Goal: Task Accomplishment & Management: Manage account settings

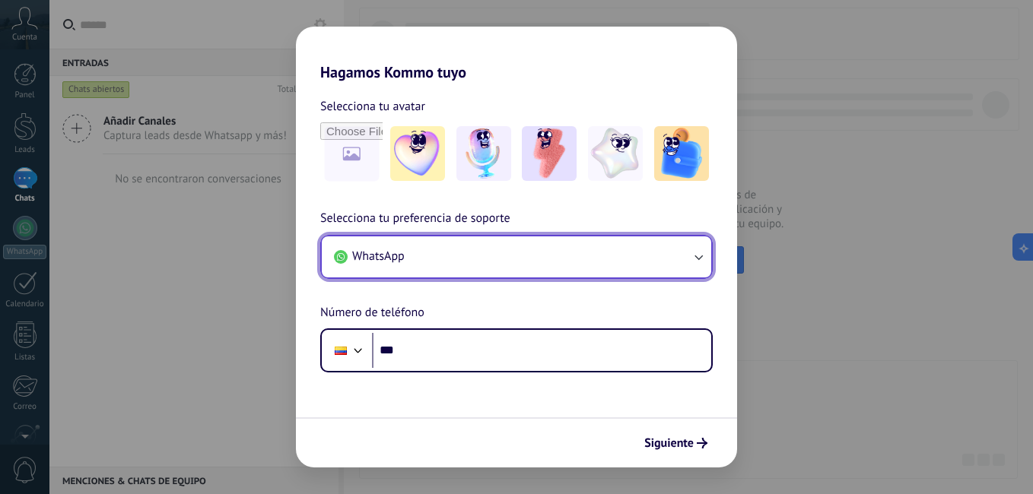
click at [547, 261] on button "WhatsApp" at bounding box center [516, 257] width 389 height 41
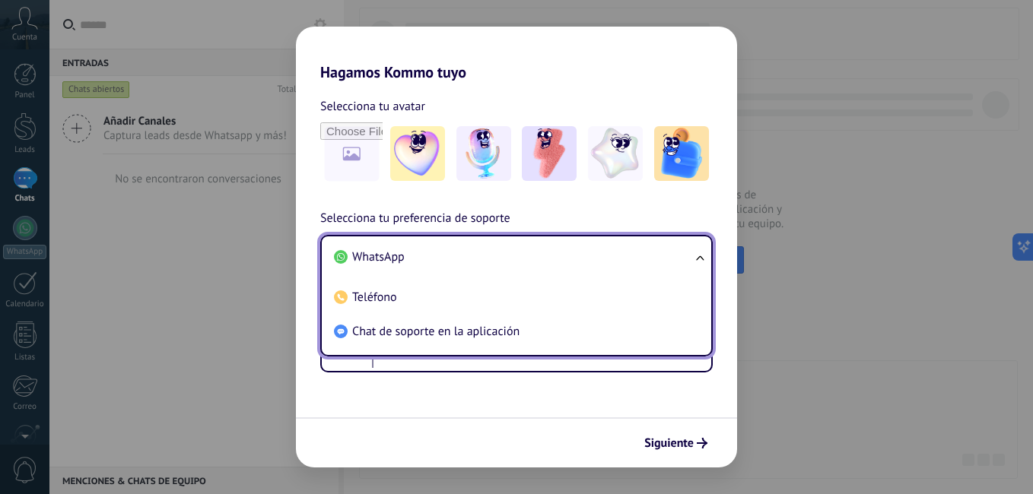
click at [484, 383] on form "Selecciona tu avatar Selecciona tu preferencia de soporte WhatsApp WhatsApp Tel…" at bounding box center [516, 274] width 441 height 386
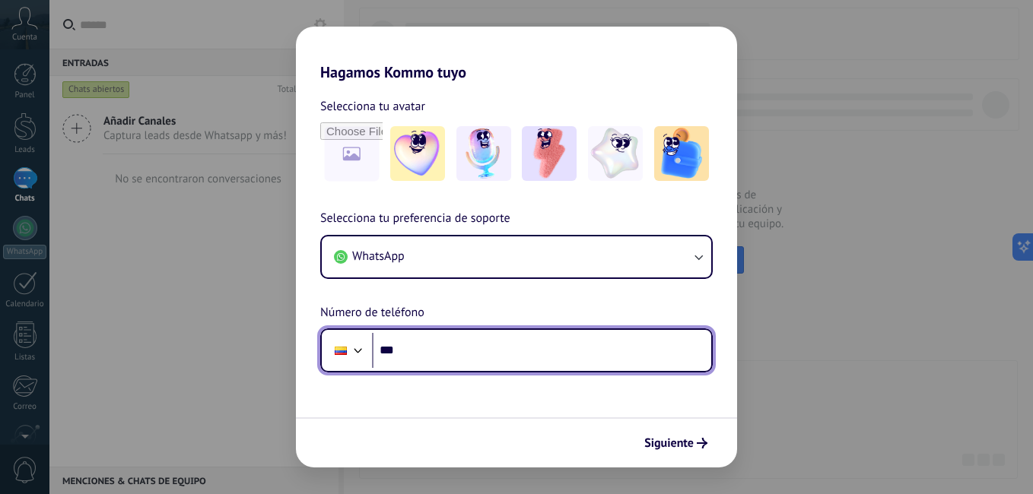
click at [493, 349] on input "***" at bounding box center [541, 350] width 339 height 35
type input "**********"
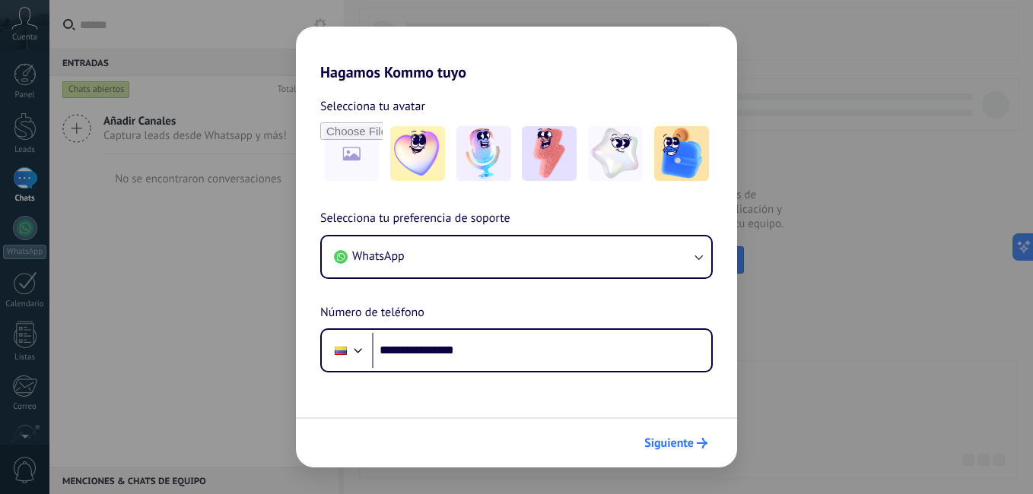
click at [662, 433] on button "Siguiente" at bounding box center [675, 443] width 77 height 26
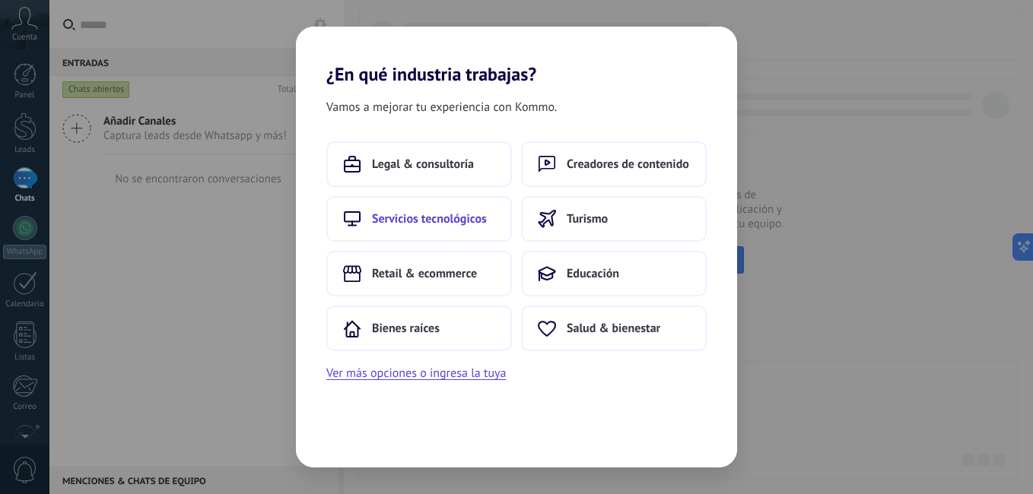
click at [475, 212] on span "Servicios tecnológicos" at bounding box center [429, 218] width 115 height 15
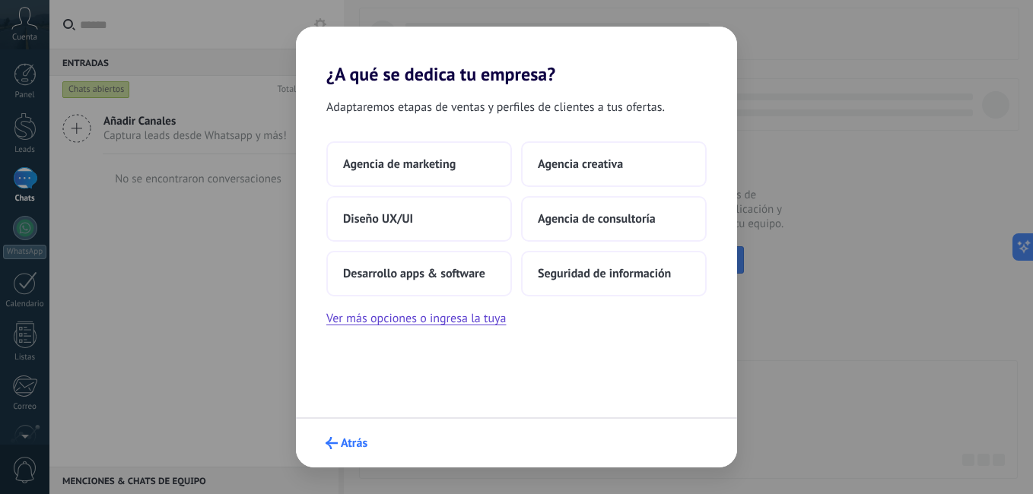
click at [350, 449] on span "Atrás" at bounding box center [354, 443] width 27 height 11
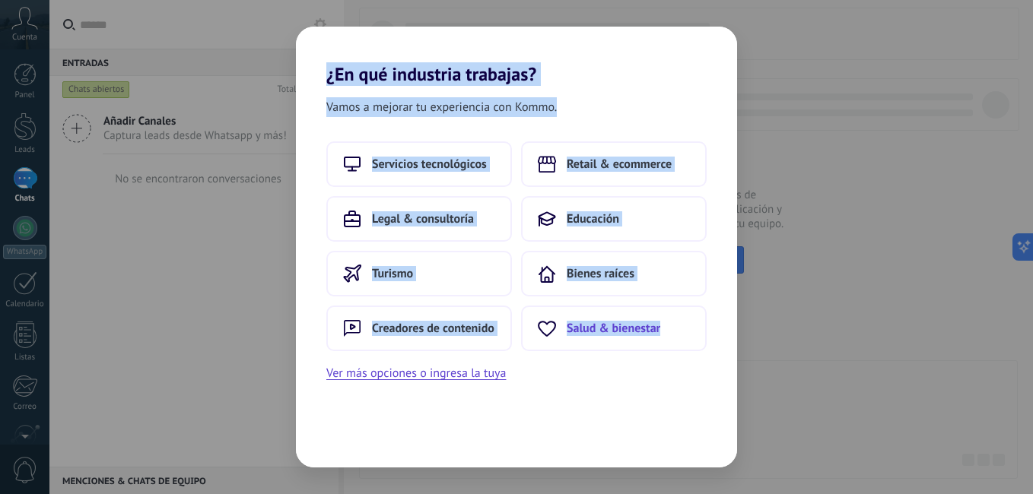
drag, startPoint x: 322, startPoint y: 76, endPoint x: 682, endPoint y: 340, distance: 446.7
click at [682, 340] on div "¿En qué industria trabajas? Vamos a mejorar tu experiencia con Kommo. Servicios…" at bounding box center [516, 247] width 441 height 441
copy div "¿En qué industria trabajas? Vamos a mejorar tu experiencia con Kommo. Servicios…"
click at [539, 87] on div "Vamos a mejorar tu experiencia con Kommo. Servicios tecnológicos Retail & ecomm…" at bounding box center [516, 276] width 441 height 383
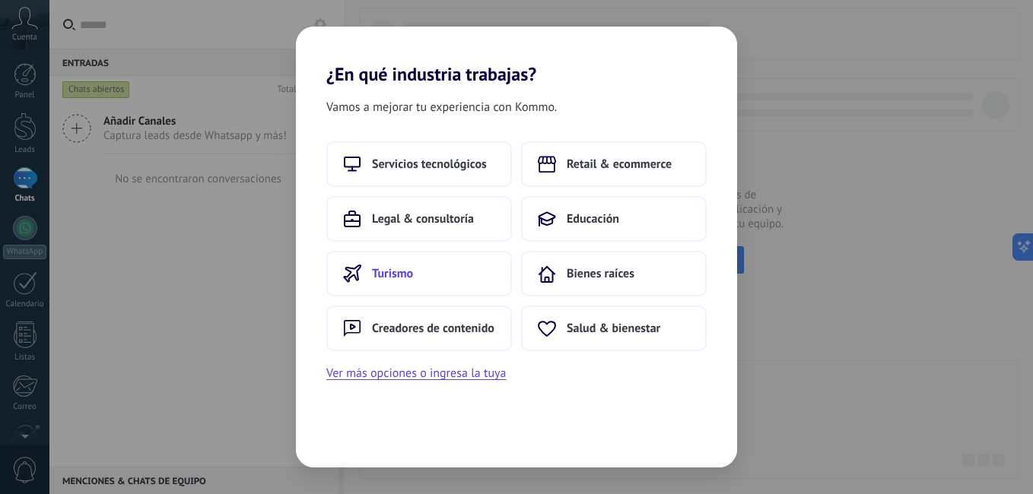
click at [418, 267] on button "Turismo" at bounding box center [419, 274] width 186 height 46
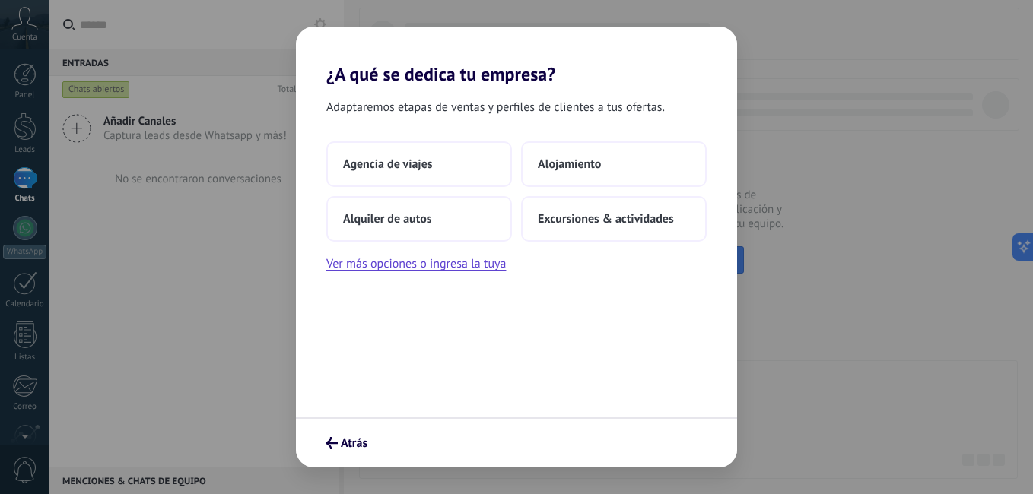
click at [335, 426] on div "Atrás" at bounding box center [516, 443] width 441 height 50
click at [344, 445] on span "Atrás" at bounding box center [354, 443] width 27 height 11
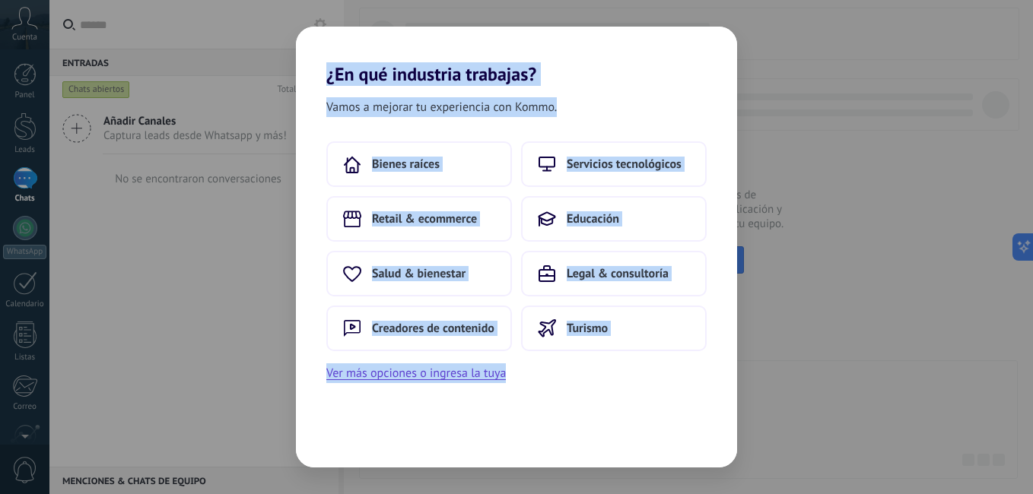
drag, startPoint x: 314, startPoint y: 76, endPoint x: 699, endPoint y: 353, distance: 474.0
click at [699, 353] on div "¿En qué industria trabajas? Vamos a mejorar tu experiencia con Kommo. Bienes ra…" at bounding box center [516, 247] width 441 height 441
drag, startPoint x: 699, startPoint y: 353, endPoint x: 586, endPoint y: 325, distance: 116.6
click at [586, 325] on span "Turismo" at bounding box center [587, 328] width 41 height 15
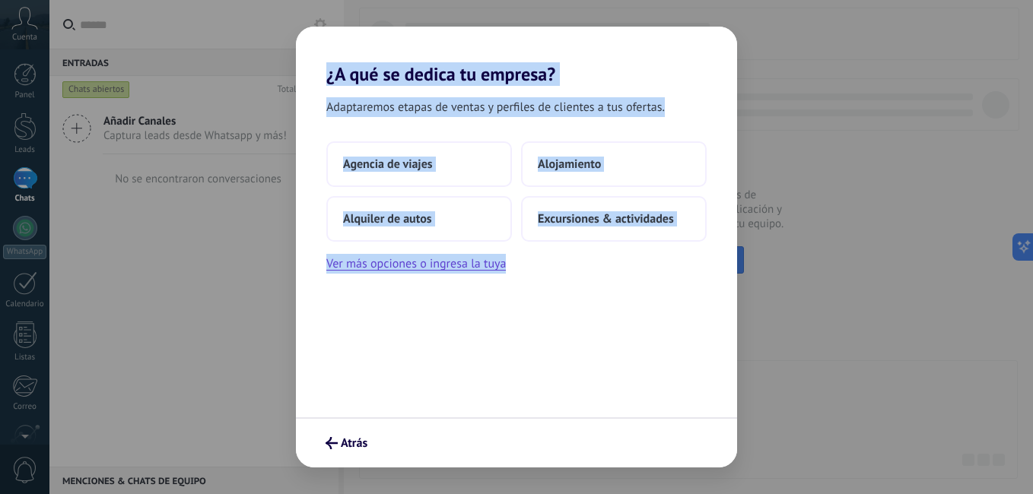
drag, startPoint x: 310, startPoint y: 69, endPoint x: 637, endPoint y: 272, distance: 384.9
click at [637, 272] on div "¿A qué se dedica tu empresa? Adaptaremos etapas de ventas y perfiles de cliente…" at bounding box center [516, 247] width 441 height 441
copy div "¿A qué se dedica tu empresa? Adaptaremos etapas de ventas y perfiles de cliente…"
click at [447, 162] on button "Agencia de viajes" at bounding box center [419, 164] width 186 height 46
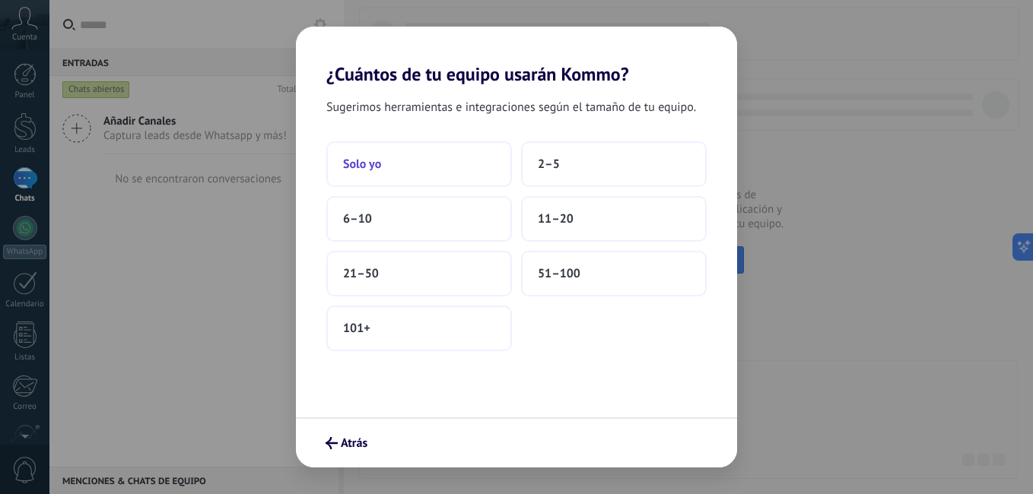
click at [377, 149] on button "Solo yo" at bounding box center [419, 164] width 186 height 46
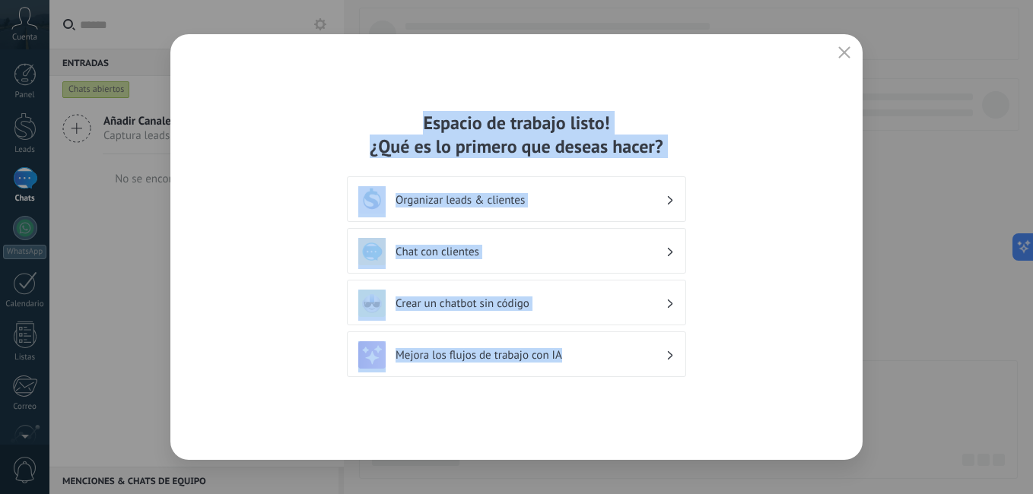
drag, startPoint x: 422, startPoint y: 122, endPoint x: 701, endPoint y: 364, distance: 369.3
click at [701, 364] on div "Espacio de trabajo listo! ¿Qué es lo primero que deseas hacer? Organizar leads …" at bounding box center [516, 247] width 692 height 426
copy div "Espacio de trabajo listo! ¿Qué es lo primero que deseas hacer? Organizar leads …"
click at [419, 63] on div "Espacio de trabajo listo! ¿Qué es lo primero que deseas hacer? Organizar leads …" at bounding box center [516, 247] width 692 height 426
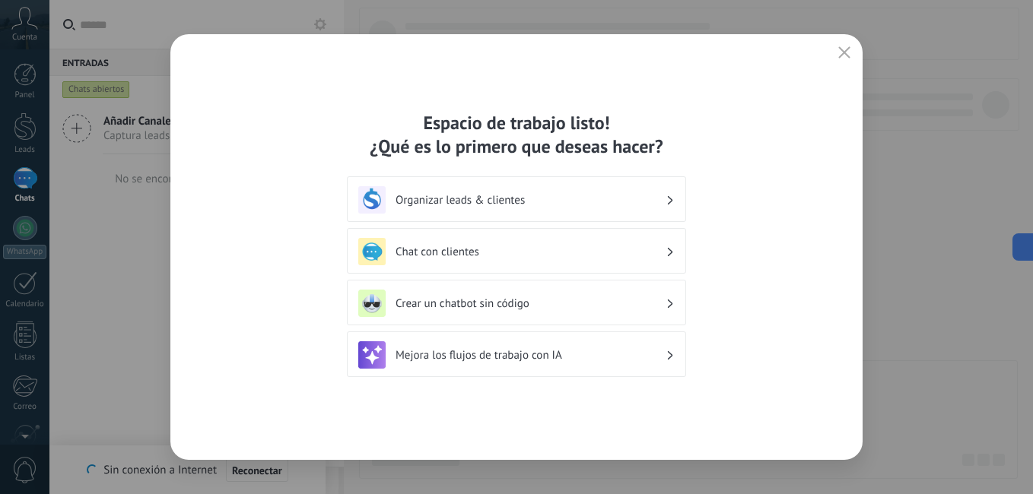
click at [471, 210] on div "Organizar leads & clientes" at bounding box center [516, 199] width 316 height 27
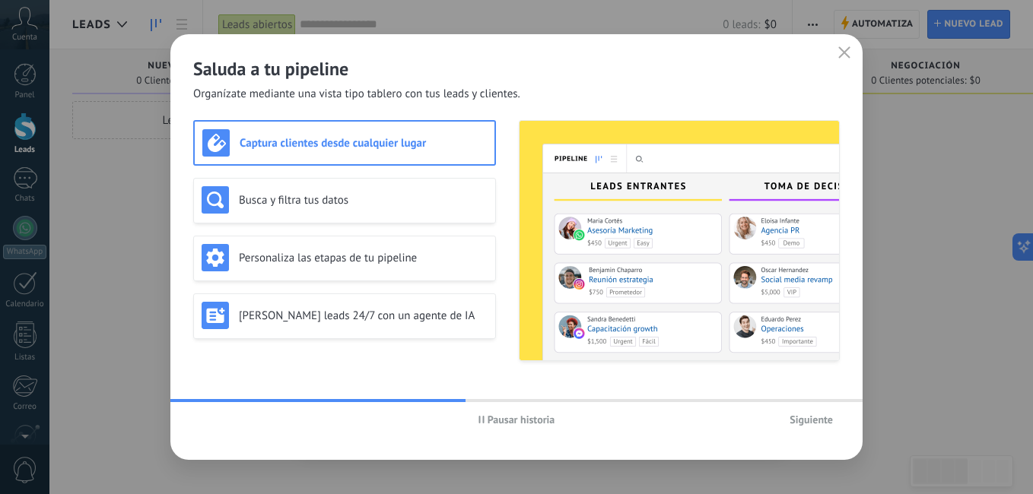
click at [498, 420] on span "Pausar historia" at bounding box center [521, 419] width 68 height 11
click at [498, 420] on span "Iniciar historia" at bounding box center [520, 419] width 65 height 11
click at [524, 425] on span "Pausar historia" at bounding box center [521, 419] width 68 height 11
click at [545, 417] on span "Iniciar historia" at bounding box center [520, 419] width 65 height 11
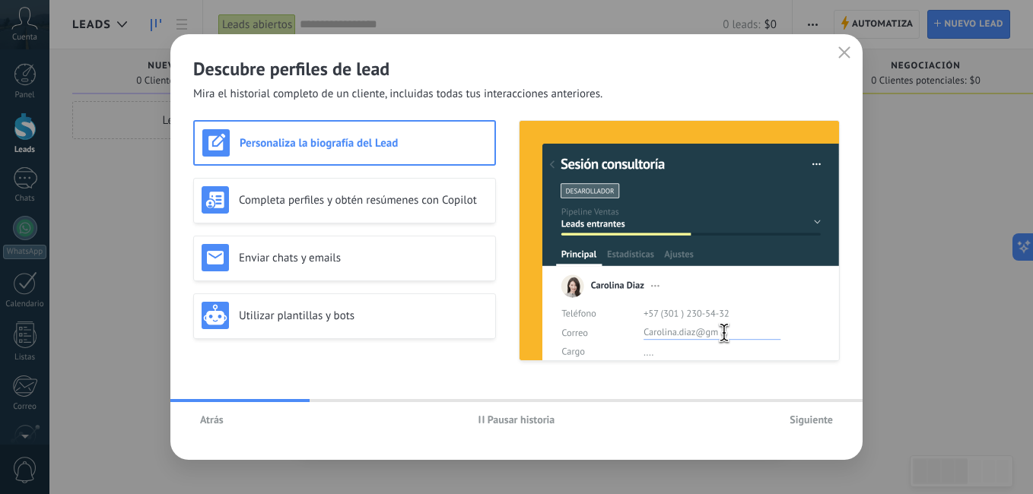
click at [198, 415] on button "Atrás" at bounding box center [211, 419] width 37 height 23
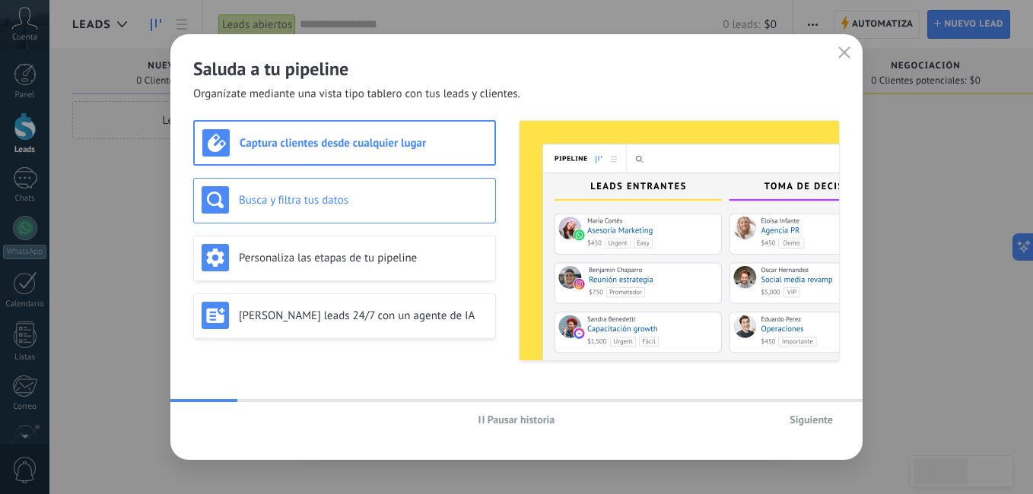
click at [392, 184] on div "Busca y filtra tus datos" at bounding box center [344, 201] width 303 height 46
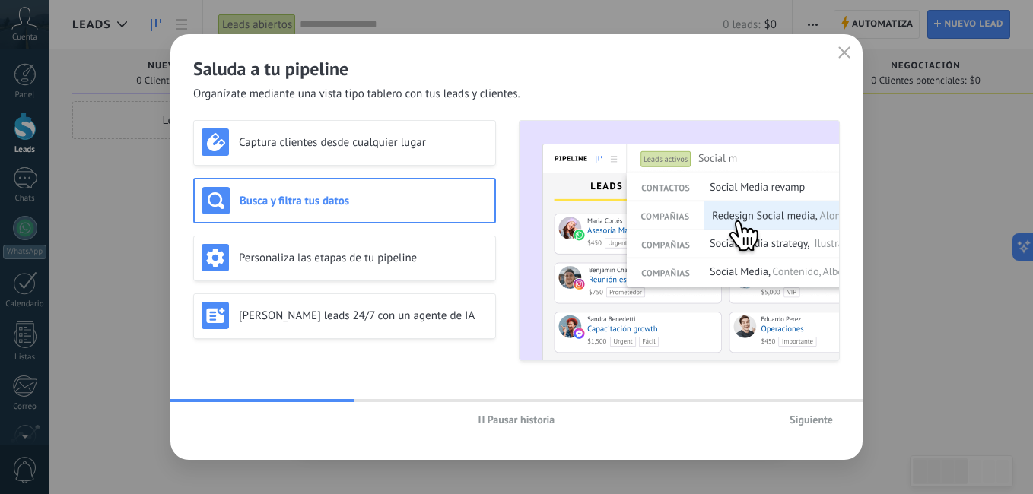
click at [496, 422] on span "Pausar historia" at bounding box center [521, 419] width 68 height 11
click at [259, 136] on h3 "Captura clientes desde cualquier lugar" at bounding box center [363, 142] width 249 height 14
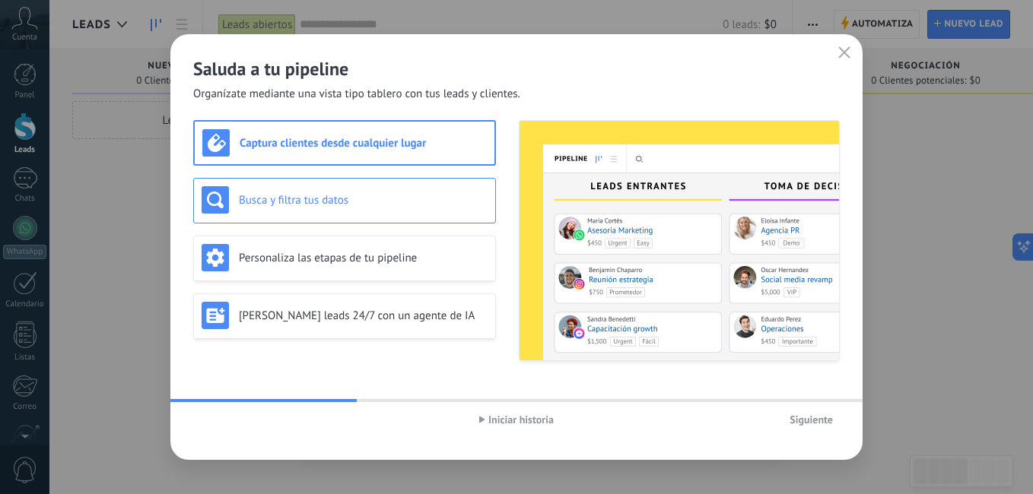
click at [295, 199] on h3 "Busca y filtra tus datos" at bounding box center [363, 200] width 249 height 14
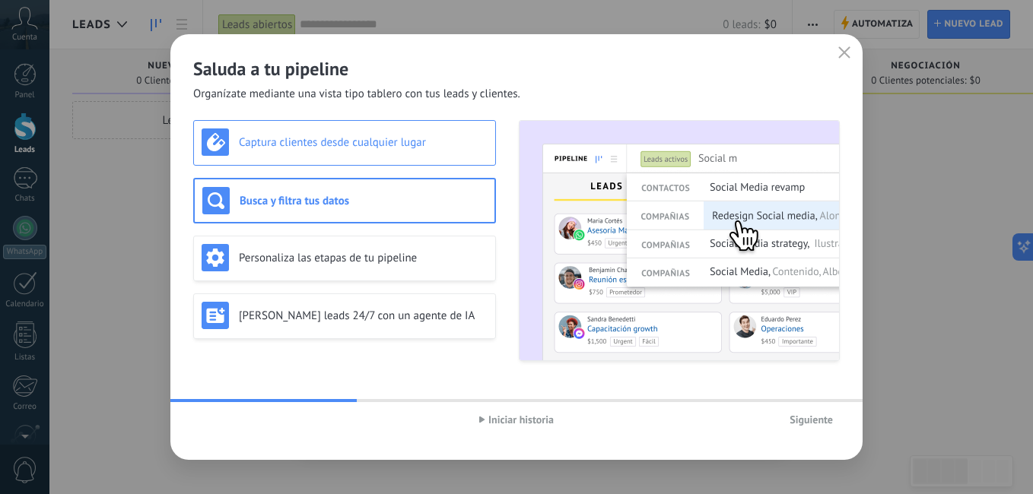
click at [375, 132] on div "Captura clientes desde cualquier lugar" at bounding box center [345, 142] width 286 height 27
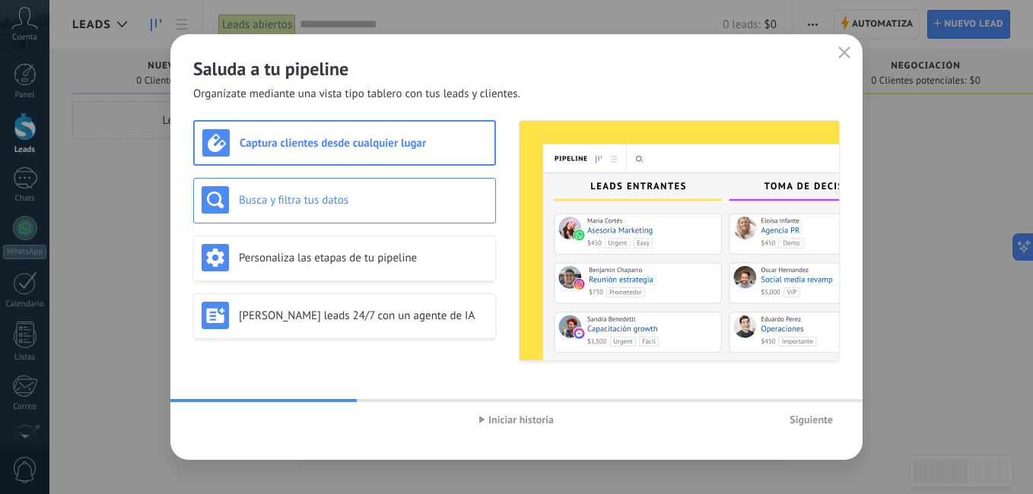
click at [396, 202] on h3 "Busca y filtra tus datos" at bounding box center [363, 200] width 249 height 14
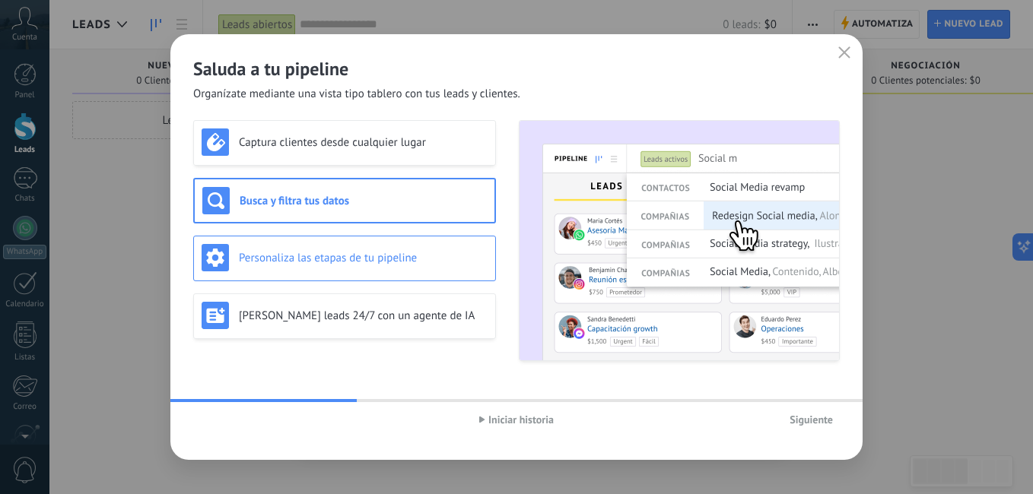
click at [358, 253] on h3 "Personaliza las etapas de tu pipeline" at bounding box center [363, 258] width 249 height 14
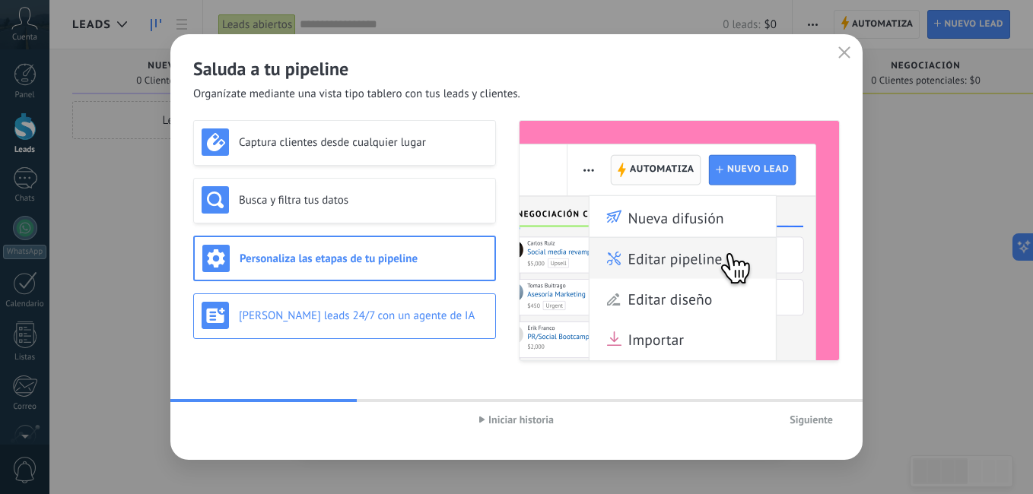
click at [405, 302] on div "Genera leads 24/7 con un agente de IA" at bounding box center [345, 315] width 286 height 27
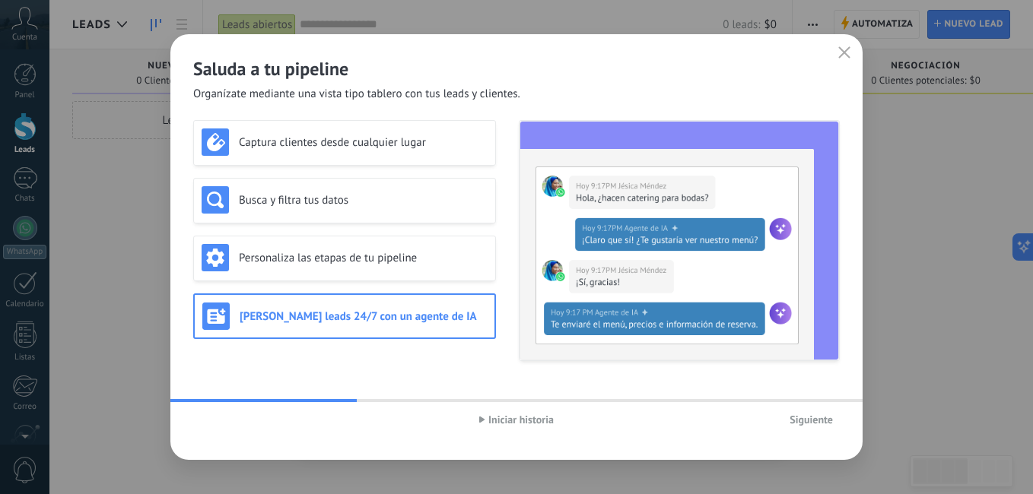
click at [494, 416] on span "Iniciar historia" at bounding box center [520, 419] width 65 height 11
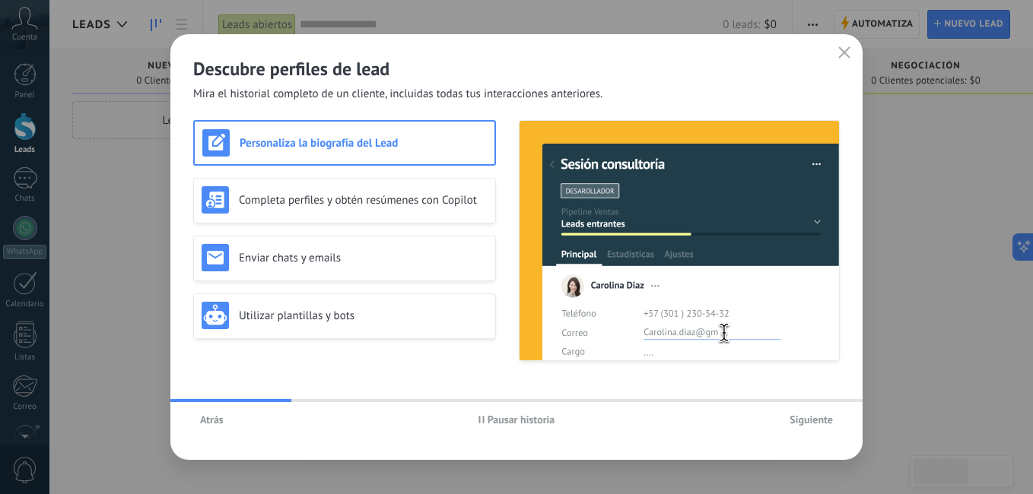
click at [494, 416] on span "Pausar historia" at bounding box center [521, 419] width 68 height 11
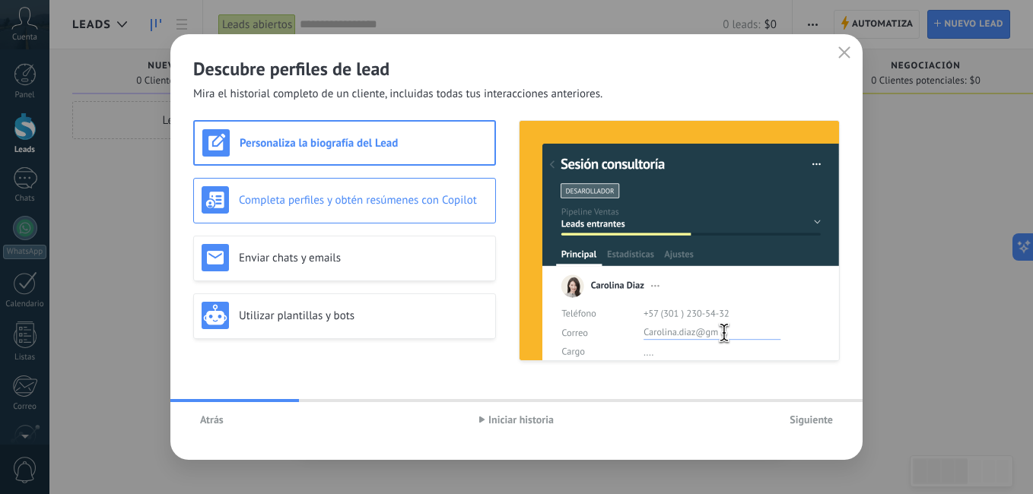
click at [424, 202] on h3 "Completa perfiles y obtén resúmenes con Copilot" at bounding box center [363, 200] width 249 height 14
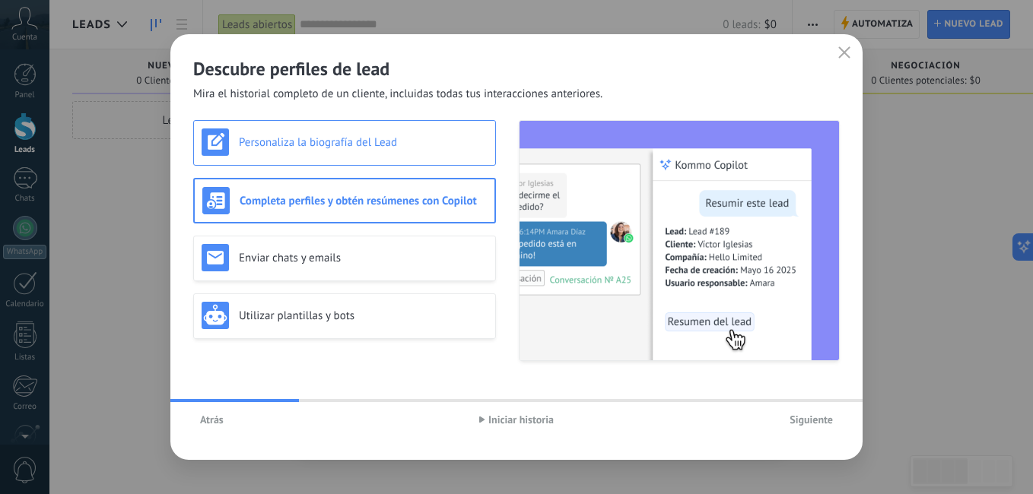
click at [445, 135] on h3 "Personaliza la biografía del Lead" at bounding box center [363, 142] width 249 height 14
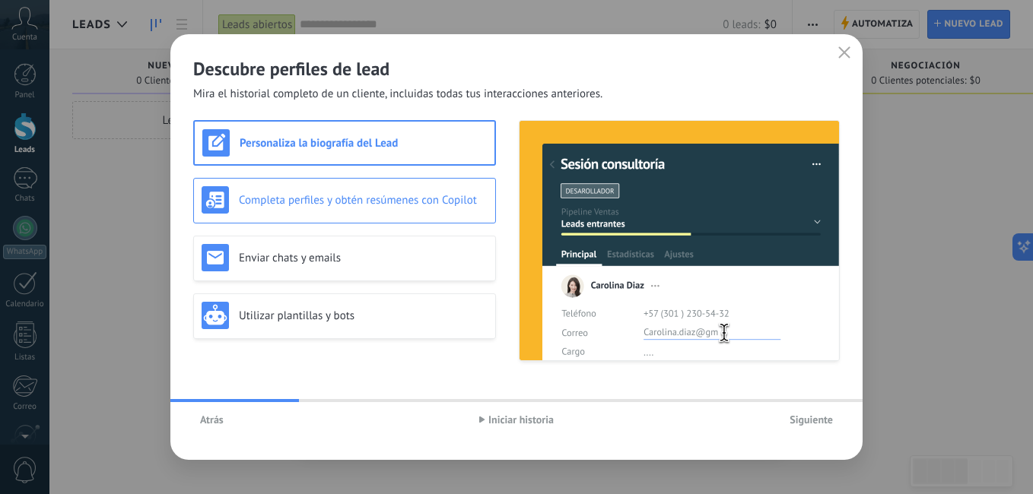
click at [429, 216] on div "Completa perfiles y obtén resúmenes con Copilot" at bounding box center [344, 201] width 303 height 46
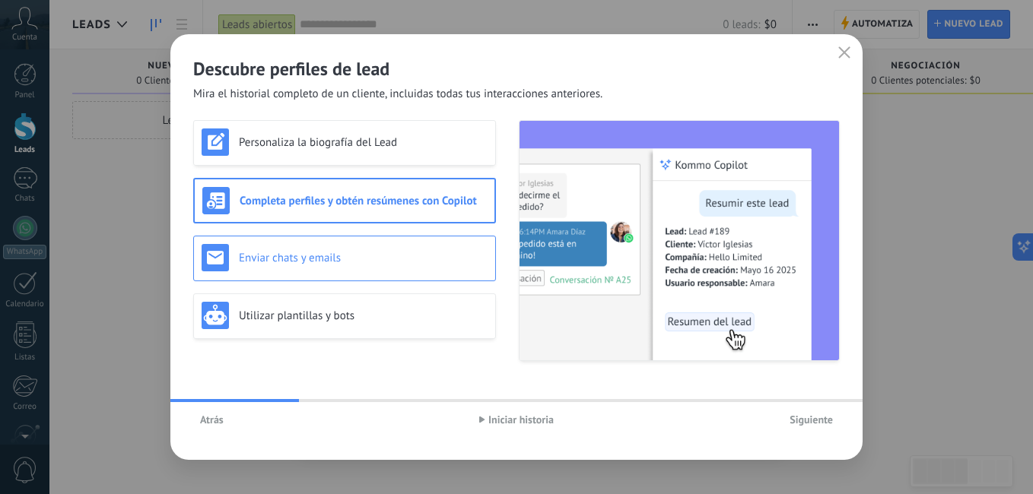
click at [463, 255] on h3 "Enviar chats y emails" at bounding box center [363, 258] width 249 height 14
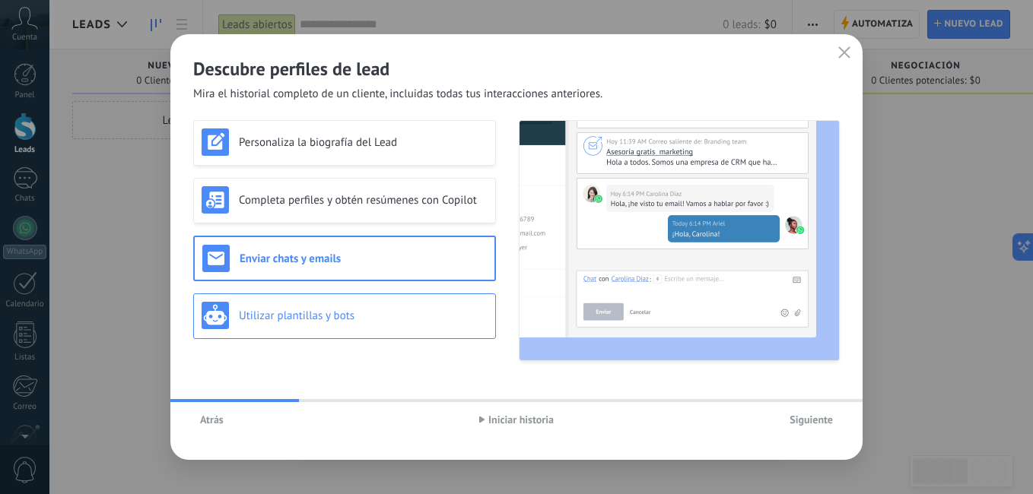
click at [355, 314] on h3 "Utilizar plantillas y bots" at bounding box center [363, 316] width 249 height 14
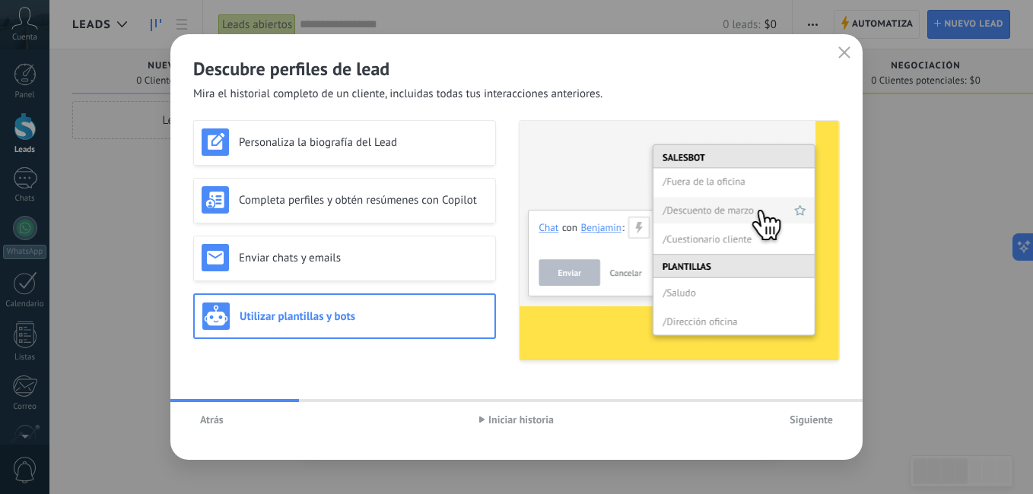
click at [500, 417] on span "Iniciar historia" at bounding box center [520, 419] width 65 height 11
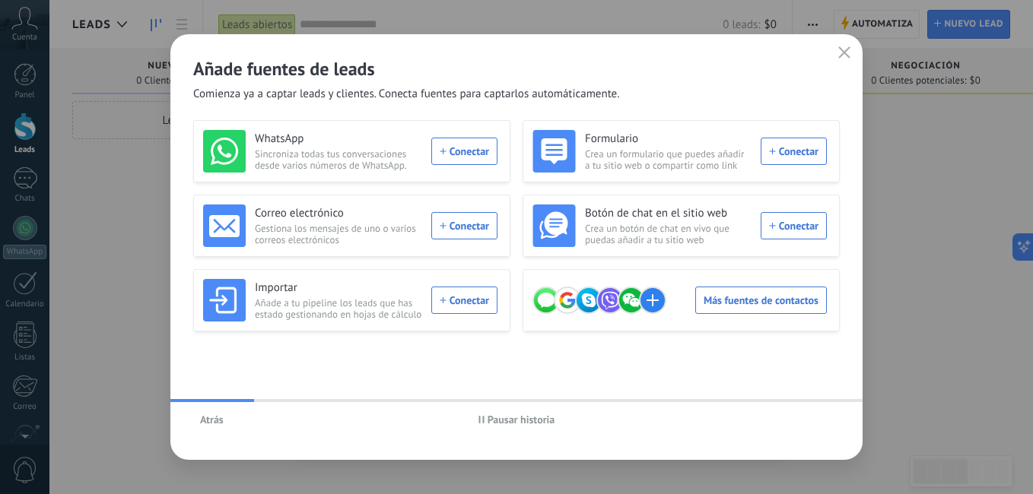
click at [500, 417] on span "Pausar historia" at bounding box center [521, 419] width 68 height 11
drag, startPoint x: 299, startPoint y: 92, endPoint x: 648, endPoint y: 103, distance: 349.2
click at [648, 103] on div "Añade fuentes de leads Comienza ya a captar leads y clientes. Conecta fuentes p…" at bounding box center [516, 247] width 692 height 426
drag, startPoint x: 648, startPoint y: 103, endPoint x: 529, endPoint y: 84, distance: 120.3
click at [529, 84] on div "Añade fuentes de leads Comienza ya a captar leads y clientes. Conecta fuentes p…" at bounding box center [516, 68] width 692 height 68
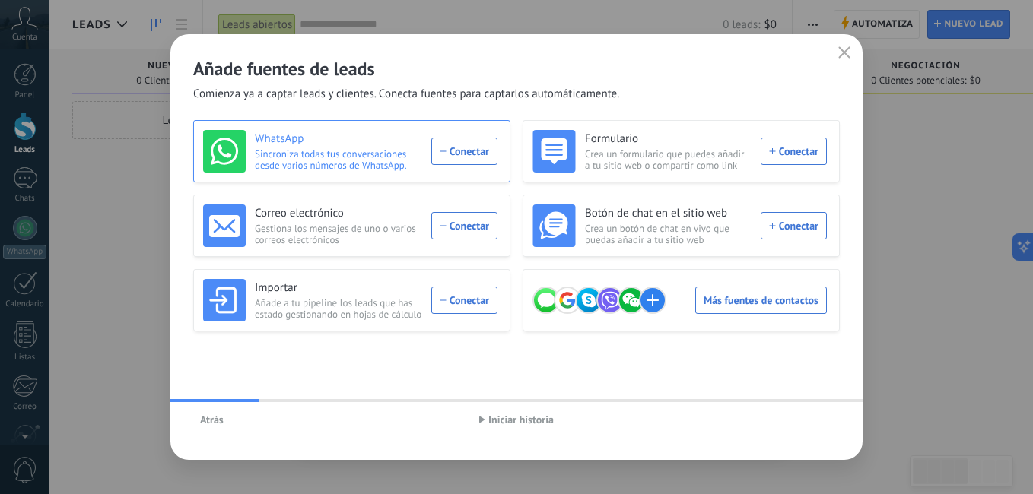
click at [451, 145] on div "WhatsApp Sincroniza todas tus conversaciones desde varios números de WhatsApp. …" at bounding box center [350, 151] width 294 height 43
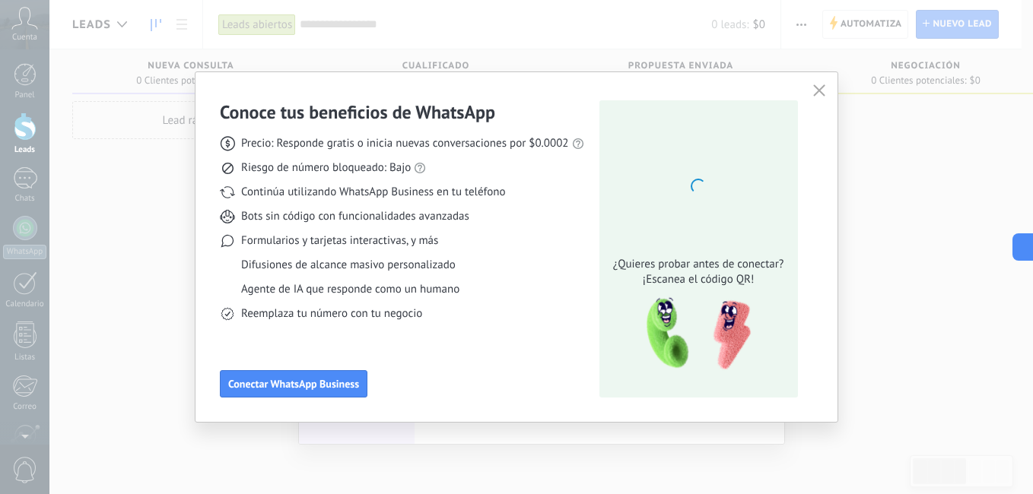
drag, startPoint x: 327, startPoint y: 144, endPoint x: 316, endPoint y: 128, distance: 19.6
click at [315, 127] on div "Conoce tus beneficios de WhatsApp Precio: Responde gratis o inicia nuevas conve…" at bounding box center [402, 210] width 364 height 221
drag, startPoint x: 316, startPoint y: 128, endPoint x: 316, endPoint y: 160, distance: 31.9
click at [316, 160] on div "Precio: Responde gratis o inicia nuevas conversaciones por $0.0002 Riesgo de nú…" at bounding box center [402, 223] width 364 height 198
drag, startPoint x: 332, startPoint y: 386, endPoint x: 294, endPoint y: 236, distance: 154.6
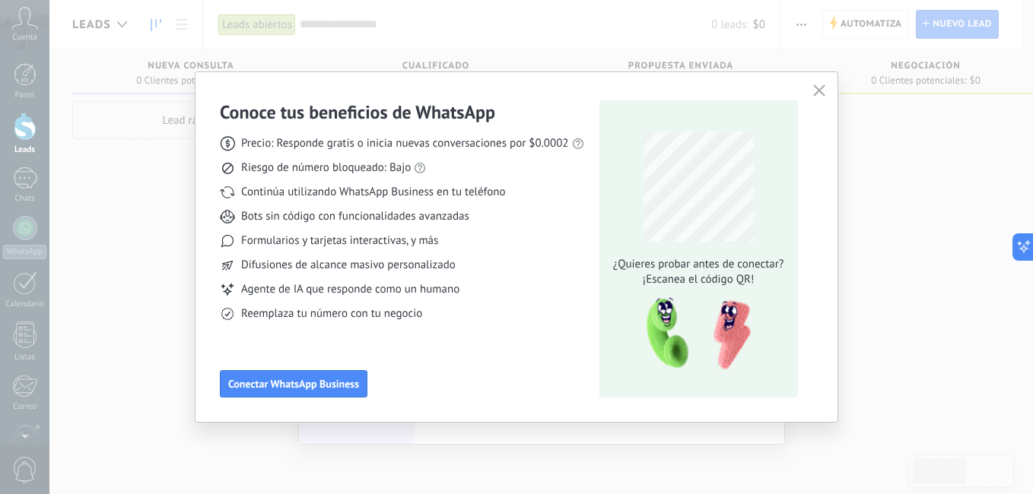
click at [294, 236] on div "Conoce tus beneficios de WhatsApp Precio: Responde gratis o inicia nuevas conve…" at bounding box center [402, 248] width 364 height 297
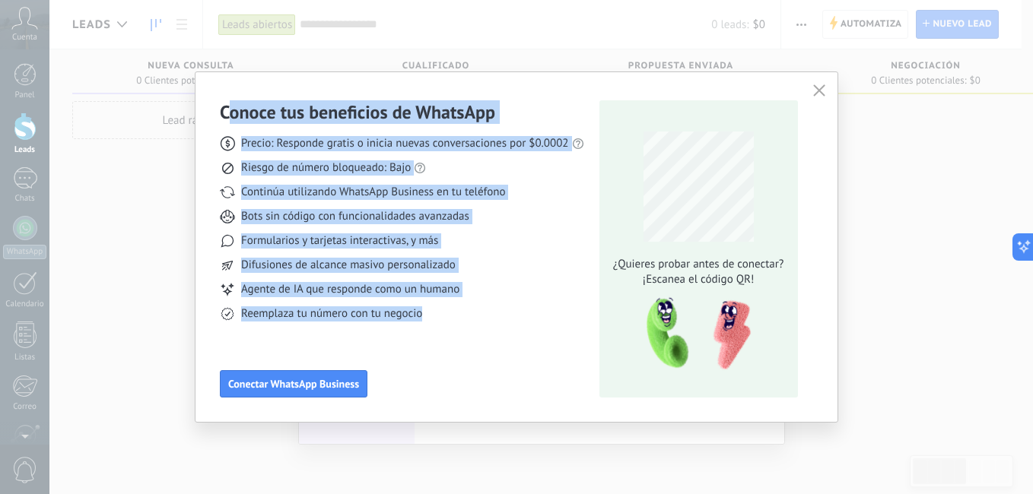
drag, startPoint x: 227, startPoint y: 109, endPoint x: 459, endPoint y: 313, distance: 308.8
click at [459, 313] on div "Conoce tus beneficios de WhatsApp Precio: Responde gratis o inicia nuevas conve…" at bounding box center [402, 210] width 364 height 221
drag, startPoint x: 459, startPoint y: 313, endPoint x: 359, endPoint y: 382, distance: 121.9
click at [359, 382] on span "Conectar WhatsApp Business" at bounding box center [293, 384] width 131 height 11
click at [350, 389] on span "Conectar WhatsApp Business" at bounding box center [293, 384] width 131 height 11
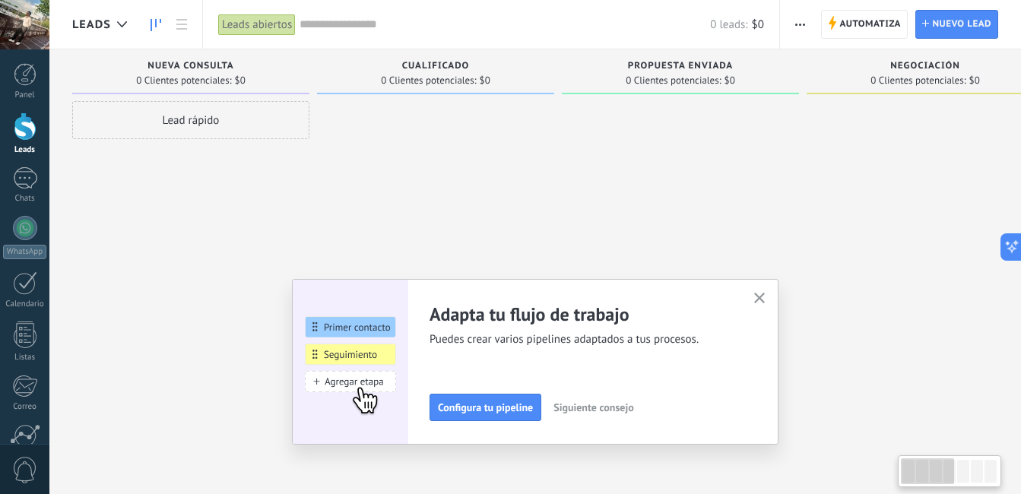
click at [718, 252] on div at bounding box center [680, 249] width 237 height 296
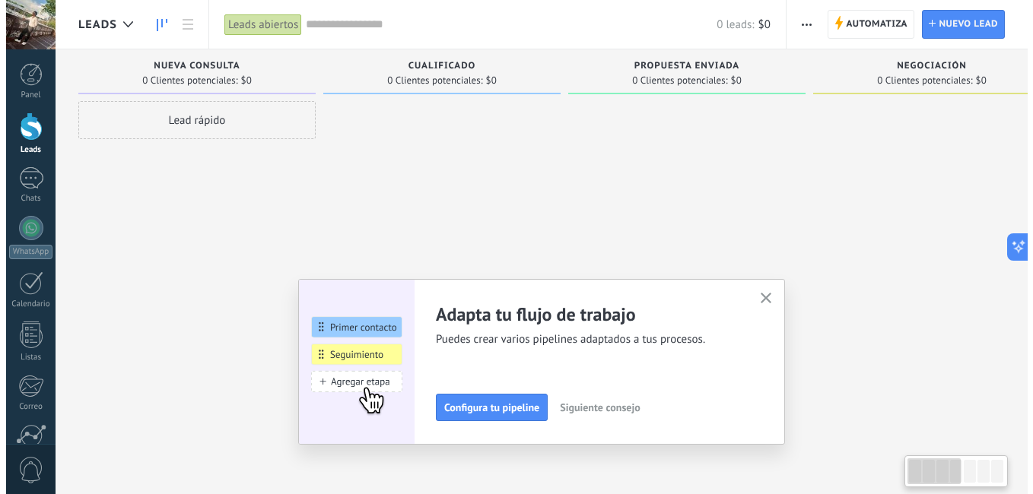
scroll to position [0, 4]
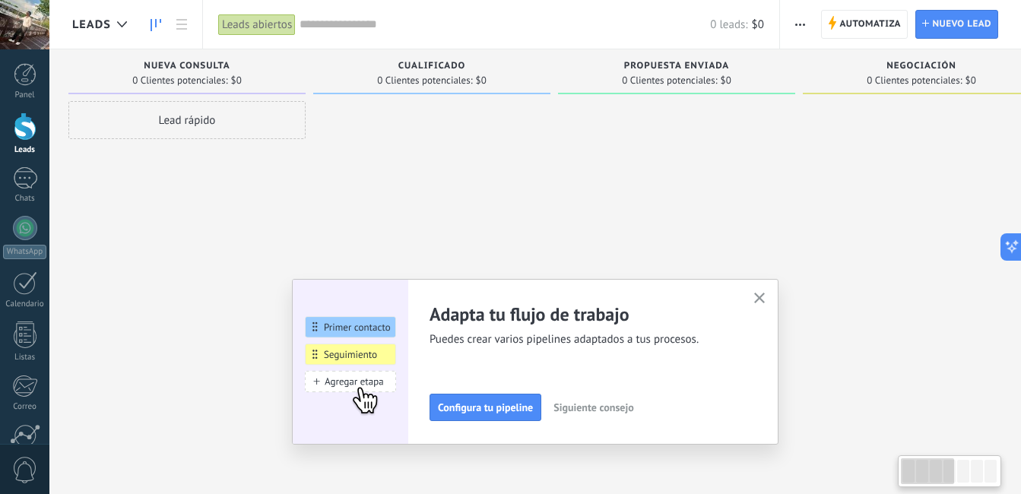
drag, startPoint x: 718, startPoint y: 252, endPoint x: 898, endPoint y: 526, distance: 328.4
click at [898, 494] on html ".abccls-1,.abccls-2{fill-rule:evenodd}.abccls-2{fill:#fff} .abfcls-1{fill:none}…" at bounding box center [510, 247] width 1021 height 494
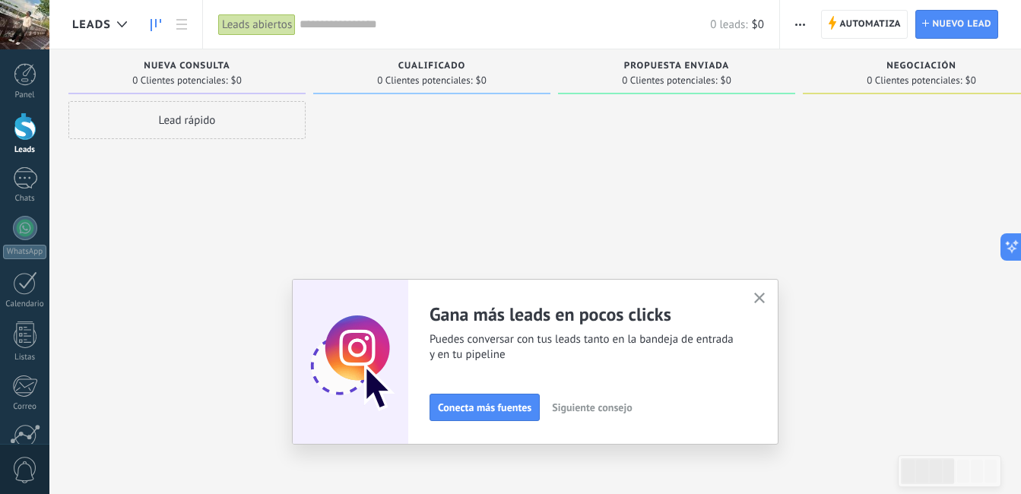
click at [27, 135] on div at bounding box center [25, 127] width 23 height 28
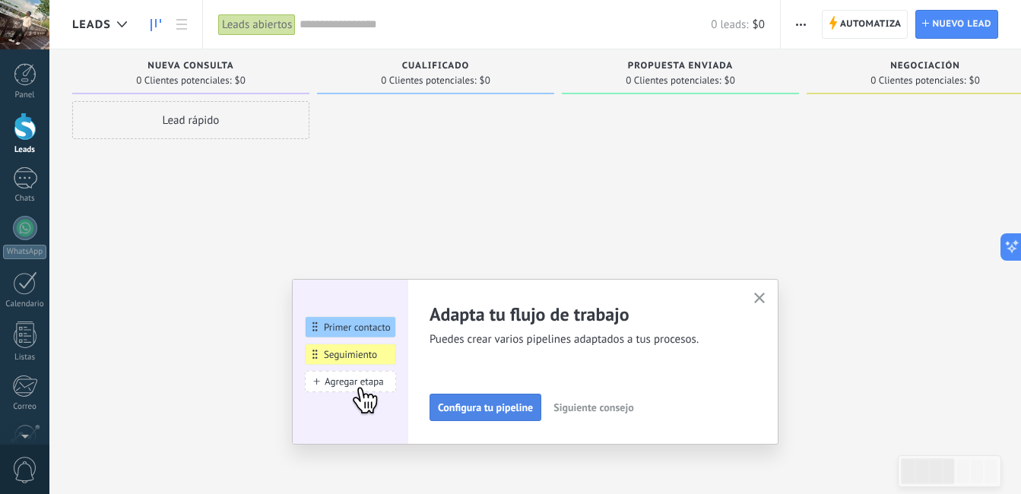
click at [513, 413] on span "Configura tu pipeline" at bounding box center [485, 407] width 95 height 11
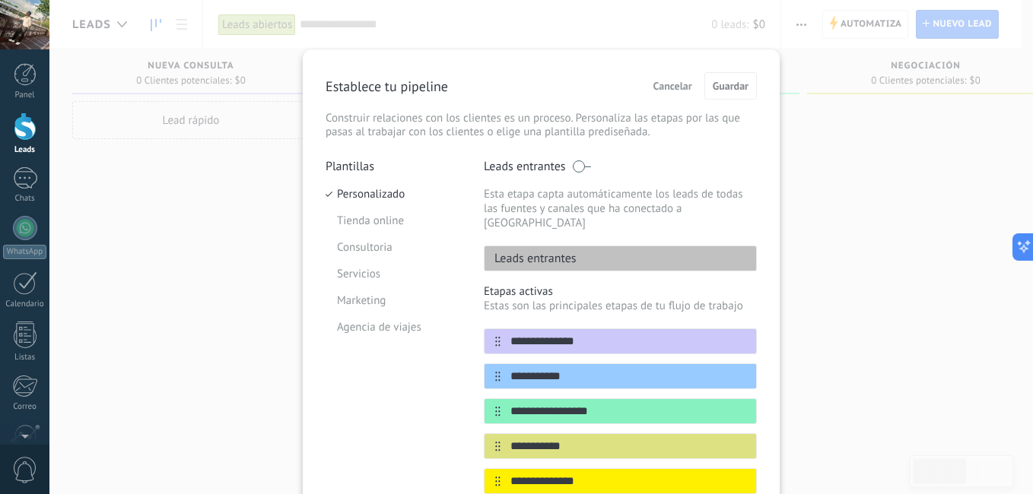
click at [688, 85] on span "Cancelar" at bounding box center [672, 86] width 39 height 11
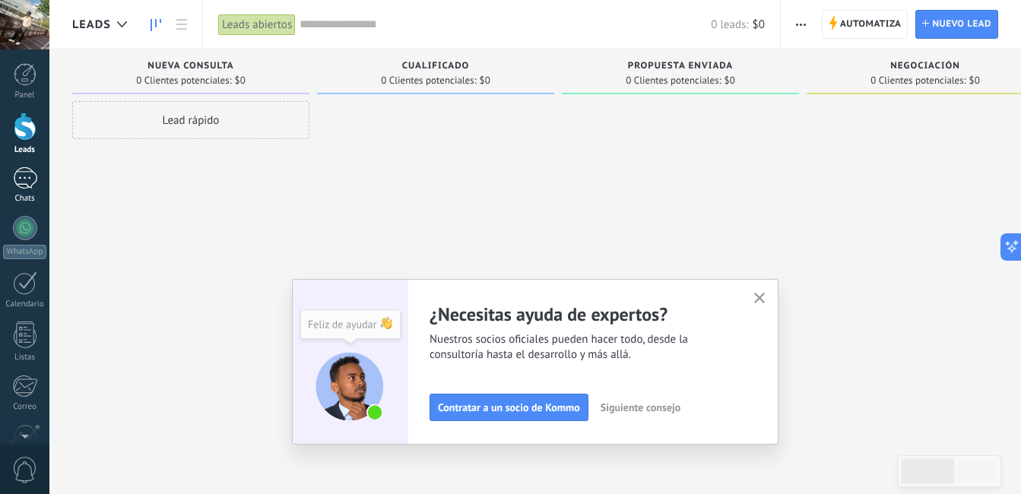
click at [30, 189] on link "Chats" at bounding box center [24, 185] width 49 height 37
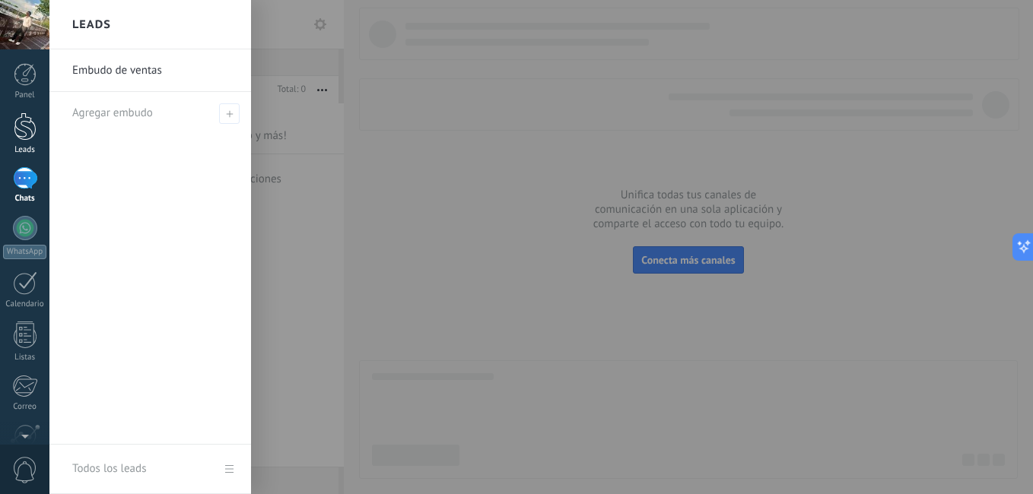
click at [24, 127] on div at bounding box center [25, 127] width 23 height 28
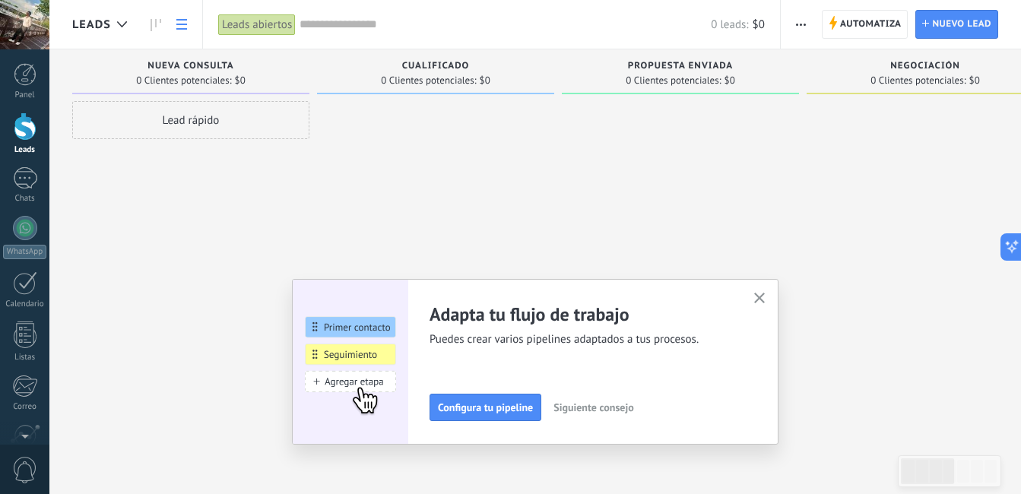
click at [170, 16] on link at bounding box center [182, 25] width 26 height 30
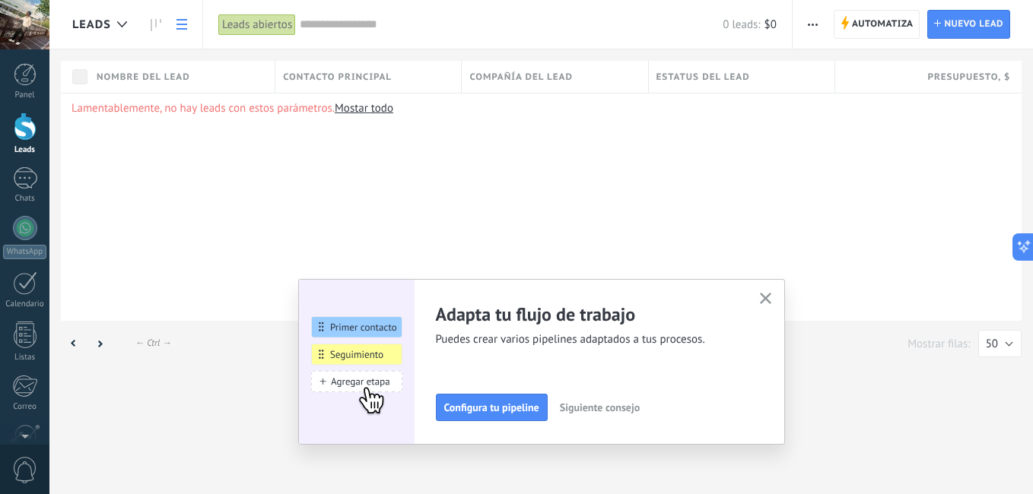
click at [27, 138] on div at bounding box center [25, 127] width 23 height 28
click at [518, 407] on span "Configura tu pipeline" at bounding box center [491, 407] width 95 height 11
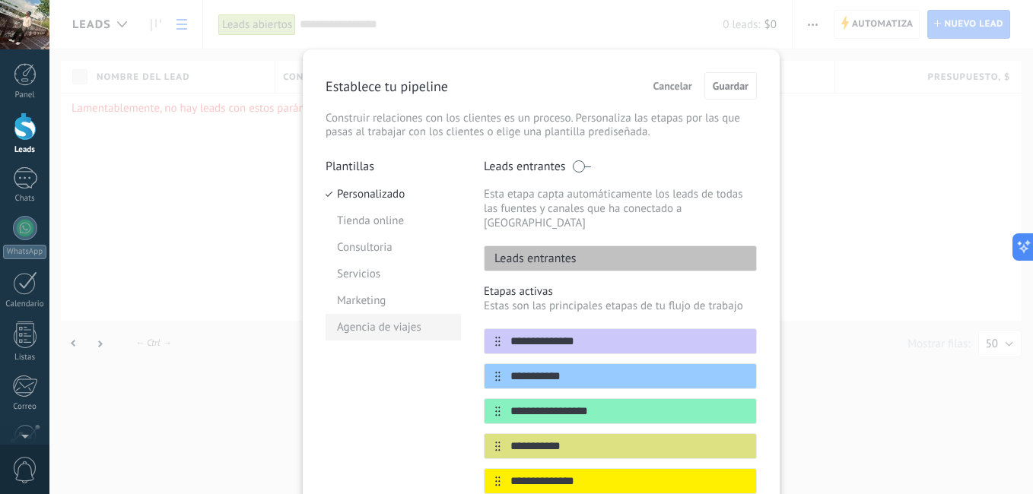
click at [421, 324] on li "Agencia de viajes" at bounding box center [392, 327] width 135 height 27
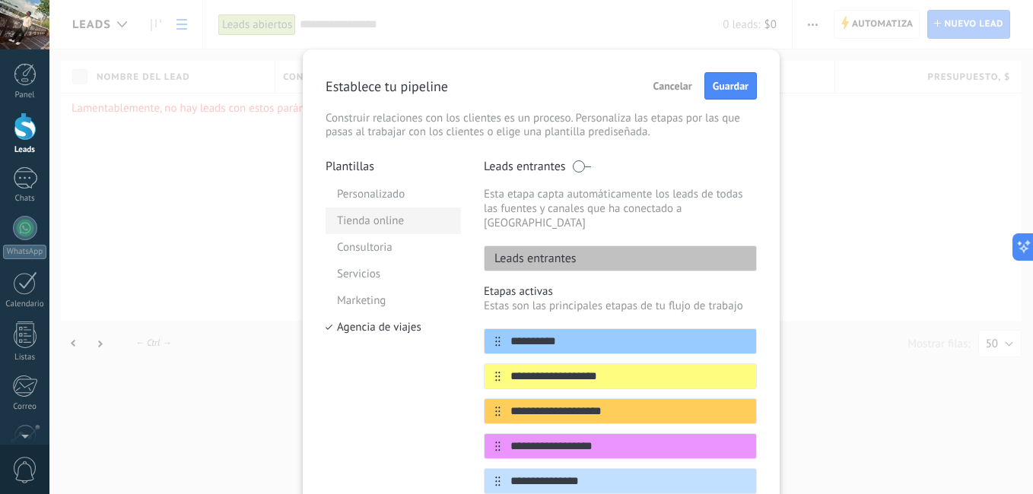
click at [402, 224] on li "Tienda online" at bounding box center [392, 221] width 135 height 27
click at [399, 190] on li "Personalizado" at bounding box center [392, 194] width 135 height 27
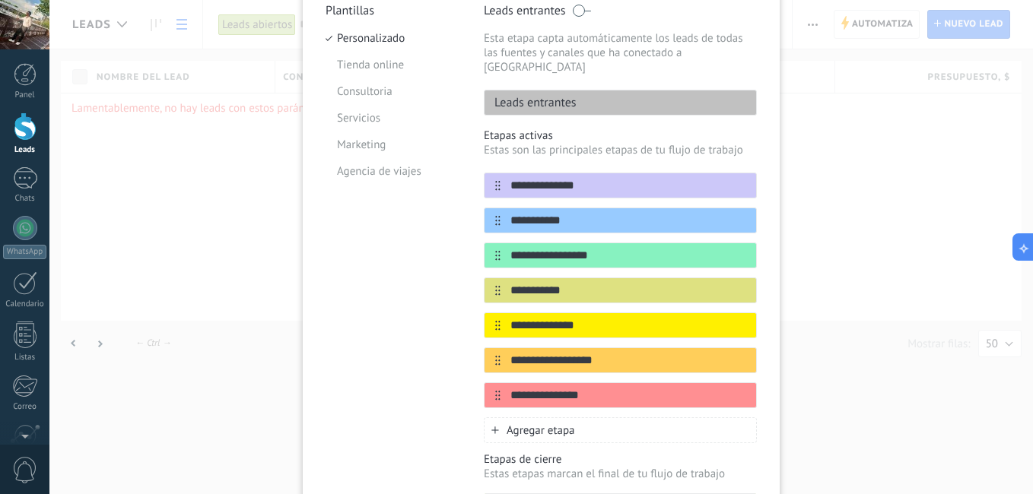
scroll to position [157, 0]
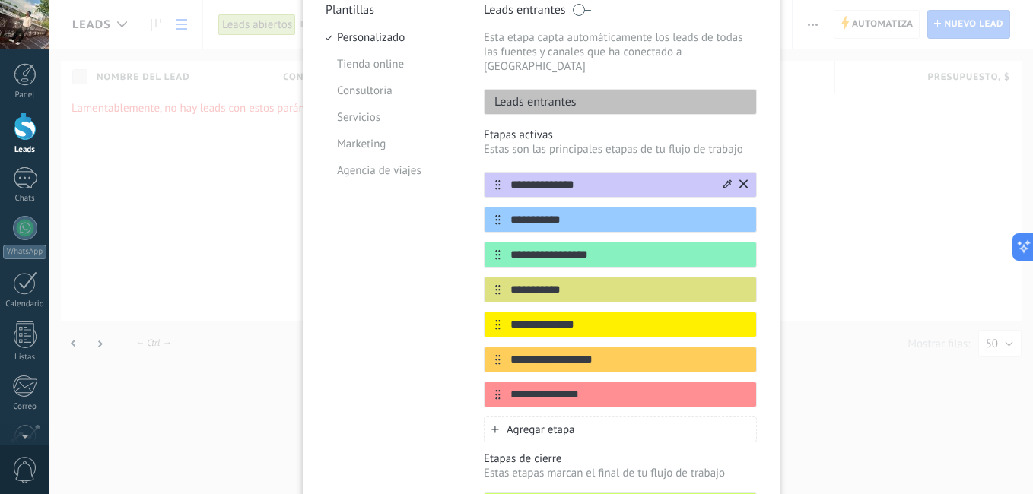
click at [723, 178] on div at bounding box center [727, 185] width 8 height 14
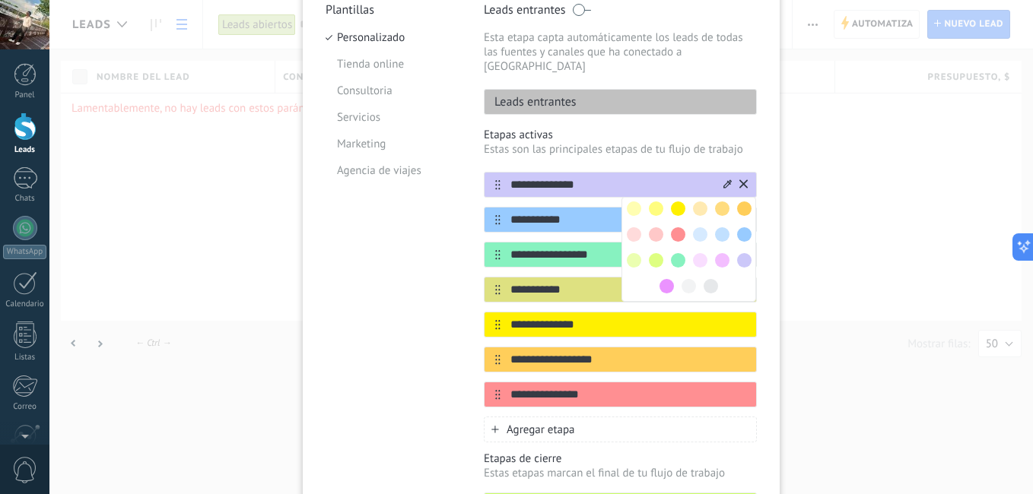
click at [539, 177] on input "**********" at bounding box center [610, 185] width 221 height 16
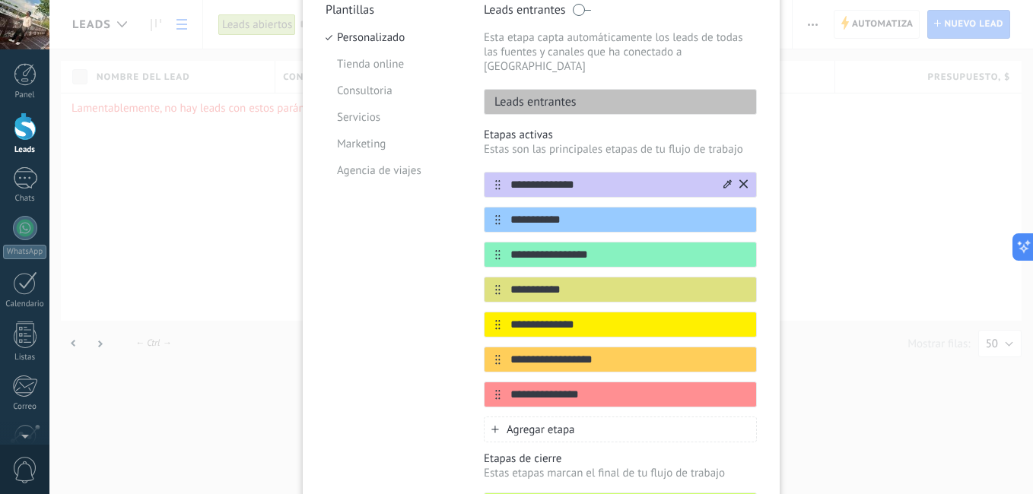
click at [539, 177] on input "**********" at bounding box center [610, 185] width 221 height 16
click at [512, 177] on input "**" at bounding box center [610, 185] width 221 height 16
paste input "***"
type input "*****"
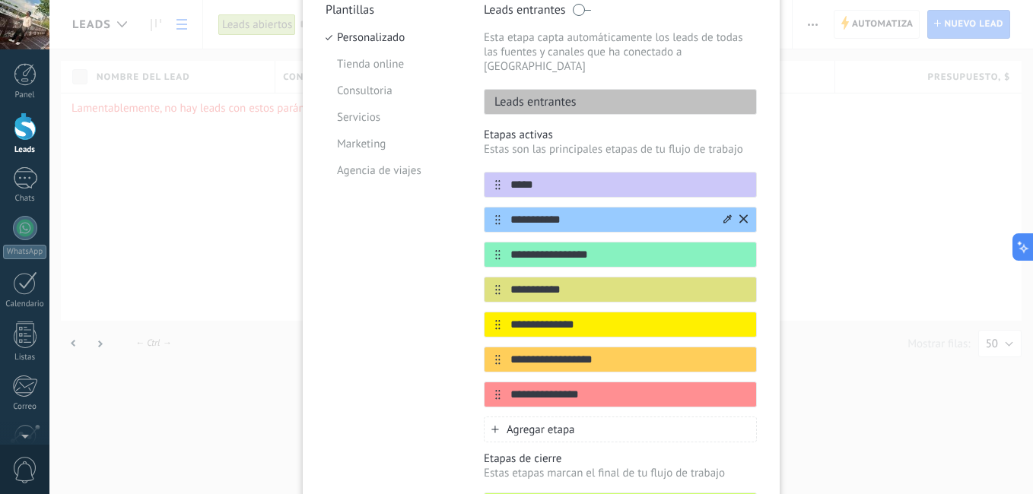
click at [513, 212] on input "**********" at bounding box center [610, 220] width 221 height 16
paste input "text"
type input "**********"
click at [511, 247] on input "**********" at bounding box center [610, 255] width 221 height 16
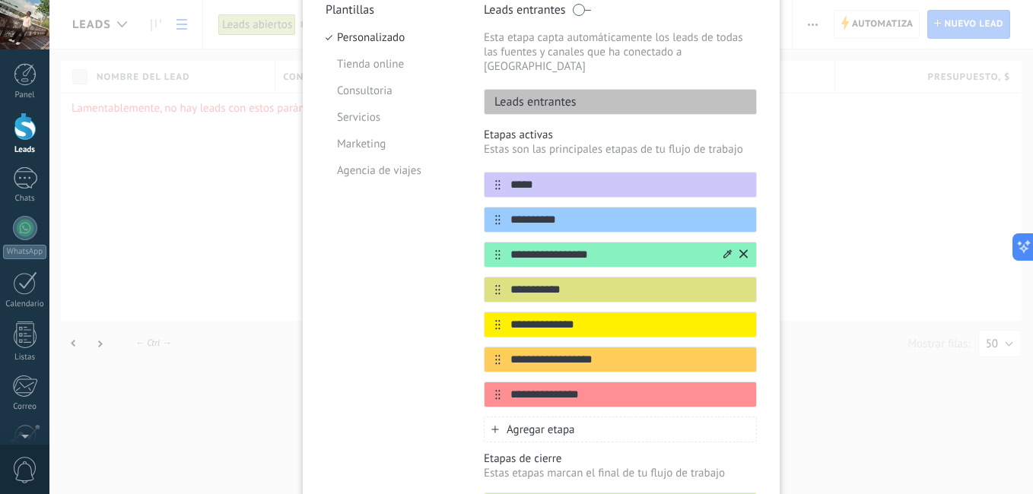
click at [511, 247] on input "**********" at bounding box center [610, 255] width 221 height 16
paste input "*"
type input "**********"
click at [520, 282] on input "**********" at bounding box center [610, 290] width 221 height 16
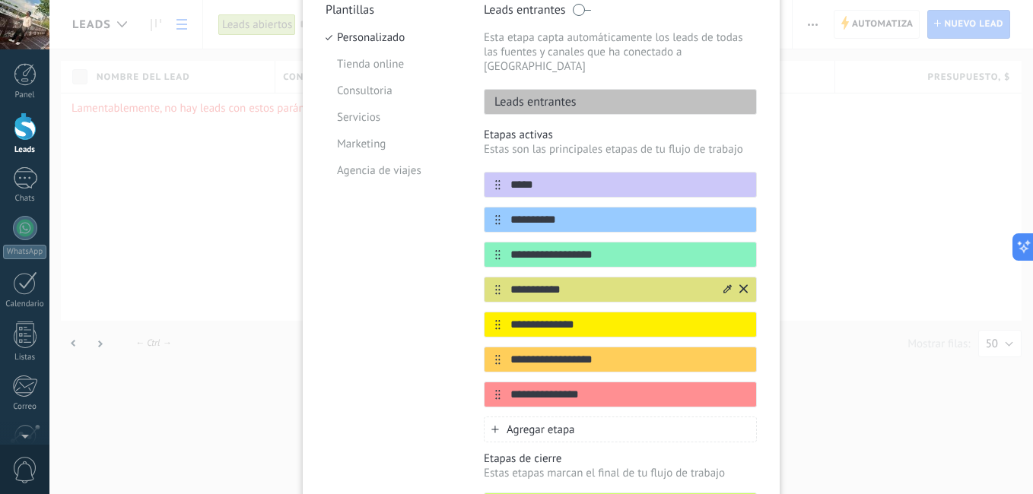
click at [520, 282] on input "**********" at bounding box center [610, 290] width 221 height 16
paste input "*******"
type input "**********"
click at [555, 318] on input "**********" at bounding box center [610, 325] width 221 height 16
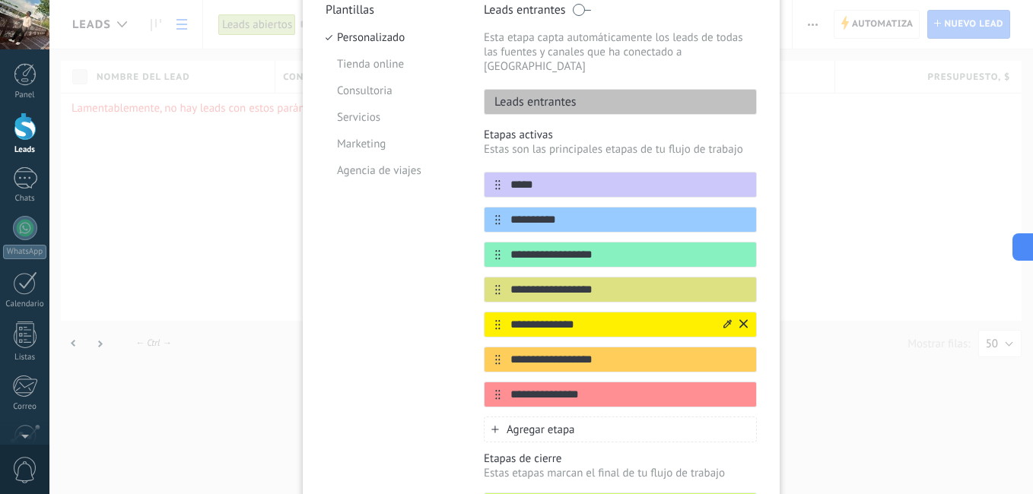
click at [555, 318] on input "**********" at bounding box center [610, 325] width 221 height 16
paste input "text"
type input "**********"
click at [537, 352] on input "**********" at bounding box center [610, 360] width 221 height 16
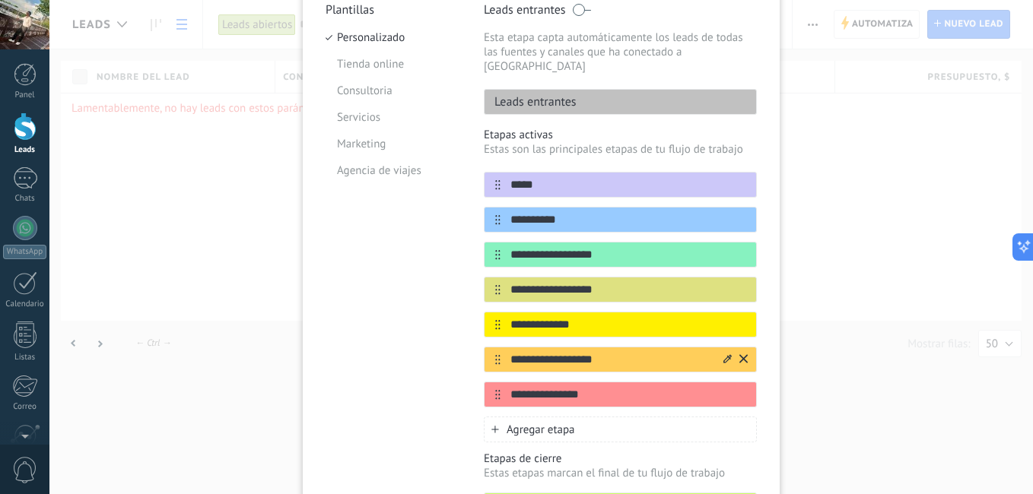
click at [537, 352] on input "**********" at bounding box center [610, 360] width 221 height 16
paste input "text"
type input "********"
click at [519, 387] on input "**********" at bounding box center [610, 395] width 221 height 16
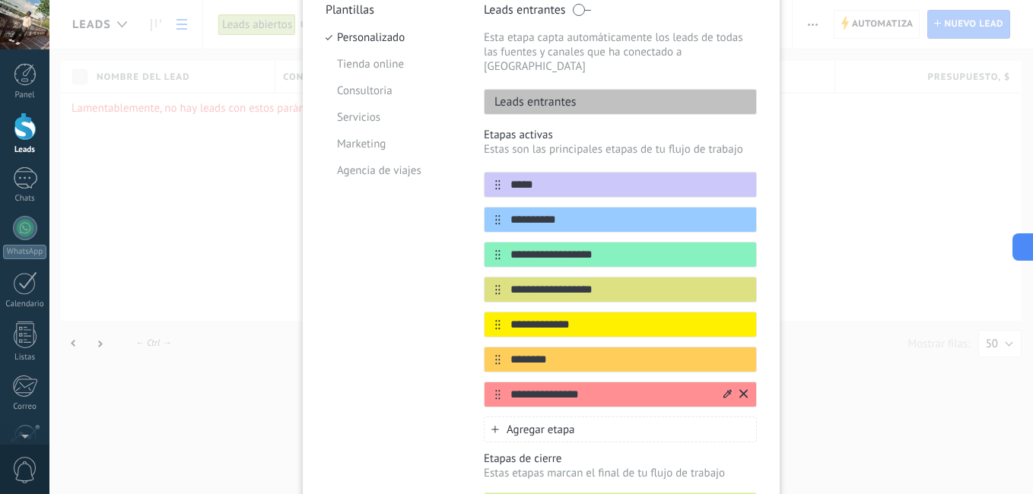
click at [519, 387] on input "**********" at bounding box center [610, 395] width 221 height 16
paste input "text"
type input "**********"
click at [510, 423] on span "Agregar etapa" at bounding box center [540, 430] width 68 height 14
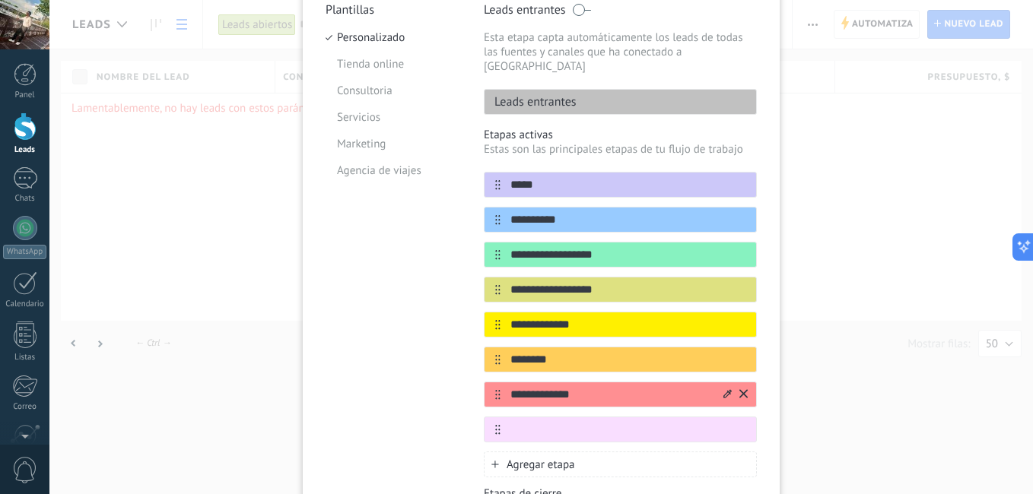
paste input "**********"
type input "**********"
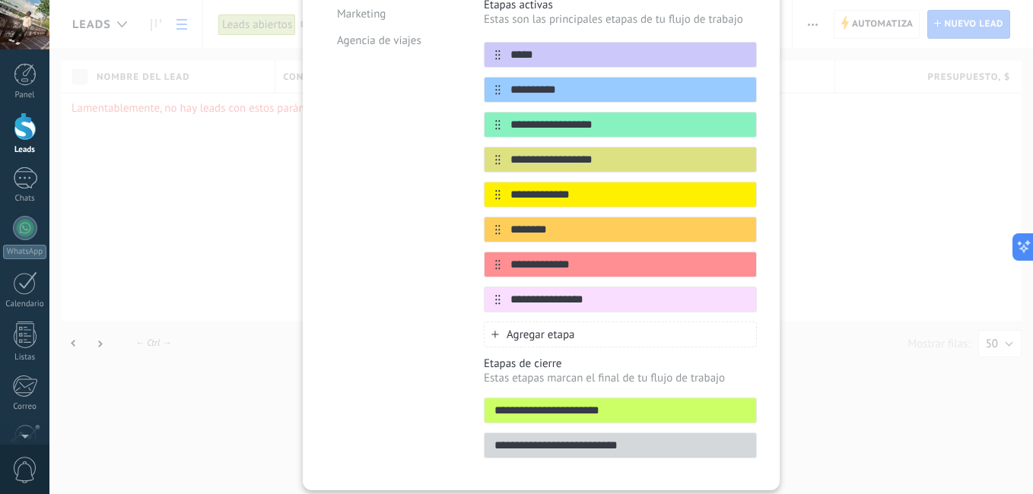
scroll to position [291, 0]
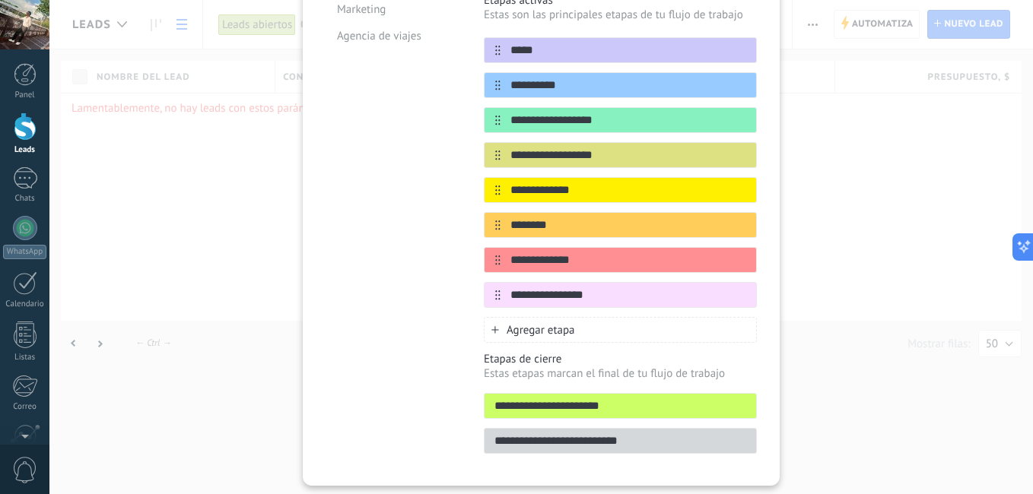
click at [576, 398] on input "**********" at bounding box center [619, 406] width 271 height 16
click at [570, 403] on div "**********" at bounding box center [620, 406] width 273 height 26
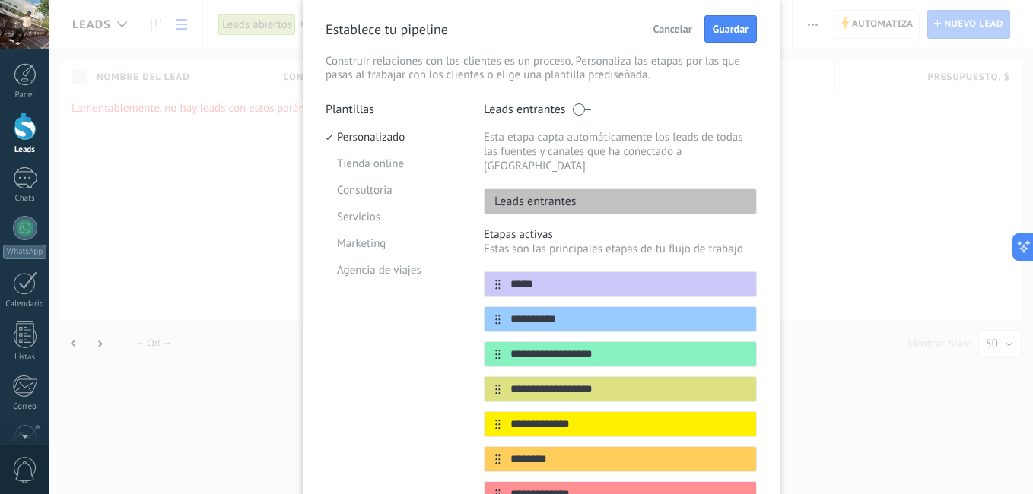
scroll to position [49, 0]
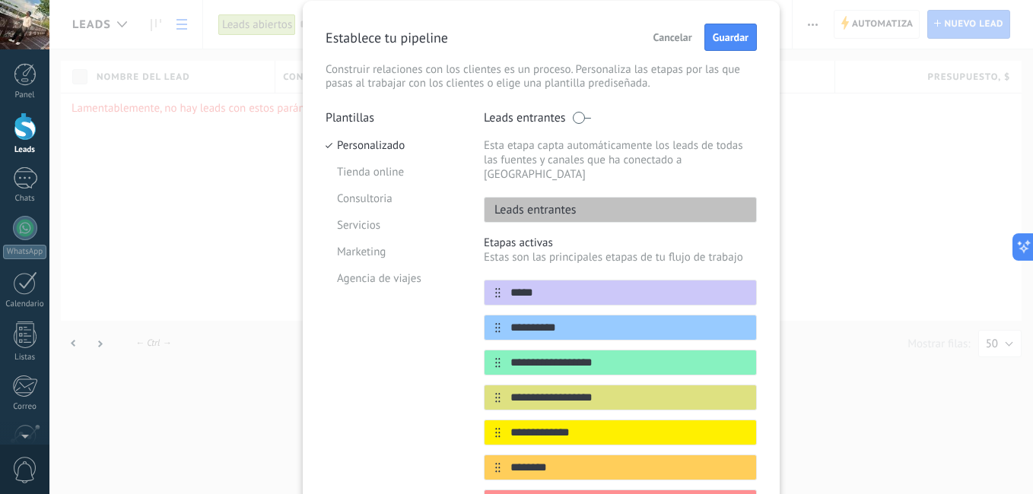
click at [526, 119] on p "Leads entrantes" at bounding box center [525, 117] width 82 height 15
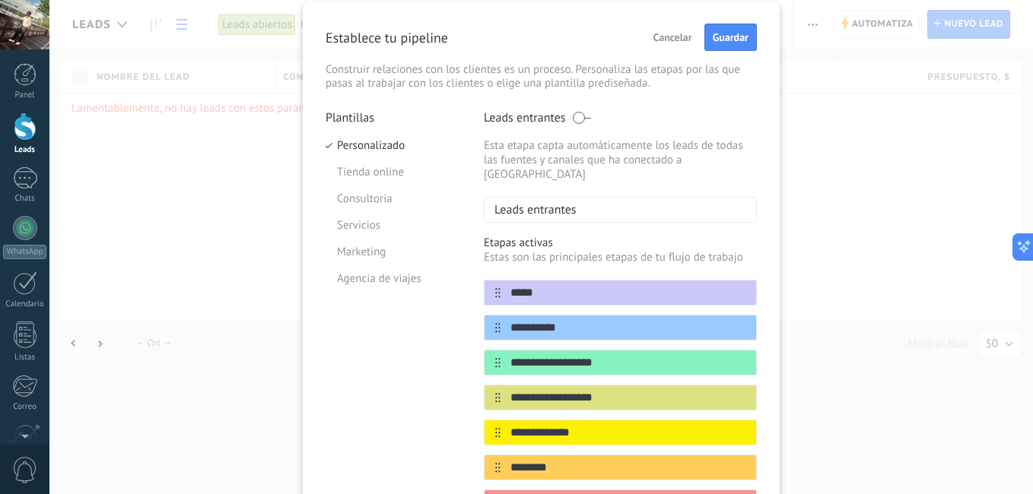
click at [563, 202] on p "Leads entrantes" at bounding box center [530, 209] width 92 height 15
click at [573, 202] on p "Leads entrantes" at bounding box center [530, 209] width 92 height 15
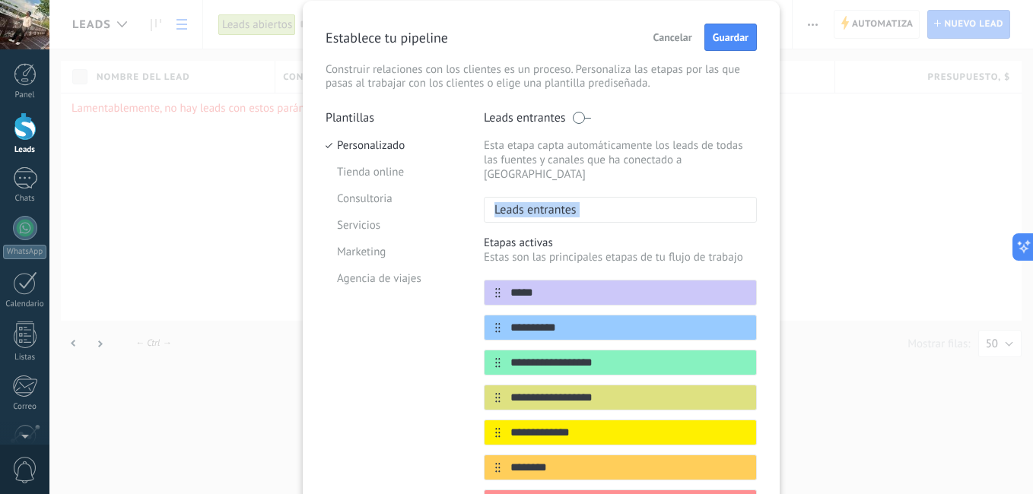
click at [573, 202] on p "Leads entrantes" at bounding box center [530, 209] width 92 height 15
click at [566, 202] on p "Leads entrantes" at bounding box center [530, 209] width 92 height 15
drag, startPoint x: 566, startPoint y: 195, endPoint x: 510, endPoint y: 198, distance: 55.6
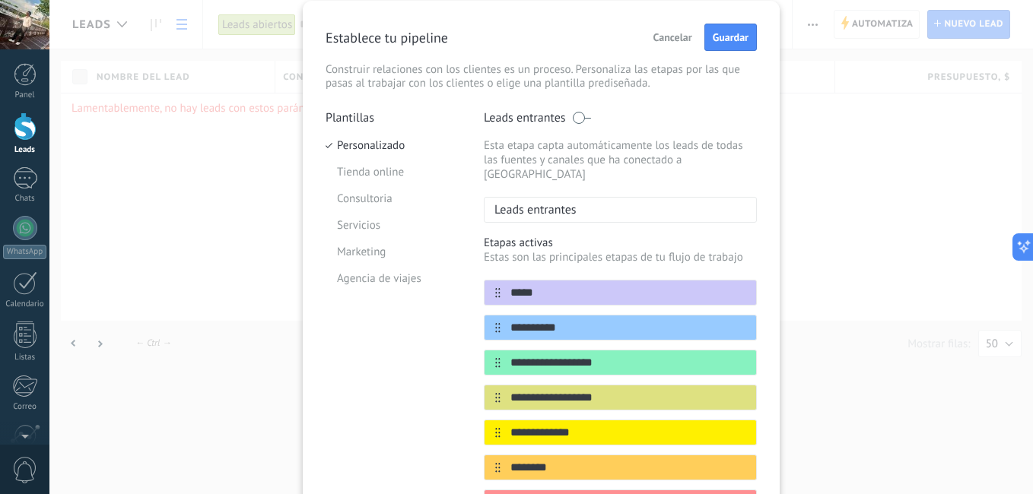
click at [510, 202] on p "Leads entrantes" at bounding box center [530, 209] width 92 height 15
drag, startPoint x: 579, startPoint y: 121, endPoint x: 603, endPoint y: 118, distance: 23.8
click at [603, 118] on div "Leads entrantes" at bounding box center [620, 117] width 273 height 15
click at [573, 120] on span at bounding box center [581, 118] width 19 height 12
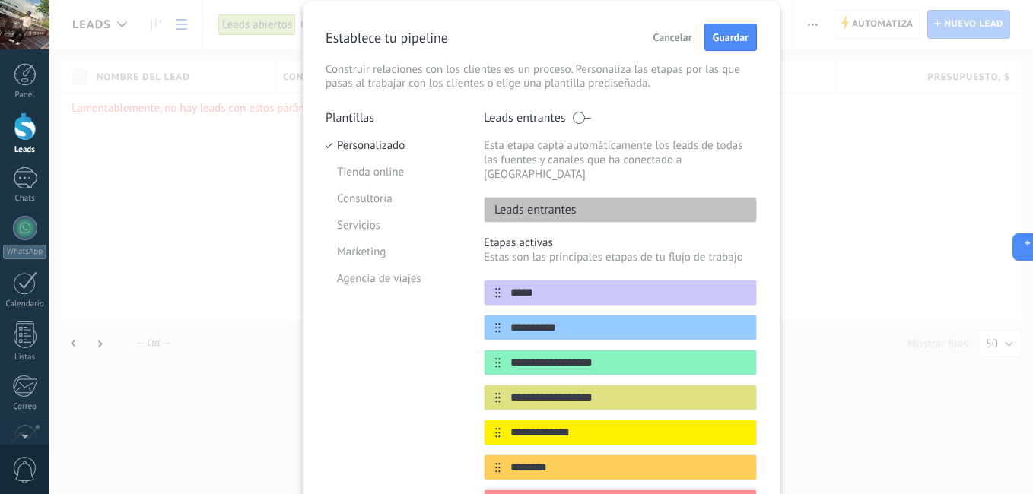
click at [553, 202] on p "Leads entrantes" at bounding box center [530, 209] width 92 height 15
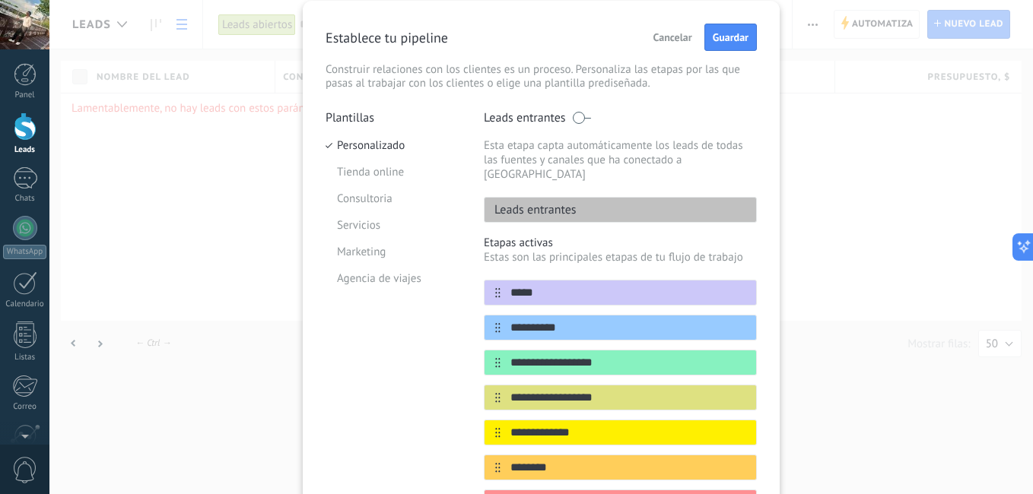
click at [580, 117] on span at bounding box center [581, 118] width 19 height 12
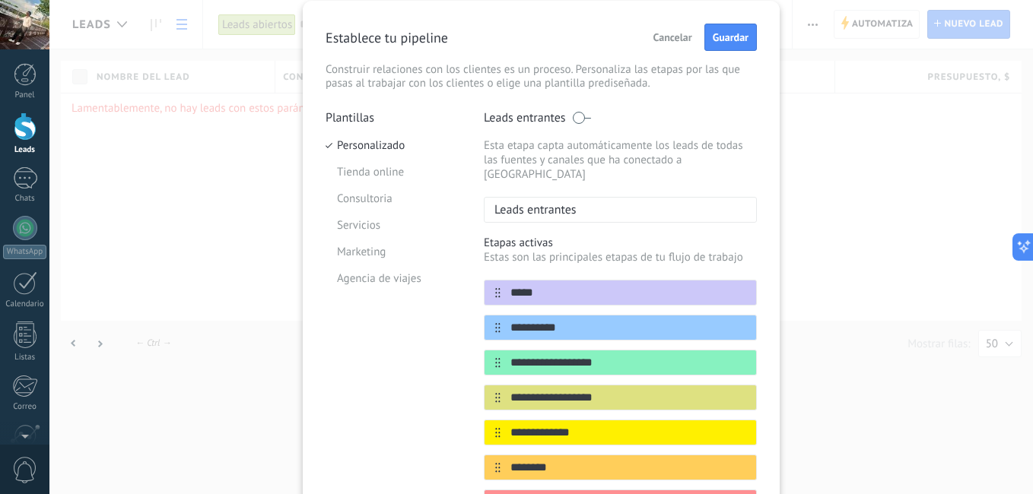
click at [572, 202] on p "Leads entrantes" at bounding box center [530, 209] width 92 height 15
click at [578, 120] on span at bounding box center [581, 118] width 19 height 12
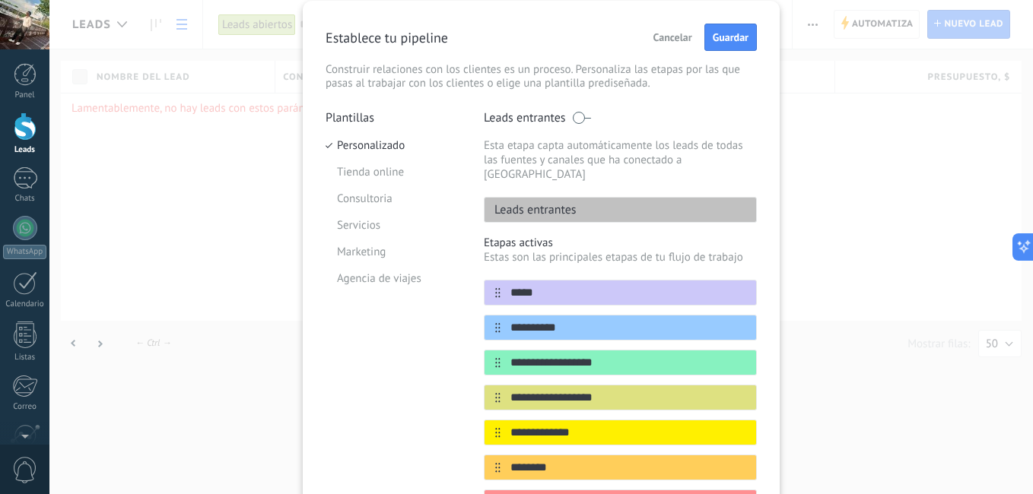
click at [535, 207] on div "Leads entrantes" at bounding box center [620, 210] width 273 height 26
click at [530, 202] on p "Leads entrantes" at bounding box center [530, 209] width 92 height 15
drag, startPoint x: 530, startPoint y: 201, endPoint x: 452, endPoint y: 111, distance: 118.6
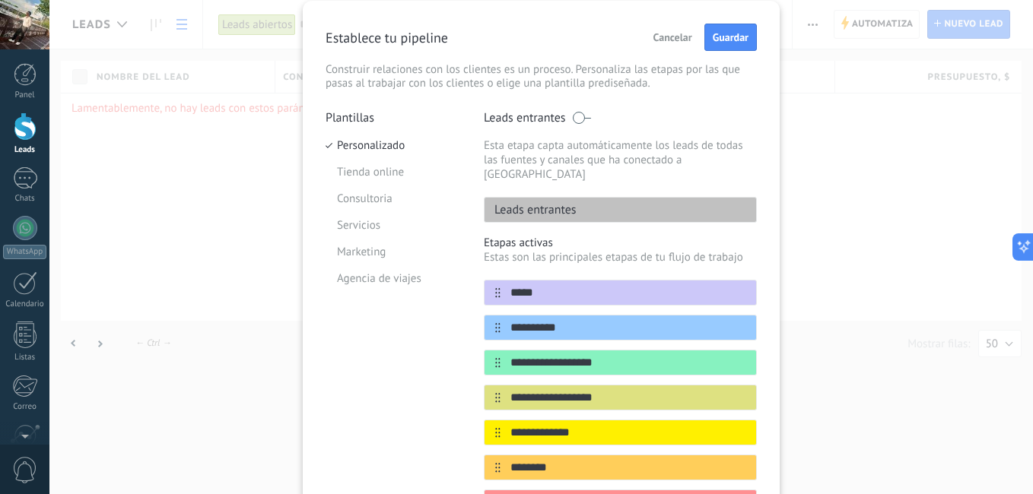
click at [452, 111] on p "Plantillas" at bounding box center [392, 117] width 135 height 15
click at [720, 42] on span "Guardar" at bounding box center [731, 37] width 36 height 11
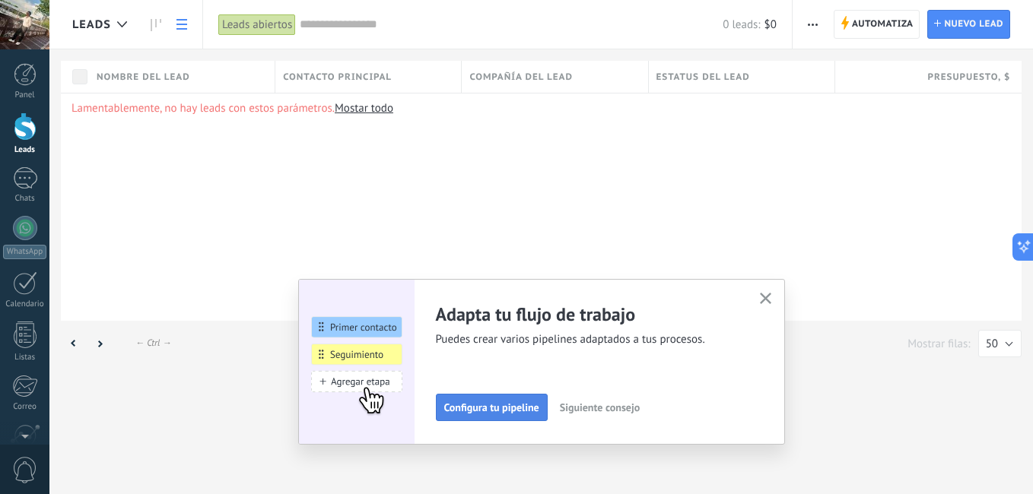
click at [506, 402] on span "Configura tu pipeline" at bounding box center [491, 407] width 95 height 11
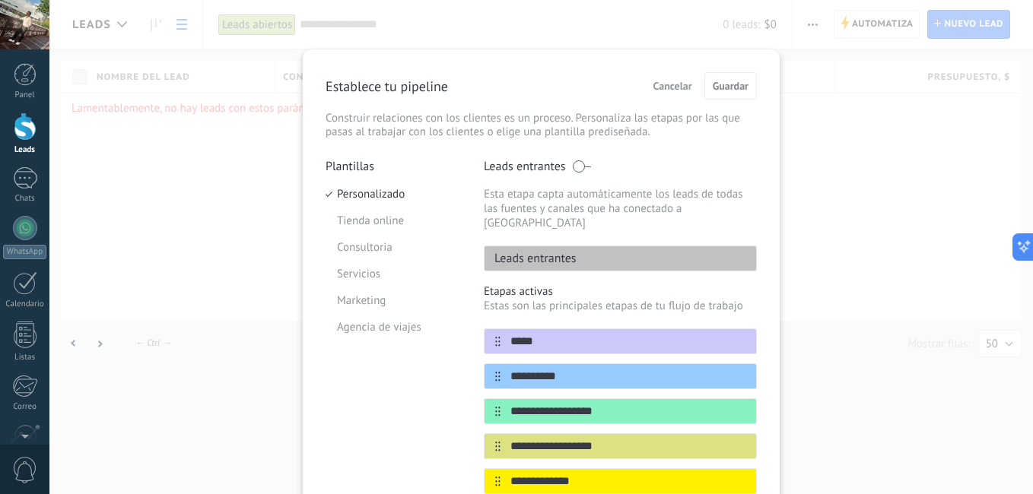
click at [665, 85] on span "Cancelar" at bounding box center [672, 86] width 39 height 11
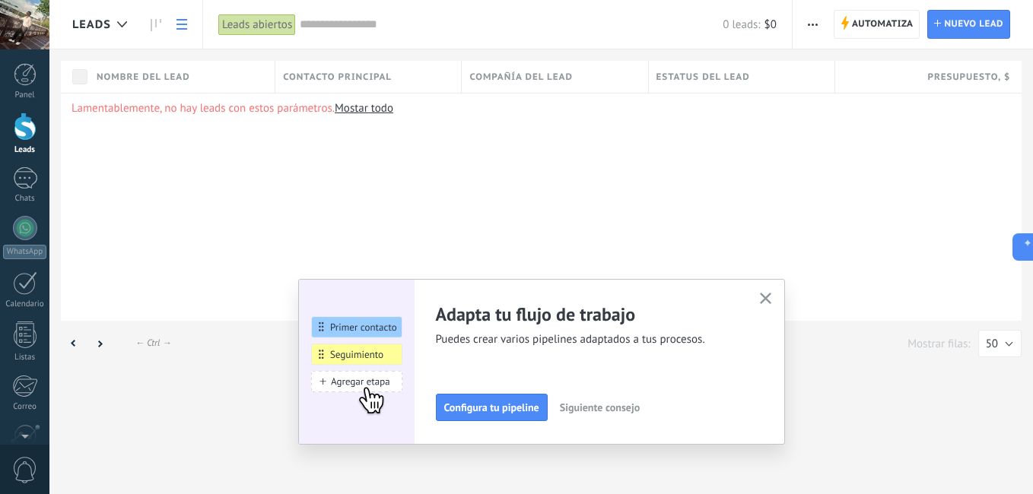
drag, startPoint x: 962, startPoint y: 33, endPoint x: 819, endPoint y: 11, distance: 144.7
click at [962, 33] on span "Nuevo lead" at bounding box center [973, 24] width 59 height 27
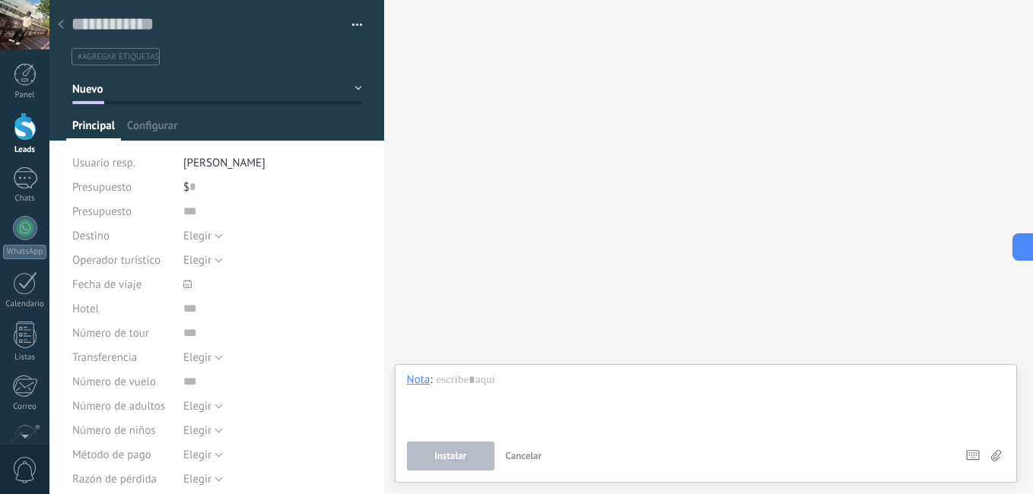
drag, startPoint x: 17, startPoint y: 138, endPoint x: 346, endPoint y: 97, distance: 331.1
click at [17, 138] on div at bounding box center [25, 127] width 23 height 28
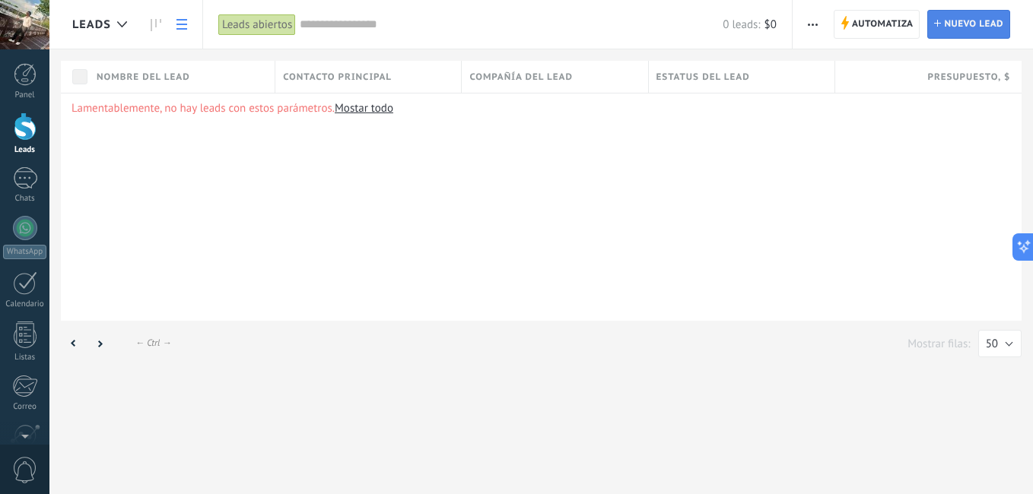
click at [950, 24] on span "Nuevo lead" at bounding box center [973, 24] width 59 height 27
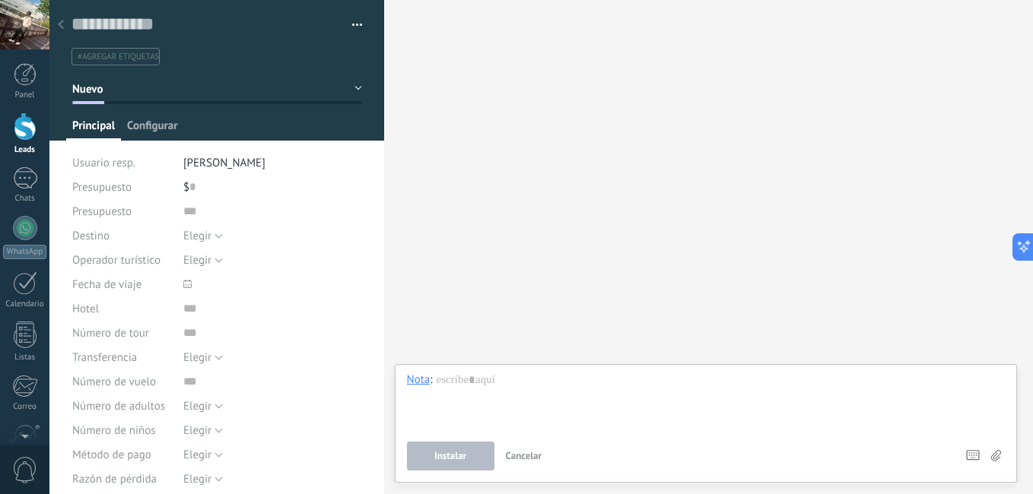
click at [141, 138] on span "Configurar" at bounding box center [152, 130] width 50 height 22
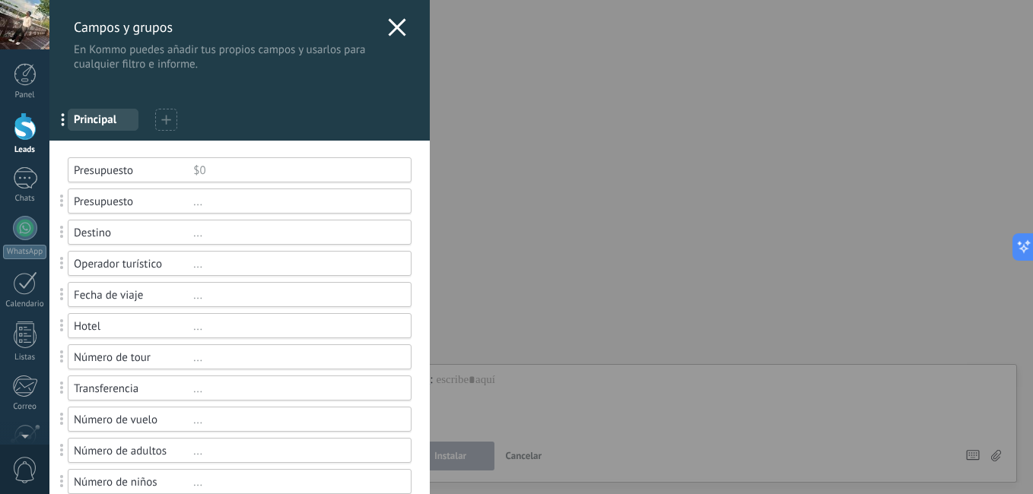
click at [119, 122] on span "Principal" at bounding box center [103, 120] width 59 height 14
click at [391, 31] on icon at bounding box center [397, 27] width 18 height 18
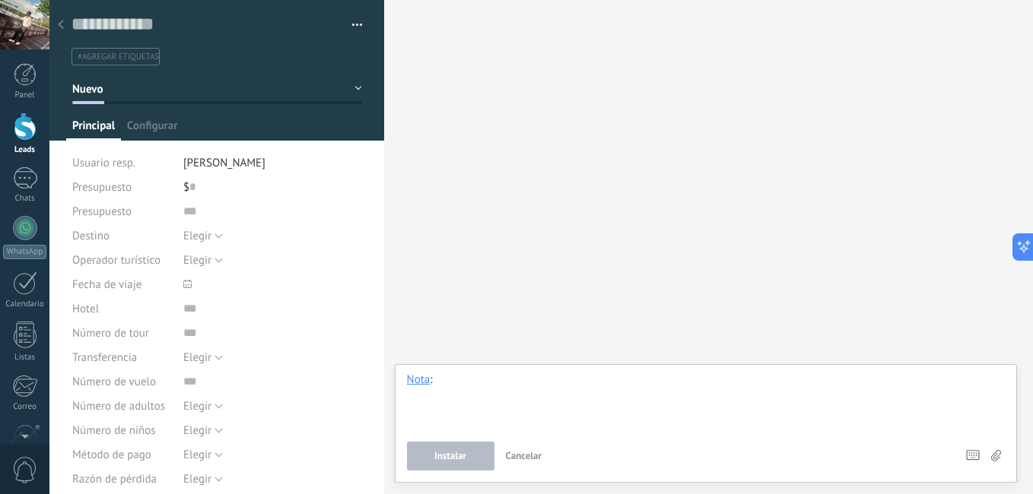
click at [475, 389] on div at bounding box center [706, 402] width 598 height 58
click at [518, 259] on div "Buscar Carga más Participantes: 0 Agregar usuario Bots: 0" at bounding box center [708, 247] width 649 height 494
click at [1021, 248] on button at bounding box center [1019, 246] width 27 height 27
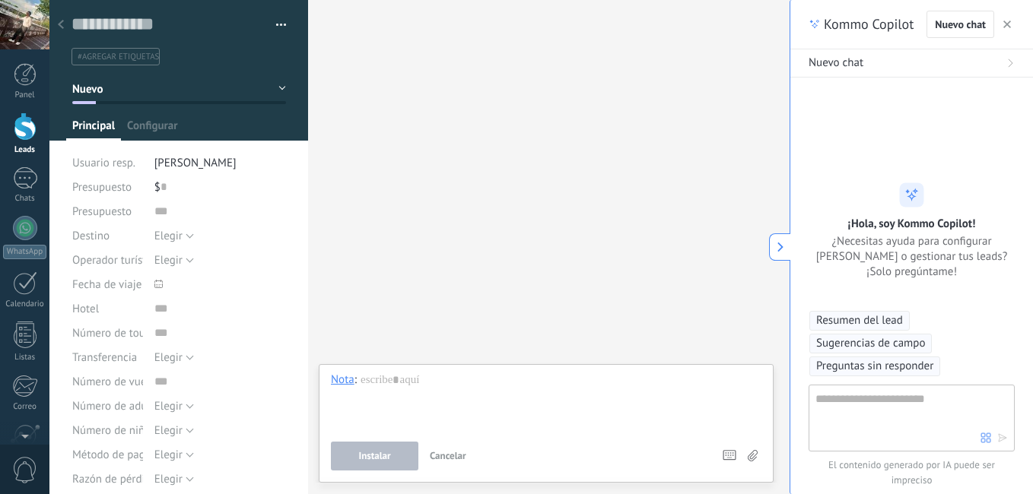
click at [884, 395] on textarea at bounding box center [897, 417] width 165 height 55
type textarea "*"
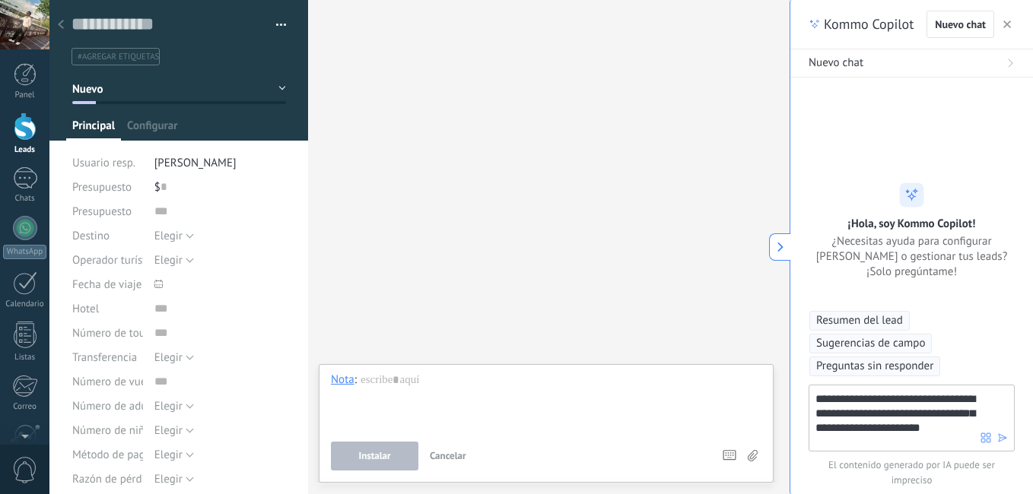
paste textarea "**********"
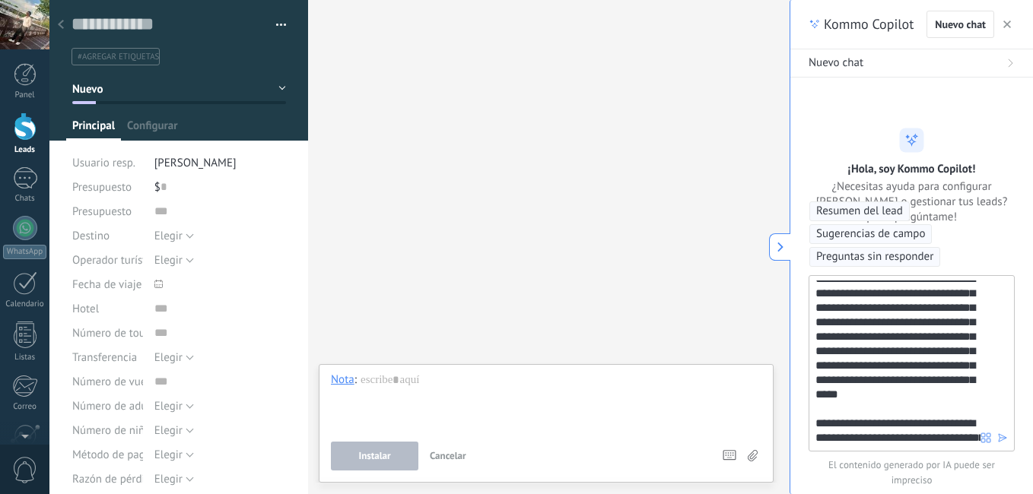
click at [905, 431] on textarea "**********" at bounding box center [897, 363] width 165 height 164
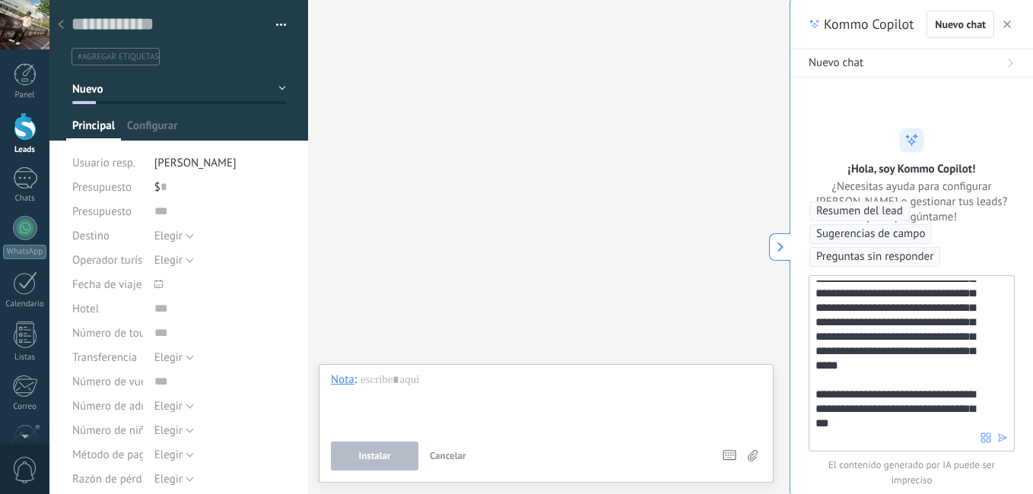
scroll to position [83, 0]
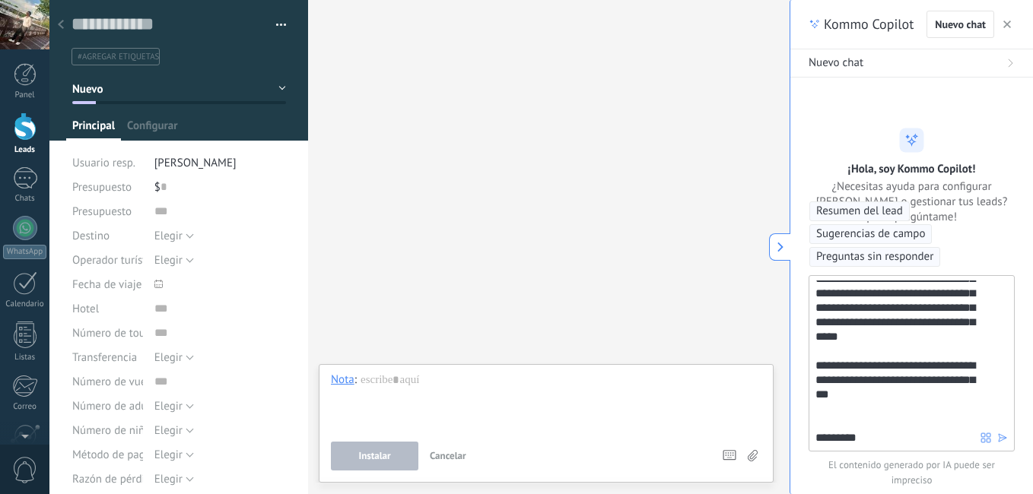
type textarea "**********"
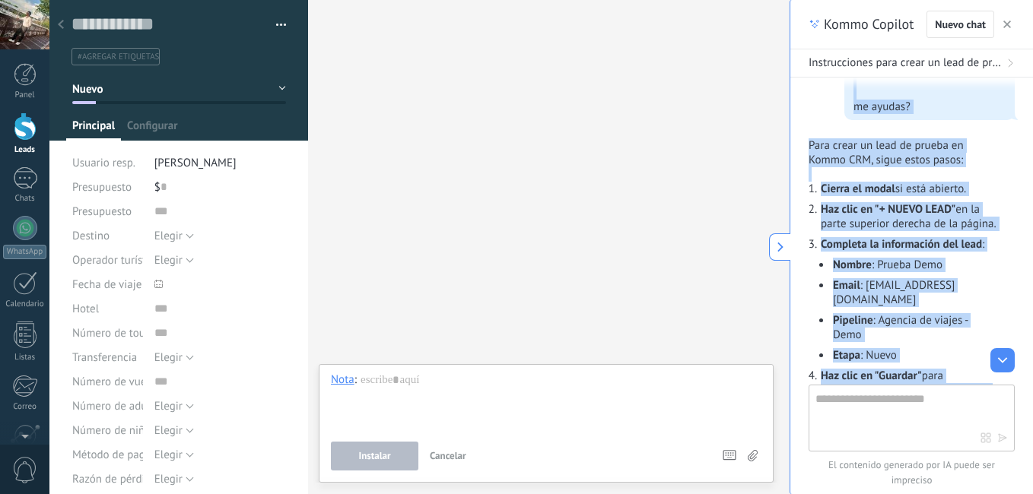
scroll to position [294, 0]
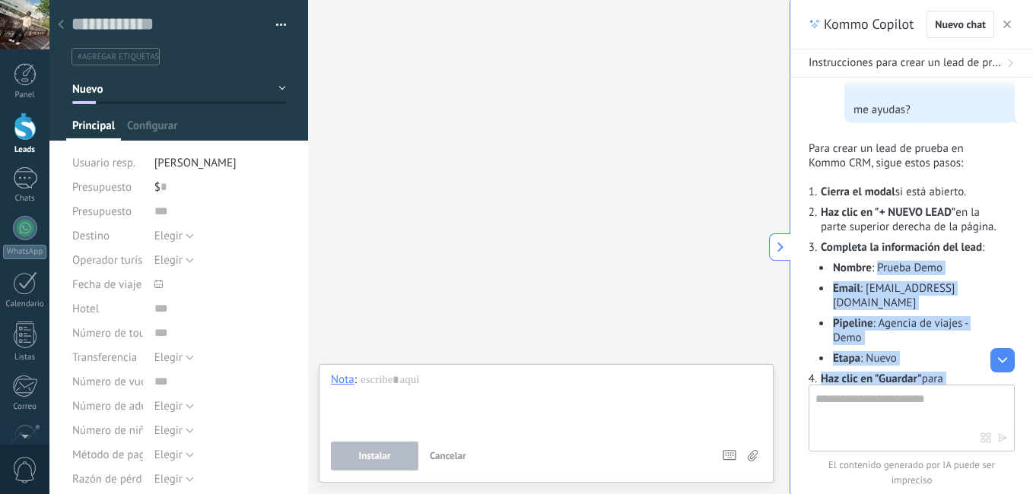
drag, startPoint x: 922, startPoint y: 183, endPoint x: 877, endPoint y: 259, distance: 89.3
click at [877, 259] on div "Para crear un lead de prueba en Kommo CRM, sigue estos pasos: Cierra el modal s…" at bounding box center [911, 338] width 206 height 395
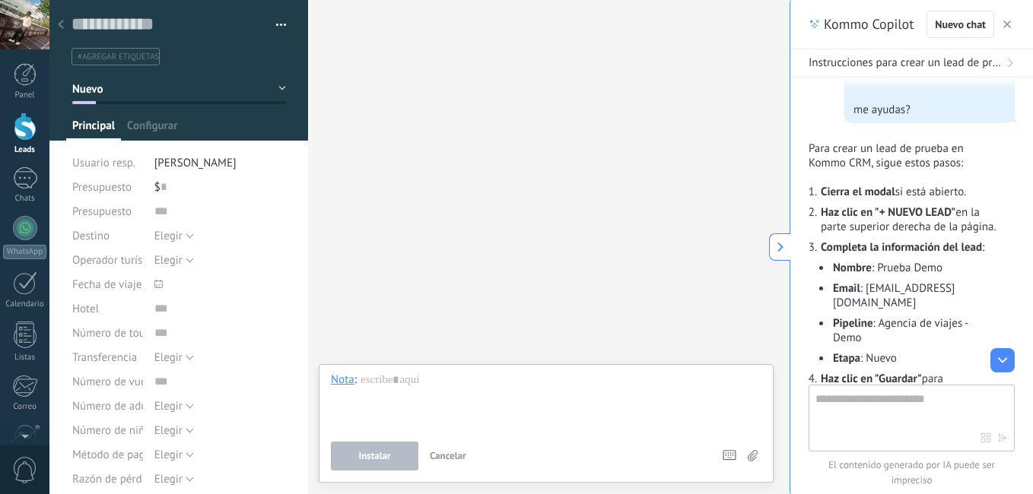
drag, startPoint x: 877, startPoint y: 259, endPoint x: 865, endPoint y: 255, distance: 12.3
click at [865, 255] on ul "Nombre : Prueba Demo Email : [EMAIL_ADDRESS][DOMAIN_NAME] Pipeline : Agencia de…" at bounding box center [909, 310] width 176 height 111
click at [237, 168] on span "[PERSON_NAME]" at bounding box center [195, 163] width 82 height 14
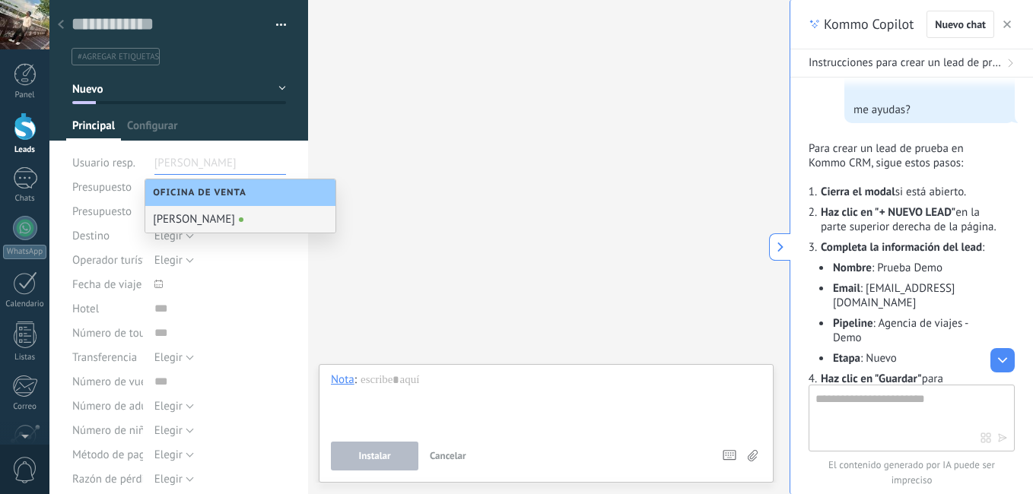
click at [228, 165] on input "text" at bounding box center [192, 163] width 76 height 24
click at [413, 225] on div "Buscar Carga más Participantes: 0 Agregar usuario Bots: 0" at bounding box center [548, 247] width 481 height 494
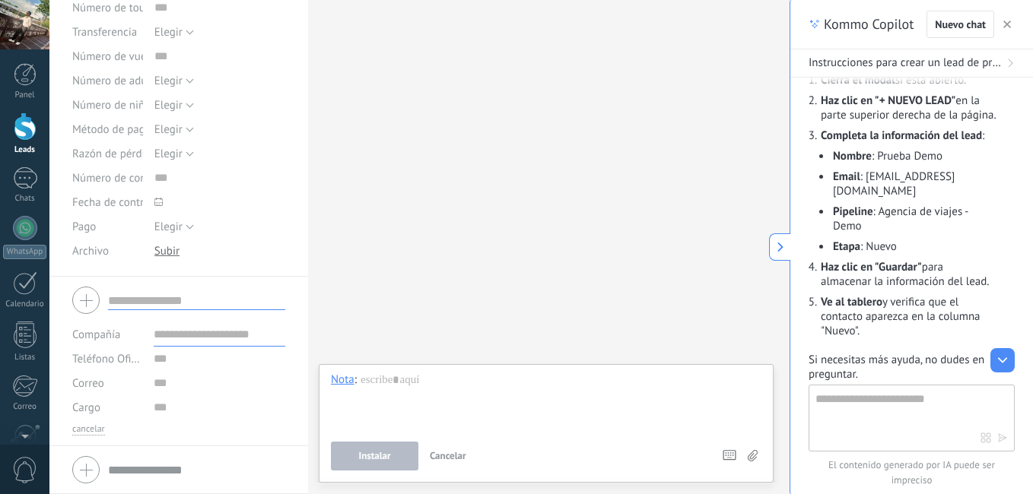
scroll to position [408, 0]
click at [142, 293] on input "text" at bounding box center [196, 300] width 177 height 19
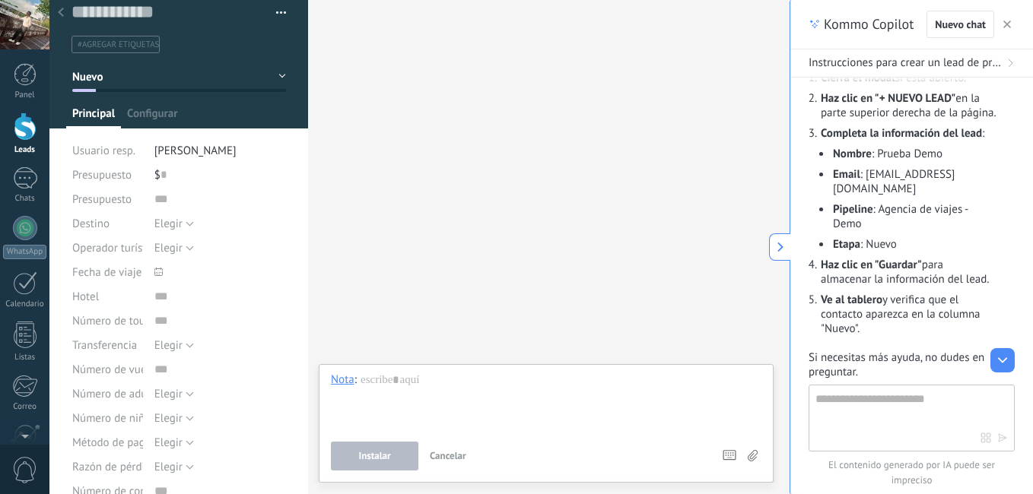
scroll to position [0, 0]
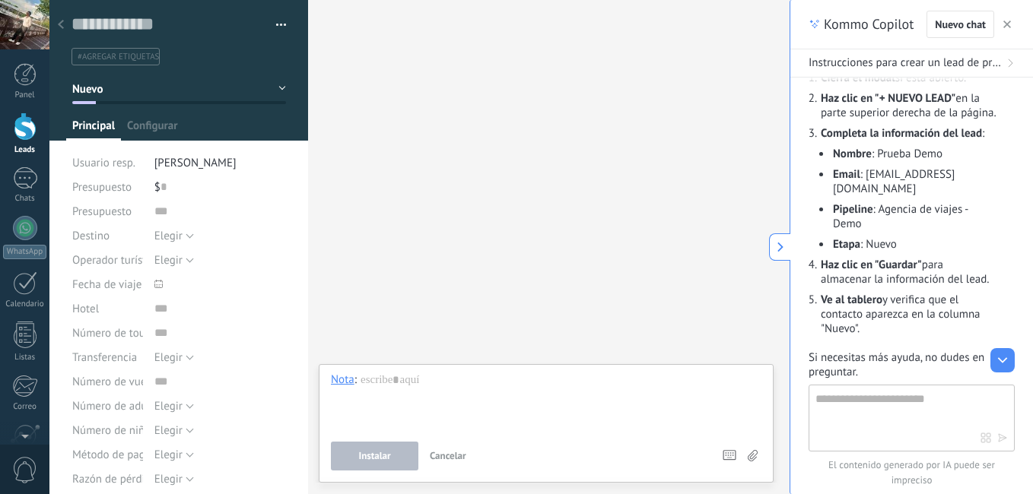
click at [1007, 24] on use "button" at bounding box center [1007, 25] width 8 height 8
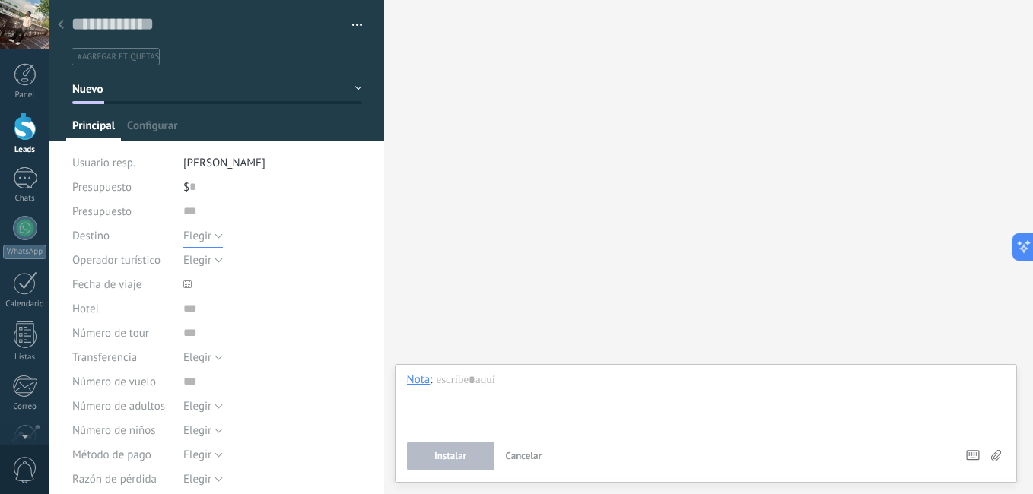
click at [195, 236] on span "Elegir" at bounding box center [197, 236] width 28 height 14
click at [211, 233] on button "Elegir" at bounding box center [203, 236] width 40 height 24
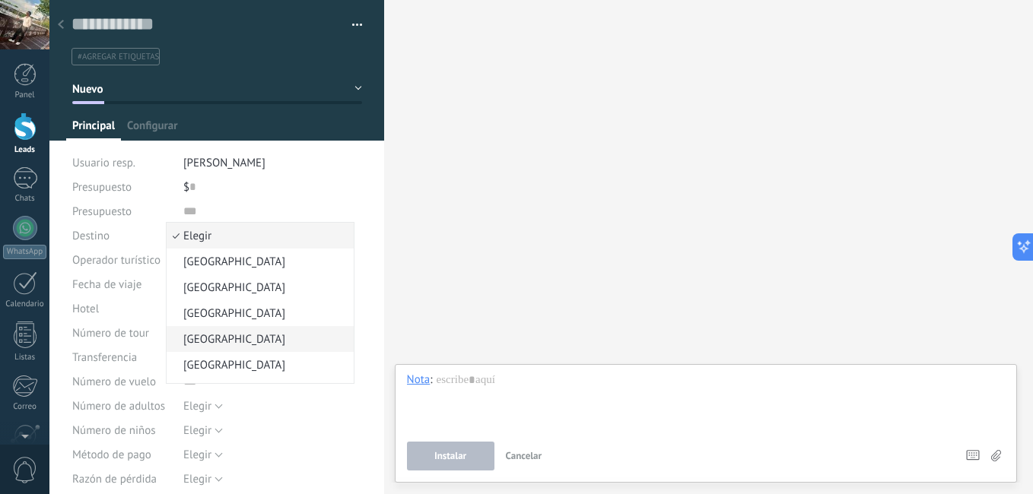
click at [230, 338] on span "[GEOGRAPHIC_DATA]" at bounding box center [258, 339] width 183 height 14
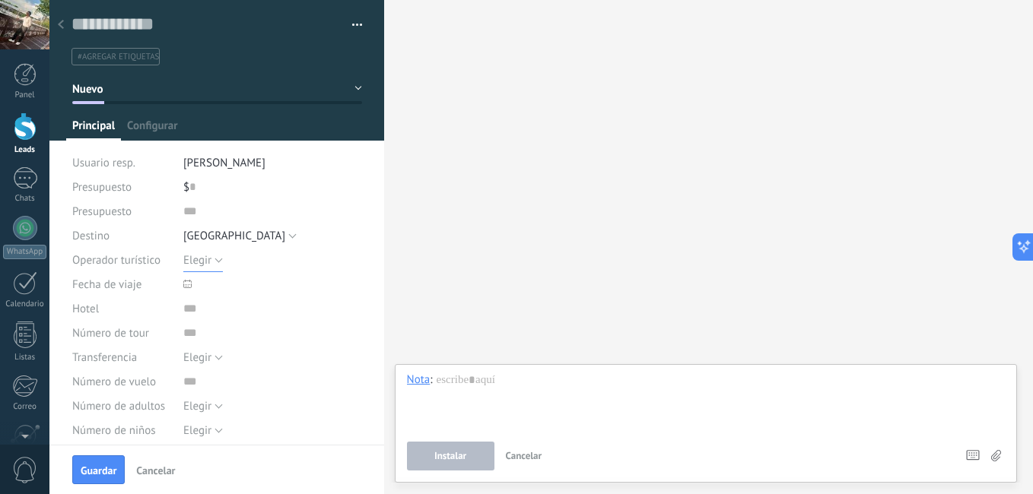
click at [208, 259] on span "Elegir" at bounding box center [197, 260] width 28 height 14
click at [231, 232] on button "[GEOGRAPHIC_DATA]" at bounding box center [239, 236] width 113 height 24
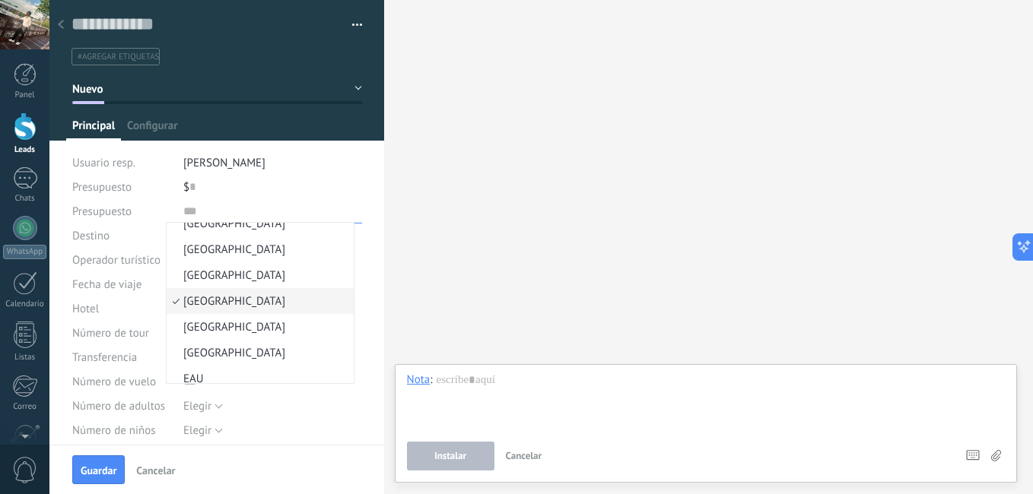
click at [329, 211] on input "text" at bounding box center [272, 211] width 179 height 24
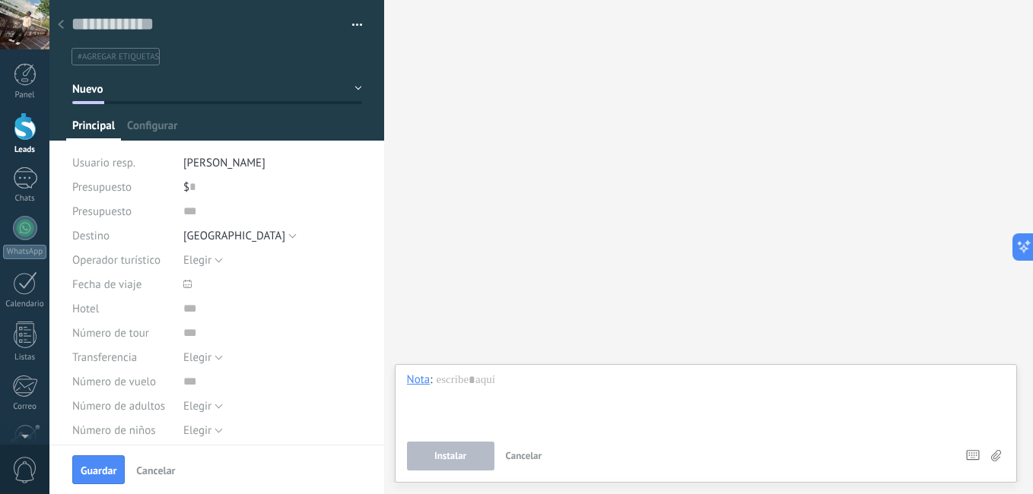
click at [452, 157] on div "Buscar Carga más Participantes: 0 Agregar usuario Bots: 0" at bounding box center [708, 247] width 649 height 494
click at [188, 285] on use at bounding box center [187, 284] width 8 height 8
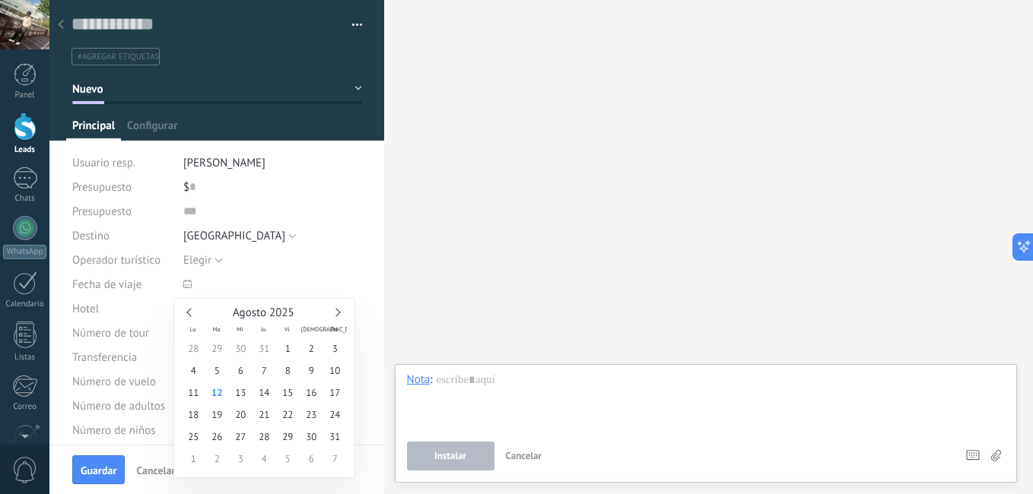
click at [196, 312] on div "Agosto 2025" at bounding box center [264, 313] width 165 height 14
click at [190, 312] on link at bounding box center [190, 312] width 8 height 8
type input "**********"
click at [331, 391] on span "15" at bounding box center [335, 393] width 24 height 22
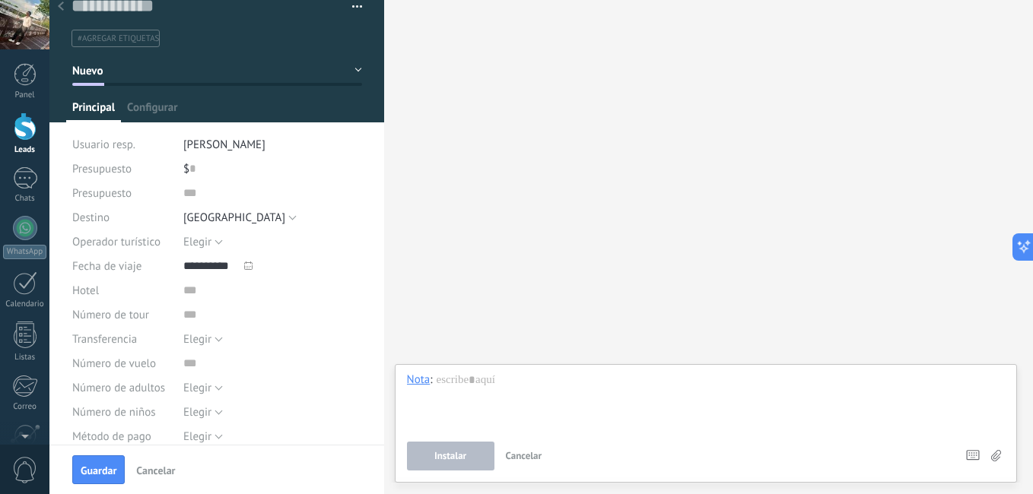
scroll to position [21, 0]
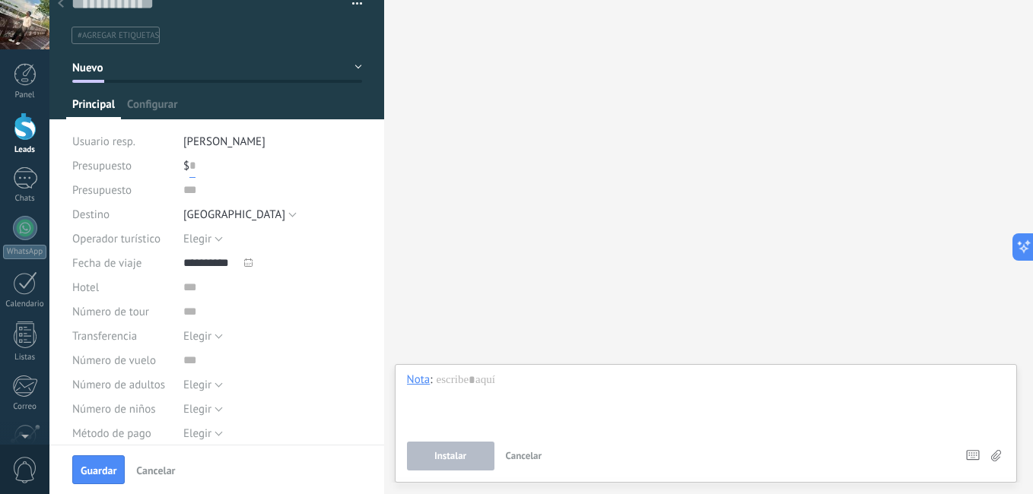
click at [189, 160] on input "text" at bounding box center [192, 166] width 6 height 24
click at [201, 168] on div "$ 0" at bounding box center [272, 166] width 179 height 24
click at [189, 197] on input "text" at bounding box center [272, 190] width 179 height 24
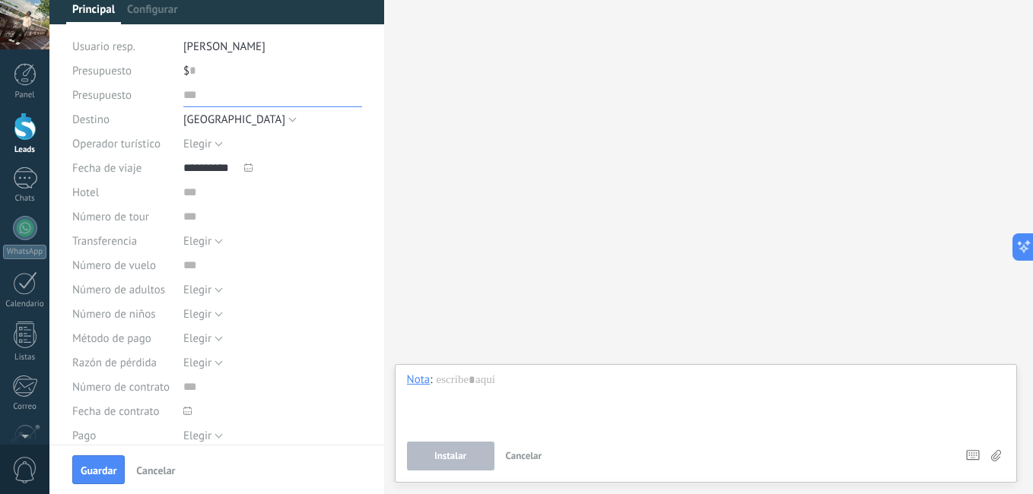
scroll to position [122, 0]
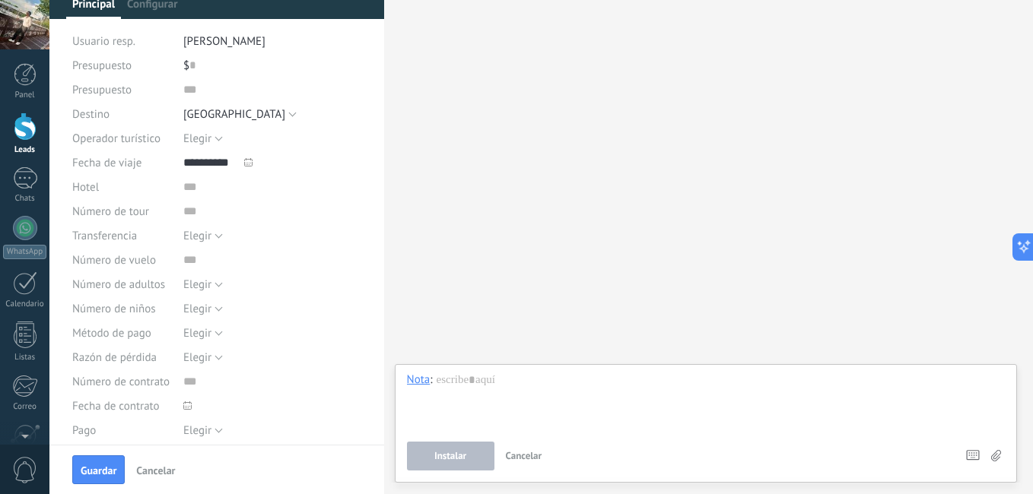
click at [179, 195] on div "Hotel" at bounding box center [217, 187] width 290 height 24
click at [186, 188] on input "text" at bounding box center [272, 187] width 179 height 24
click at [179, 206] on div "Número de tour" at bounding box center [217, 211] width 290 height 24
click at [186, 211] on input "text" at bounding box center [272, 211] width 179 height 24
click at [197, 236] on span "Elegir" at bounding box center [197, 236] width 28 height 14
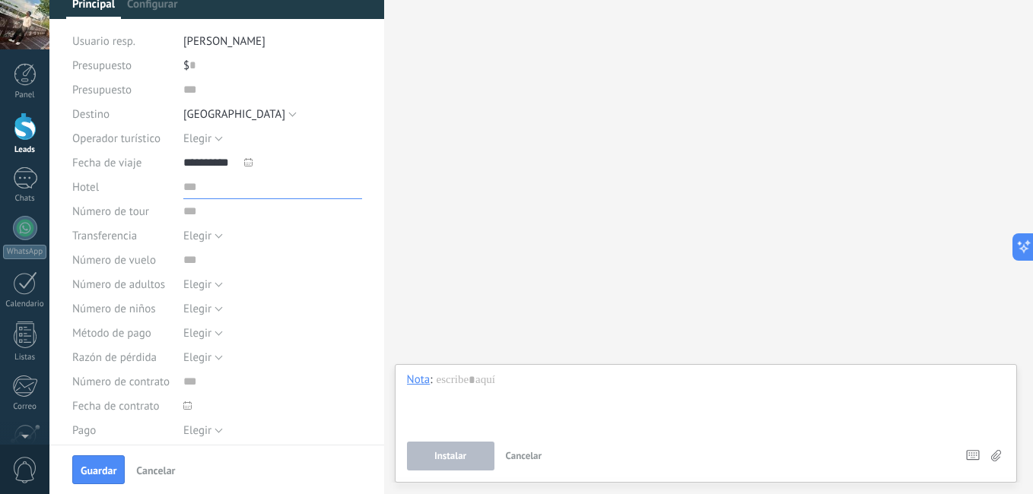
click at [354, 198] on input "text" at bounding box center [272, 187] width 179 height 24
click at [204, 258] on input "text" at bounding box center [272, 260] width 179 height 24
drag, startPoint x: 377, startPoint y: 230, endPoint x: 376, endPoint y: 254, distance: 24.4
click at [376, 254] on div "Guardar y crear Administrar etiquetas #agregar etiquetas" at bounding box center [216, 179] width 335 height 602
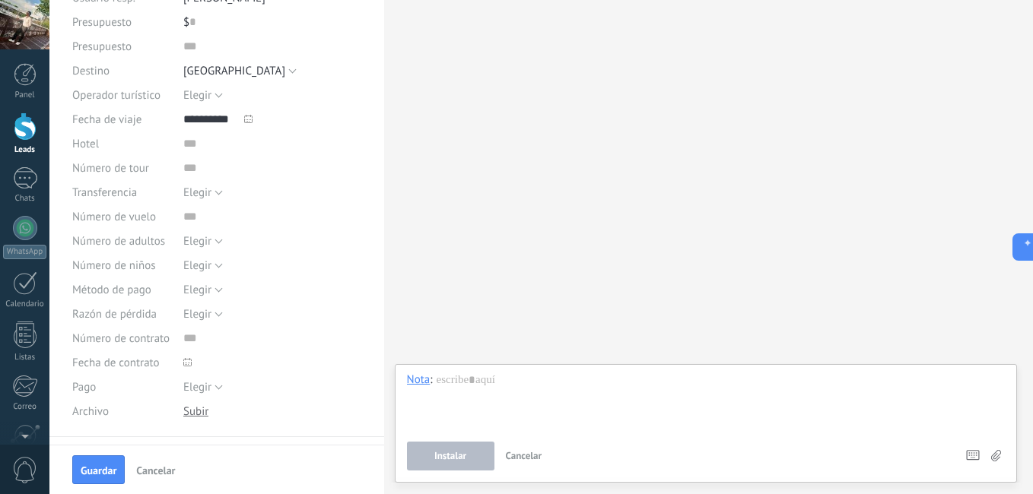
scroll to position [375, 0]
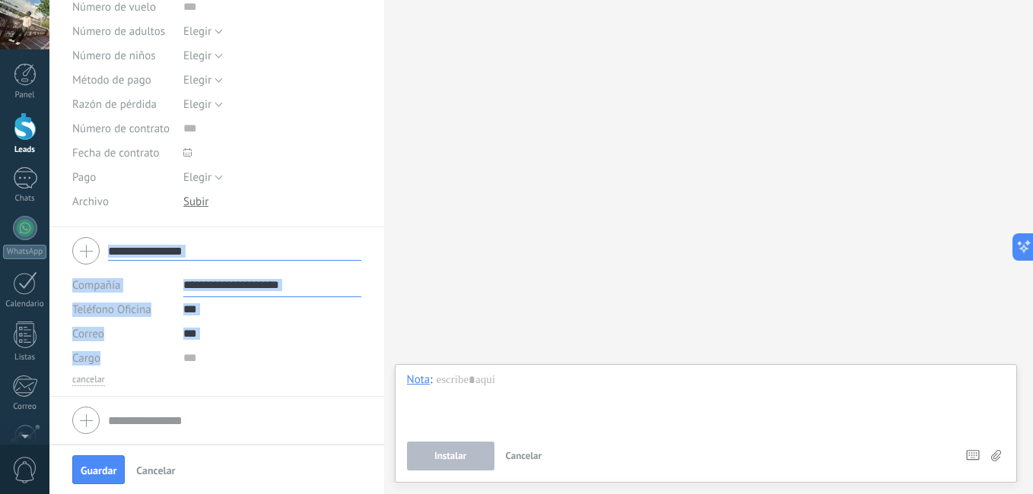
drag, startPoint x: 261, startPoint y: 418, endPoint x: 226, endPoint y: 355, distance: 71.5
click at [226, 355] on div "Guardar y crear Administrar etiquetas #agregar etiquetas" at bounding box center [216, 222] width 335 height 445
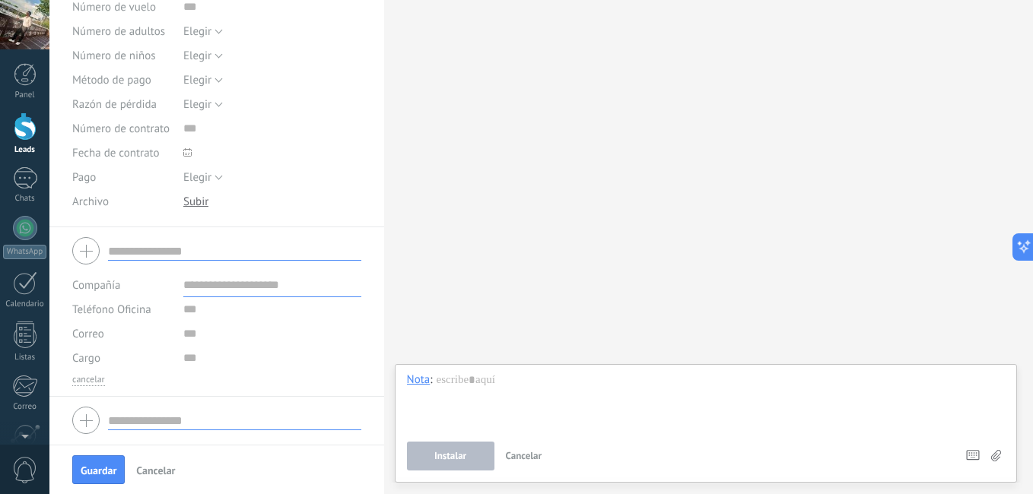
drag, startPoint x: 261, startPoint y: 421, endPoint x: 225, endPoint y: 369, distance: 62.9
click at [225, 369] on div "Compañía Teléfono Oficina Ofic. directo Celular Fax Casa Otro Teléfono Oficina …" at bounding box center [216, 396] width 335 height 339
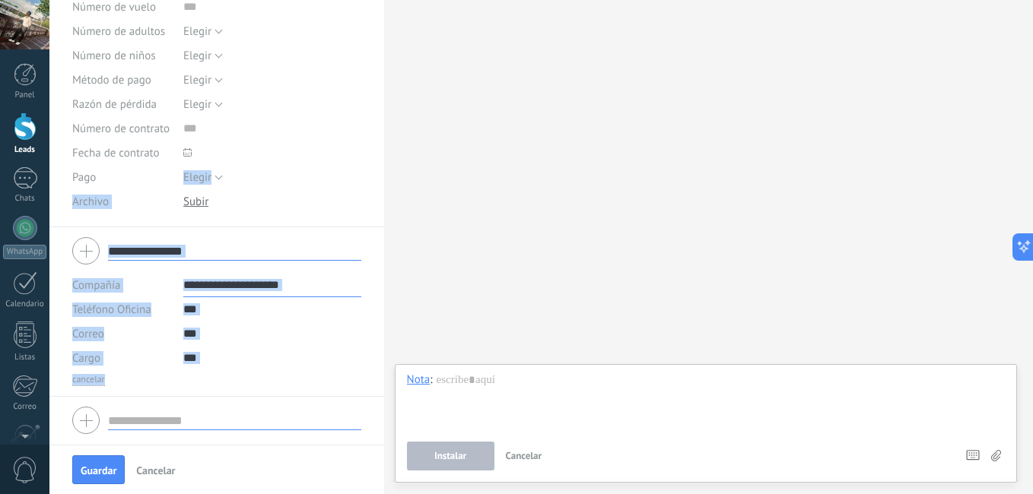
drag, startPoint x: 230, startPoint y: 374, endPoint x: 113, endPoint y: 167, distance: 237.7
click at [113, 167] on div "Guardar y crear Administrar etiquetas #agregar etiquetas" at bounding box center [216, 222] width 335 height 445
click at [281, 167] on div "Elegir Completo Depósito [GEOGRAPHIC_DATA]" at bounding box center [272, 177] width 179 height 24
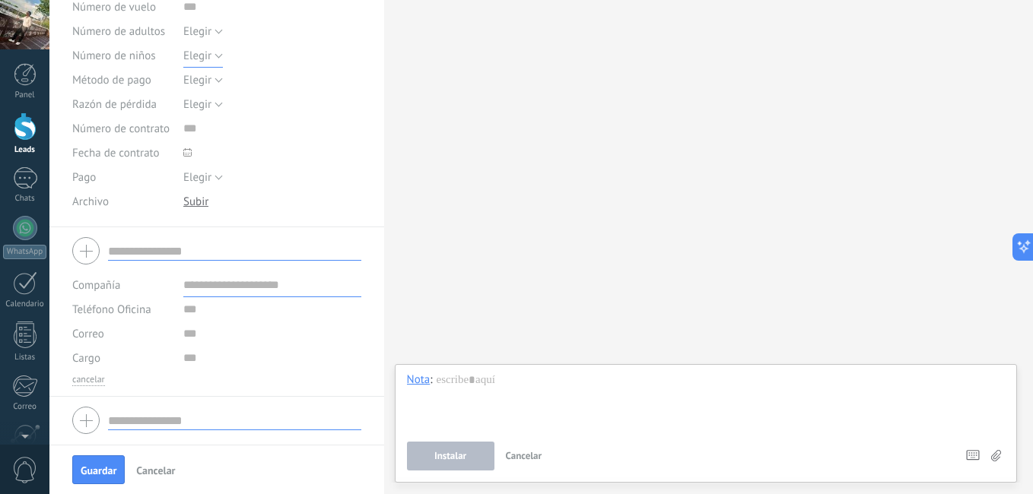
click at [195, 56] on span "Elegir" at bounding box center [197, 56] width 28 height 14
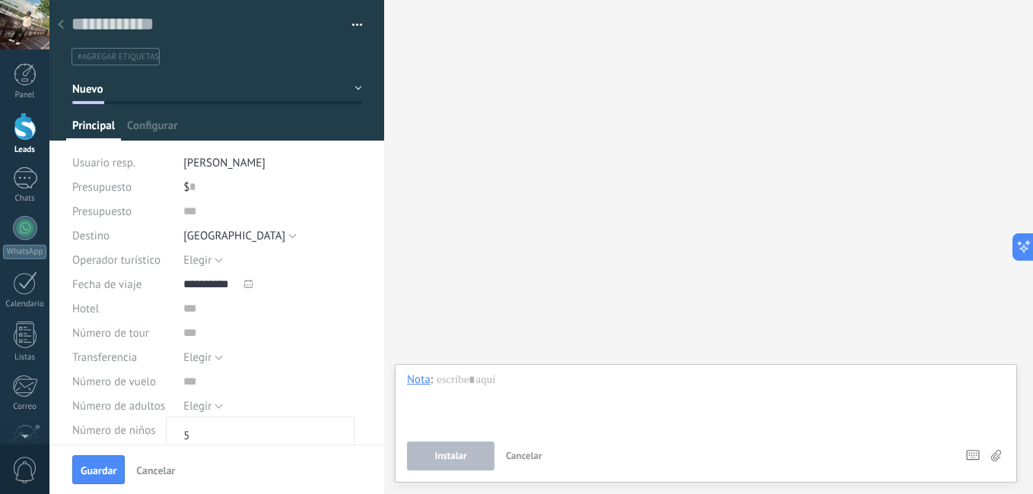
drag, startPoint x: 382, startPoint y: 158, endPoint x: 381, endPoint y: 211, distance: 52.5
click at [382, 211] on div "Guardar y crear Administrar etiquetas #agregar etiquetas" at bounding box center [540, 247] width 983 height 494
drag, startPoint x: 378, startPoint y: 198, endPoint x: 380, endPoint y: 213, distance: 15.4
click at [379, 213] on div "Guardar y crear Administrar etiquetas #agregar etiquetas" at bounding box center [216, 222] width 335 height 445
drag, startPoint x: 380, startPoint y: 213, endPoint x: 386, endPoint y: 245, distance: 32.5
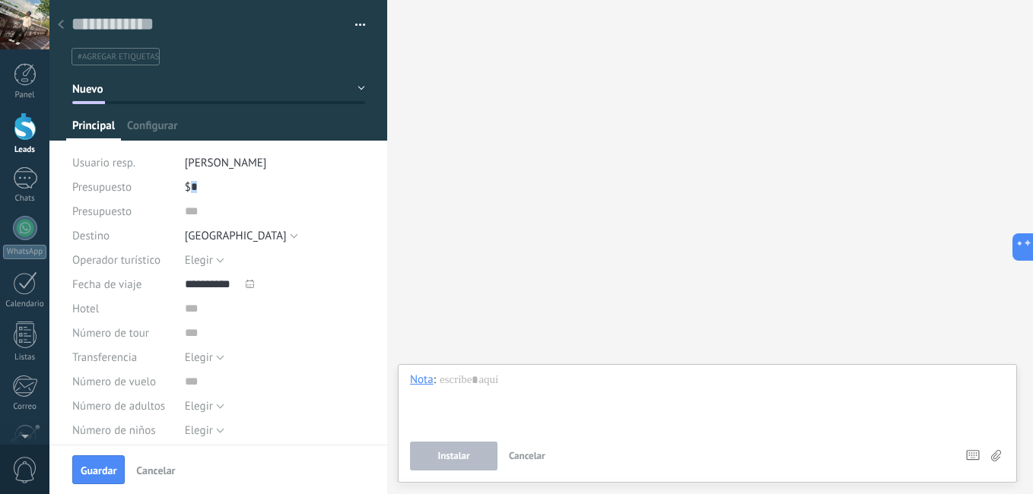
click at [387, 244] on div at bounding box center [387, 247] width 0 height 494
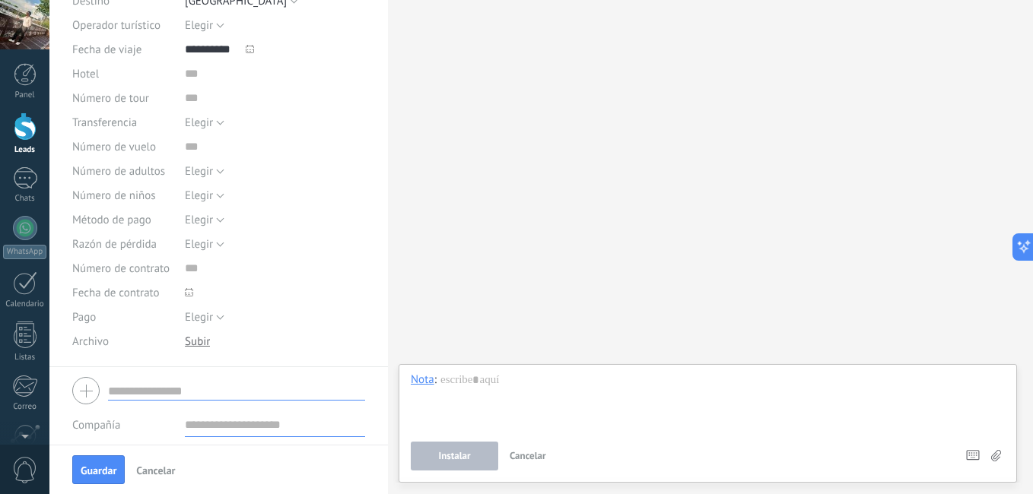
scroll to position [238, 0]
click at [211, 166] on span "Elegir" at bounding box center [199, 168] width 28 height 14
click at [206, 170] on span "Elegir" at bounding box center [199, 168] width 28 height 14
click at [200, 173] on span "Elegir" at bounding box center [199, 168] width 28 height 14
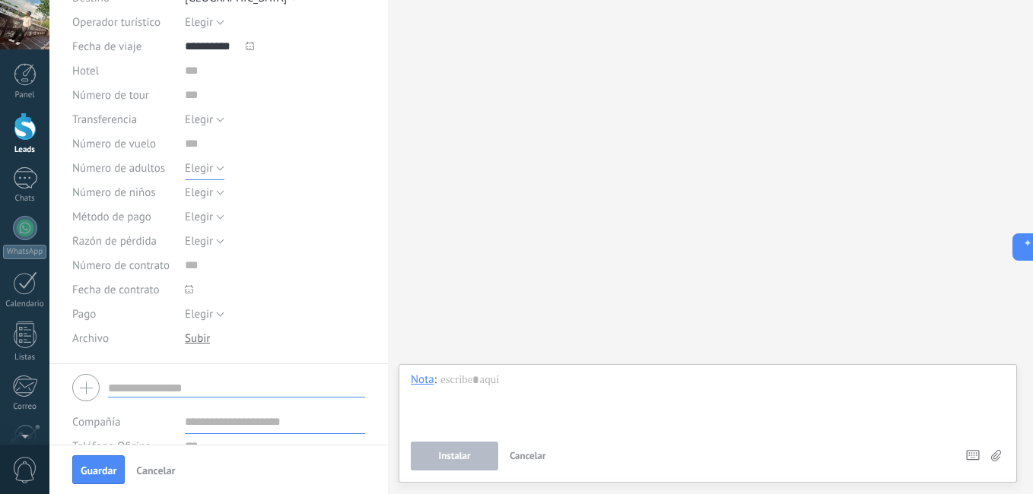
scroll to position [0, 0]
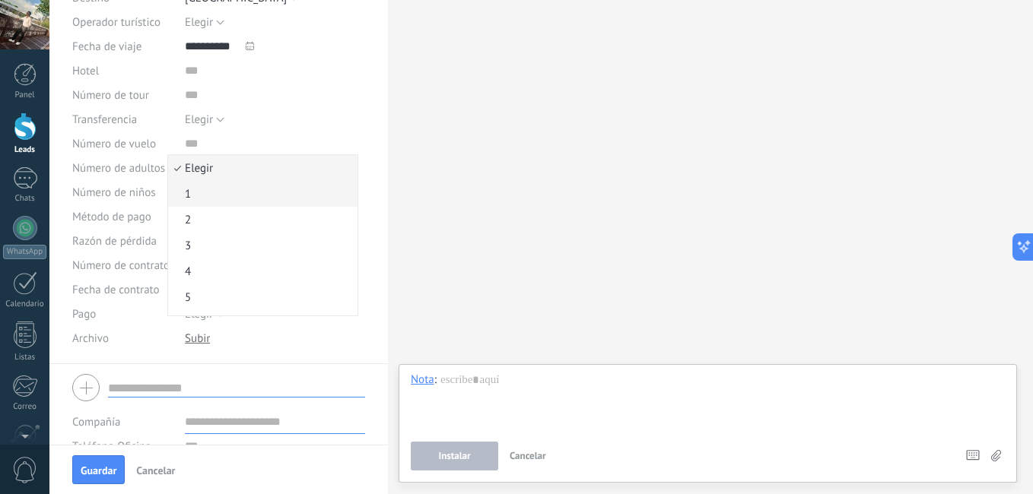
click at [215, 190] on span "1" at bounding box center [260, 194] width 185 height 14
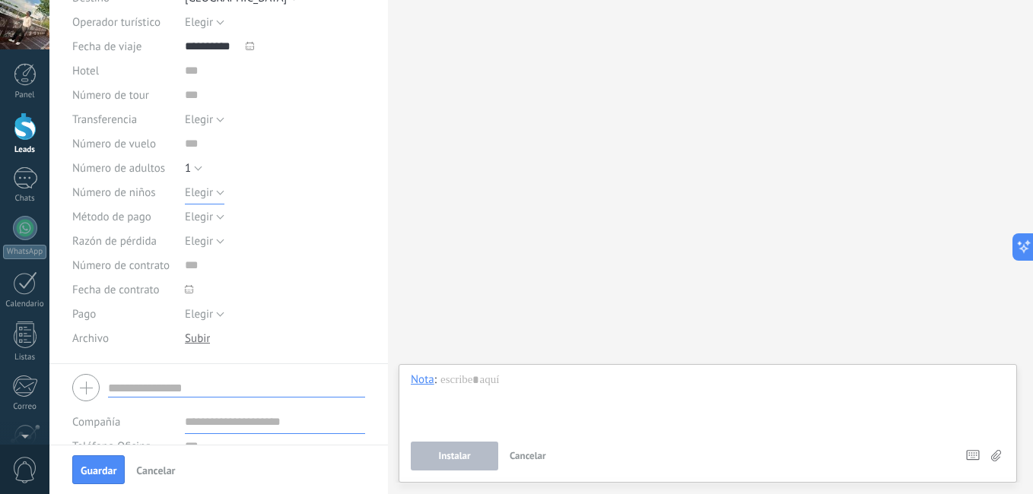
click at [208, 187] on span "Elegir" at bounding box center [199, 193] width 28 height 14
click at [299, 190] on span "Elegir" at bounding box center [260, 193] width 185 height 14
click at [215, 191] on button "Elegir" at bounding box center [205, 192] width 40 height 24
click at [377, 223] on div "Guardar y crear Administrar etiquetas #agregar etiquetas" at bounding box center [218, 63] width 339 height 602
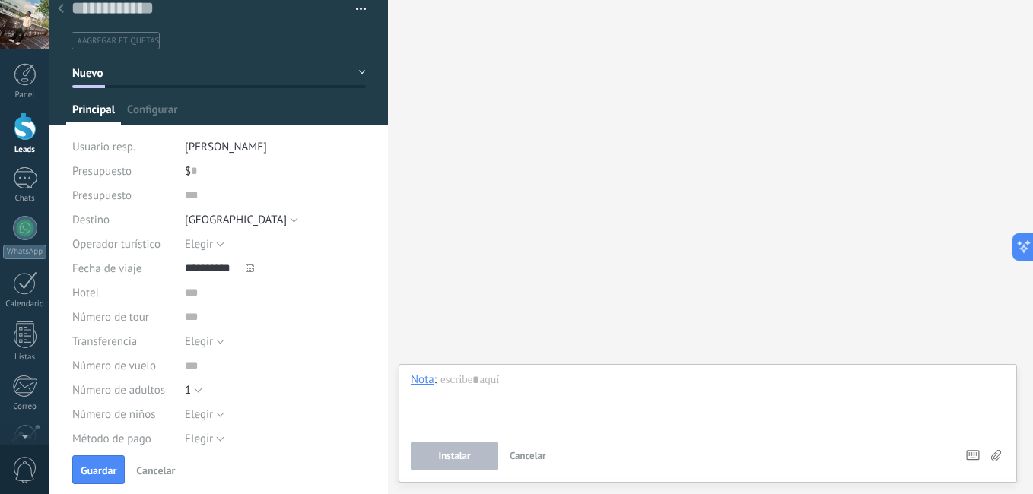
scroll to position [8, 0]
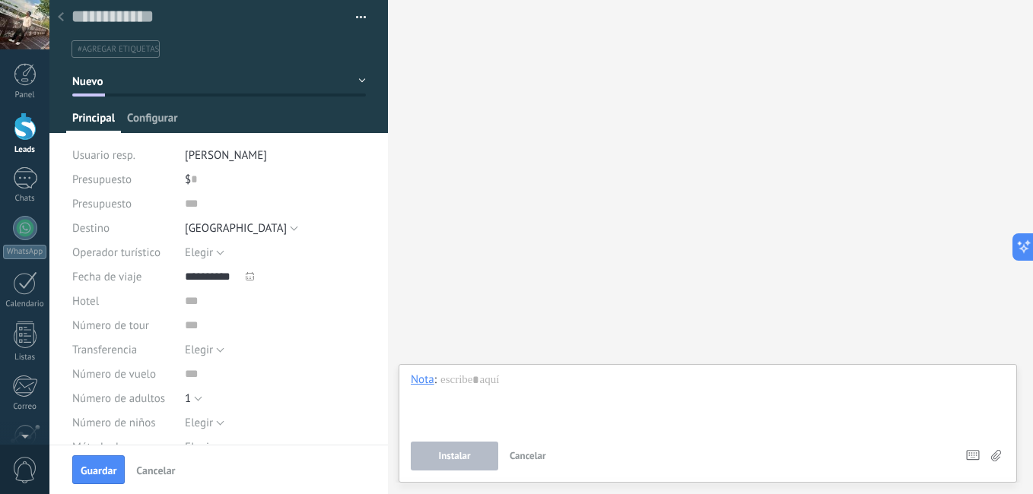
click at [134, 119] on span "Configurar" at bounding box center [152, 122] width 50 height 22
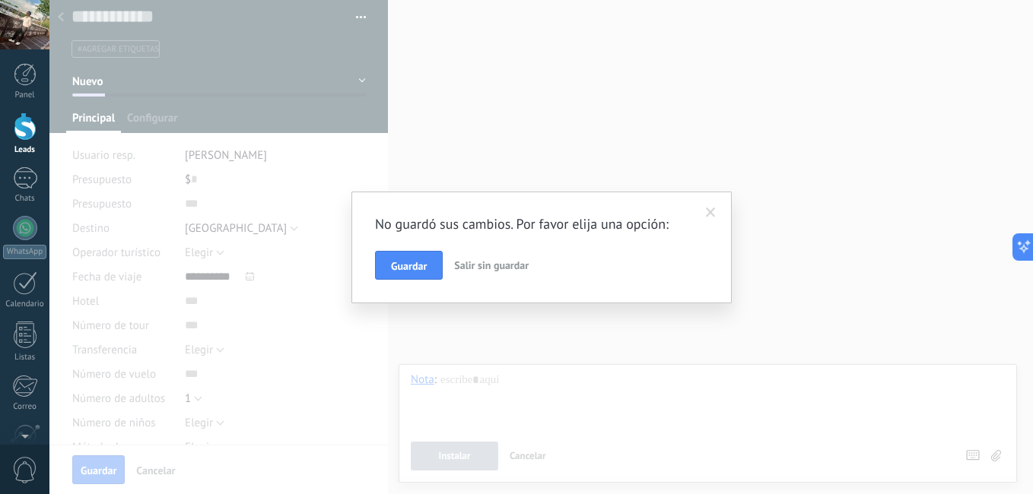
click at [708, 214] on span at bounding box center [711, 213] width 10 height 11
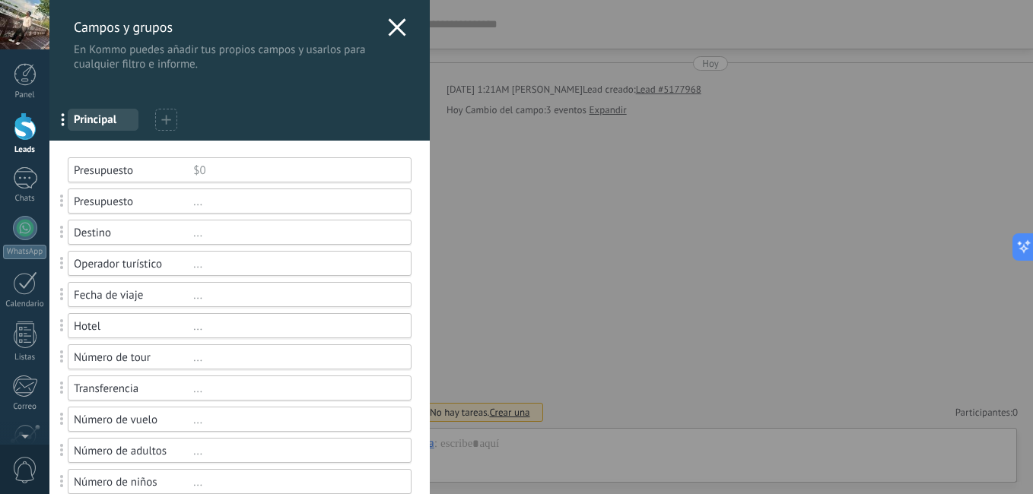
click at [397, 29] on icon at bounding box center [397, 27] width 18 height 18
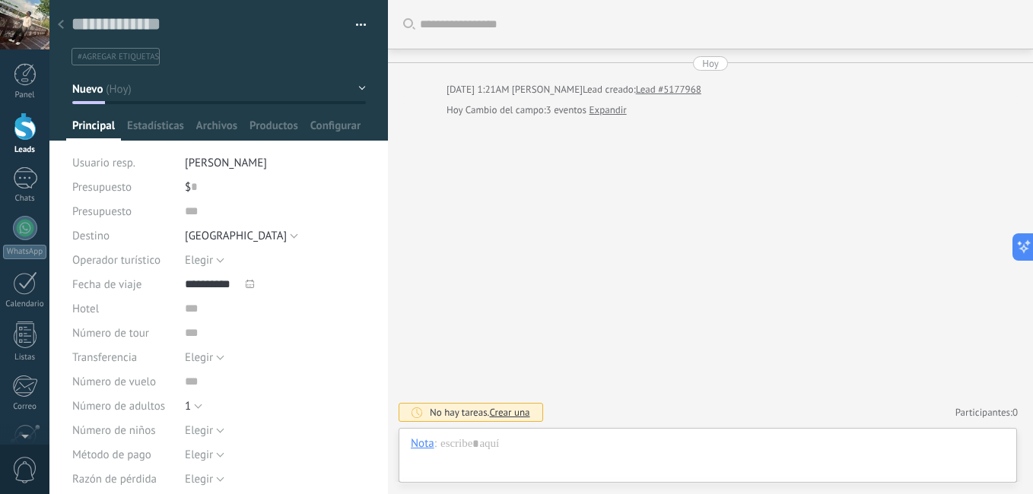
drag, startPoint x: 378, startPoint y: 151, endPoint x: 390, endPoint y: 196, distance: 47.2
click at [390, 196] on div "Guardar y crear Imprimir Administrar etiquetas" at bounding box center [540, 247] width 983 height 494
drag, startPoint x: 390, startPoint y: 196, endPoint x: 338, endPoint y: 241, distance: 68.5
click at [338, 241] on div "Elegir [GEOGRAPHIC_DATA] [GEOGRAPHIC_DATA] [GEOGRAPHIC_DATA] [GEOGRAPHIC_DATA] …" at bounding box center [275, 236] width 181 height 24
drag, startPoint x: 382, startPoint y: 167, endPoint x: 389, endPoint y: 216, distance: 49.1
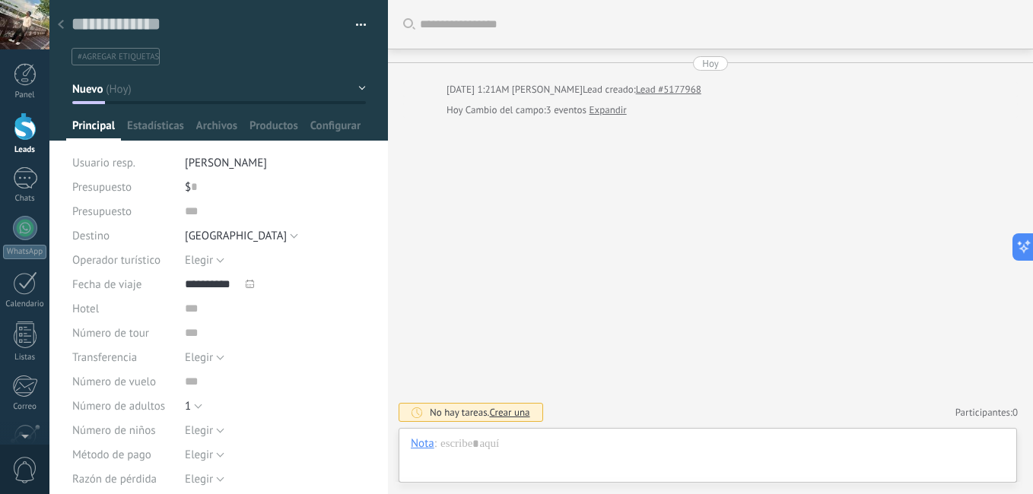
click at [389, 216] on div "Guardar y crear Imprimir Administrar etiquetas" at bounding box center [540, 247] width 983 height 494
drag, startPoint x: 389, startPoint y: 216, endPoint x: 367, endPoint y: 239, distance: 31.7
click at [367, 239] on div "Guardar y crear Imprimir Administrar etiquetas Exportar a excel" at bounding box center [218, 301] width 339 height 602
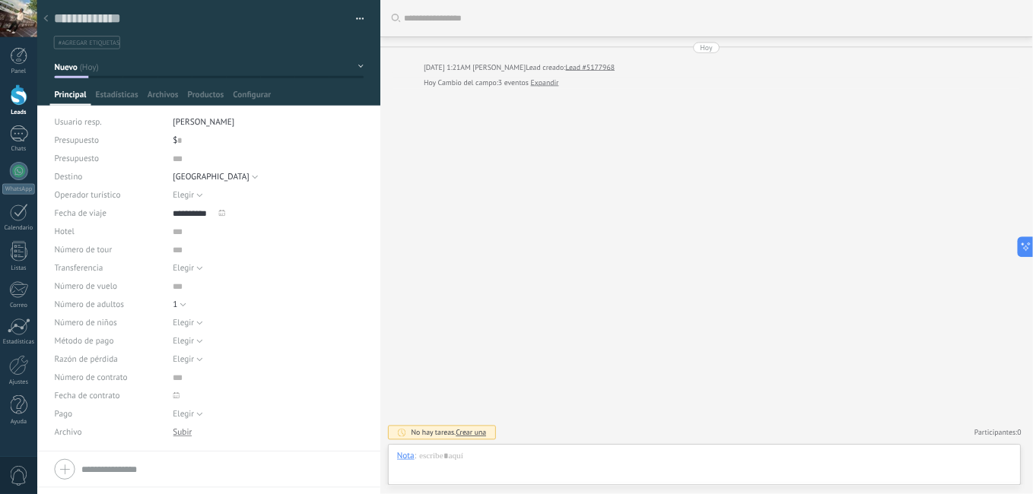
scroll to position [23, 0]
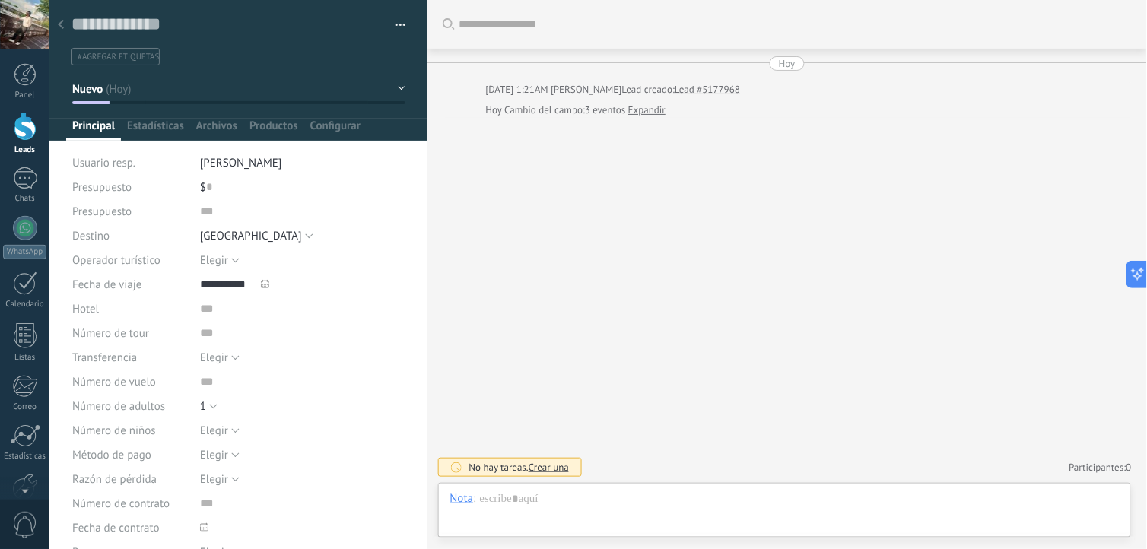
type textarea "**********"
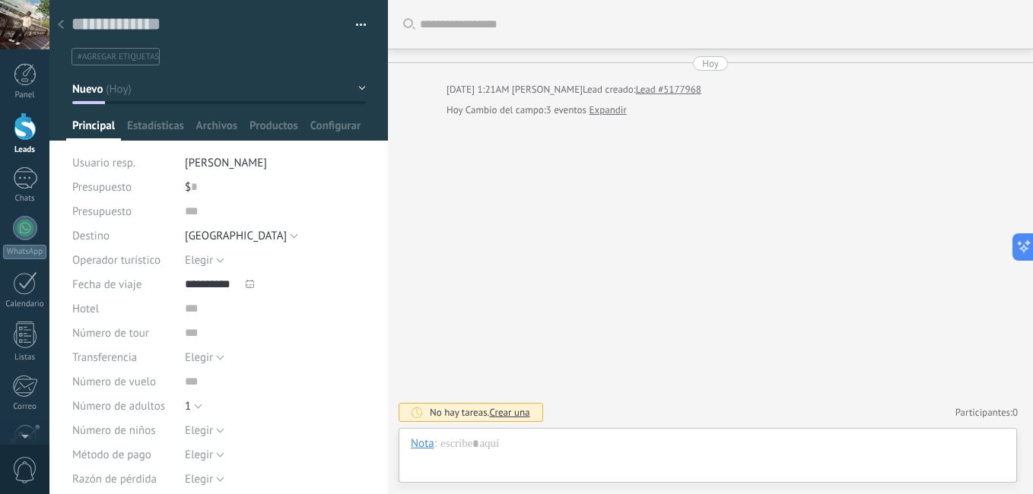
click at [21, 130] on div at bounding box center [25, 127] width 23 height 28
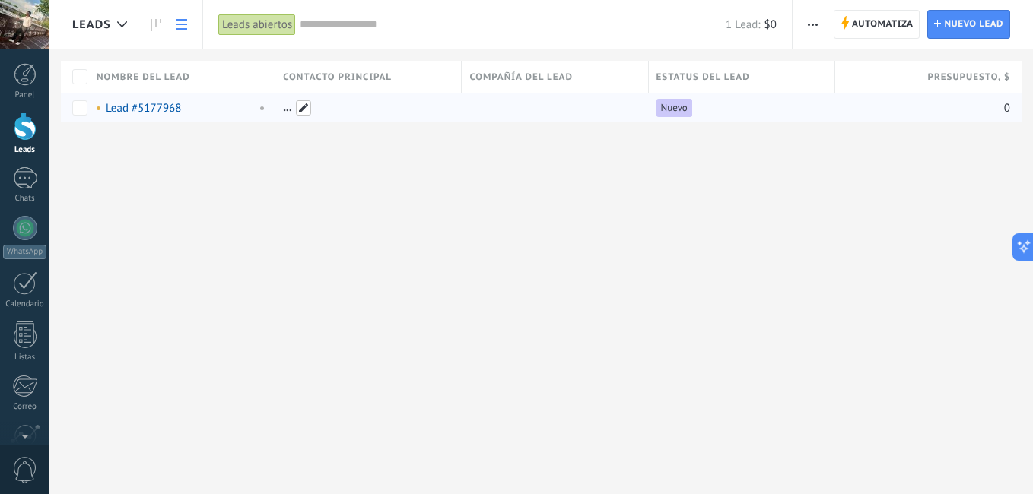
click at [303, 106] on span at bounding box center [303, 107] width 15 height 15
click at [318, 153] on div "Leads Automatiza Nueva difusión Editar embudo Imprimir Ajustes de la lista Impo…" at bounding box center [540, 86] width 983 height 172
click at [279, 209] on div "Leads Automatiza Nueva difusión Editar embudo Imprimir Ajustes de la lista Impo…" at bounding box center [540, 247] width 983 height 494
drag, startPoint x: 62, startPoint y: 49, endPoint x: 376, endPoint y: 147, distance: 328.3
click at [371, 143] on div "Leads Automatiza Nueva difusión Editar embudo Imprimir Ajustes de la lista Impo…" at bounding box center [540, 86] width 983 height 172
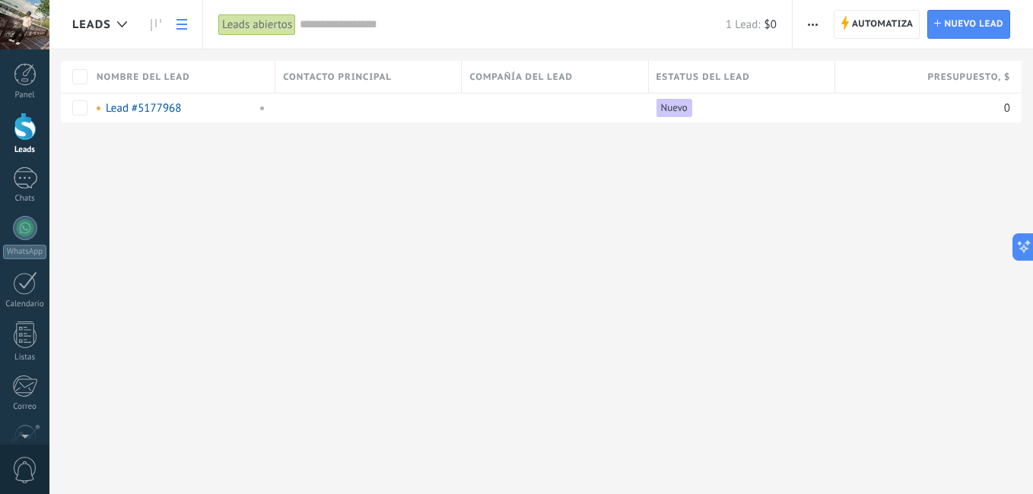
drag, startPoint x: 56, startPoint y: 72, endPoint x: 421, endPoint y: 189, distance: 383.4
click at [421, 189] on div "Leads Automatiza Nueva difusión Editar embudo Imprimir Ajustes de la lista Impo…" at bounding box center [540, 247] width 983 height 494
